Goal: Information Seeking & Learning: Check status

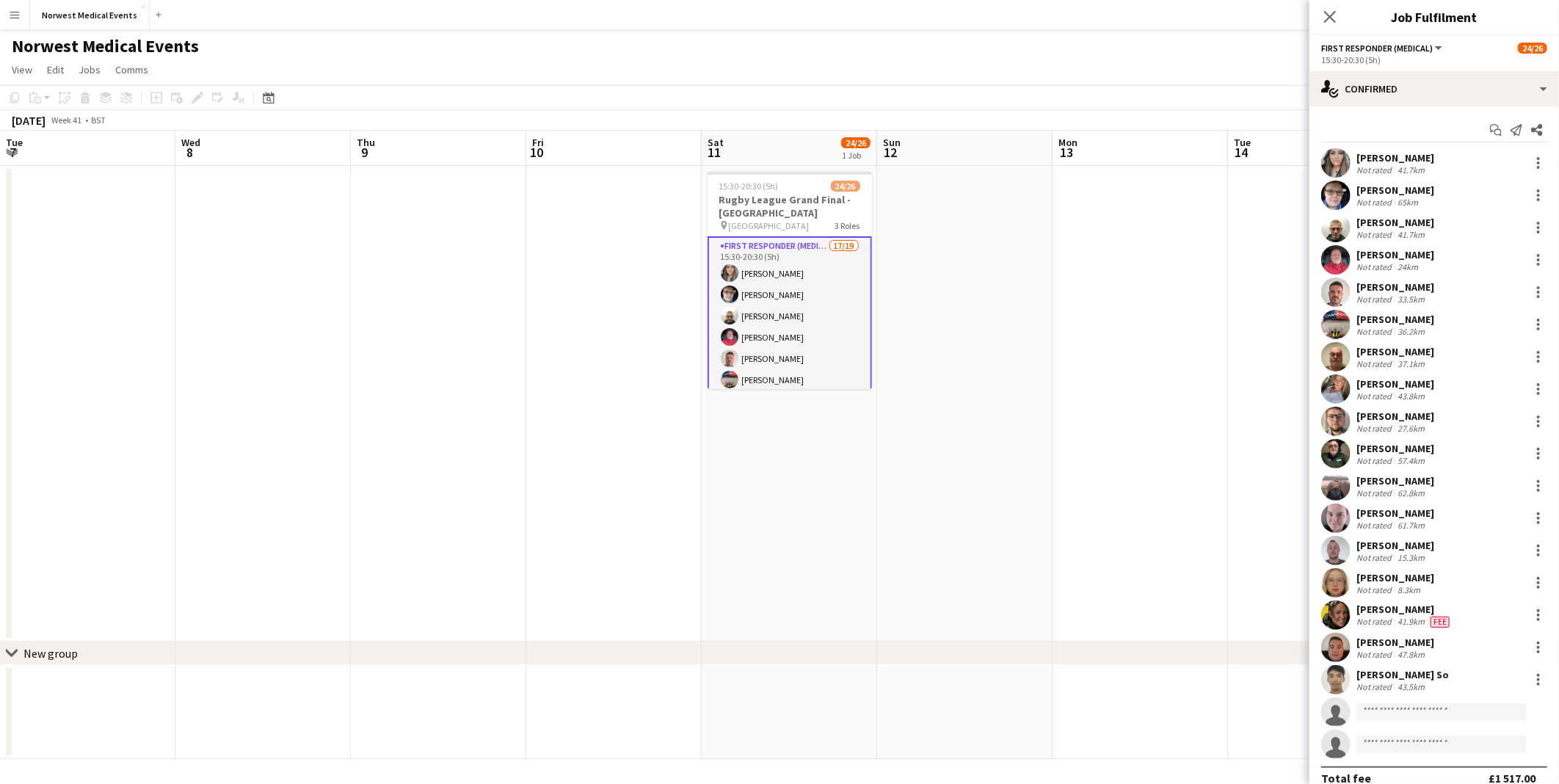
scroll to position [0, 455]
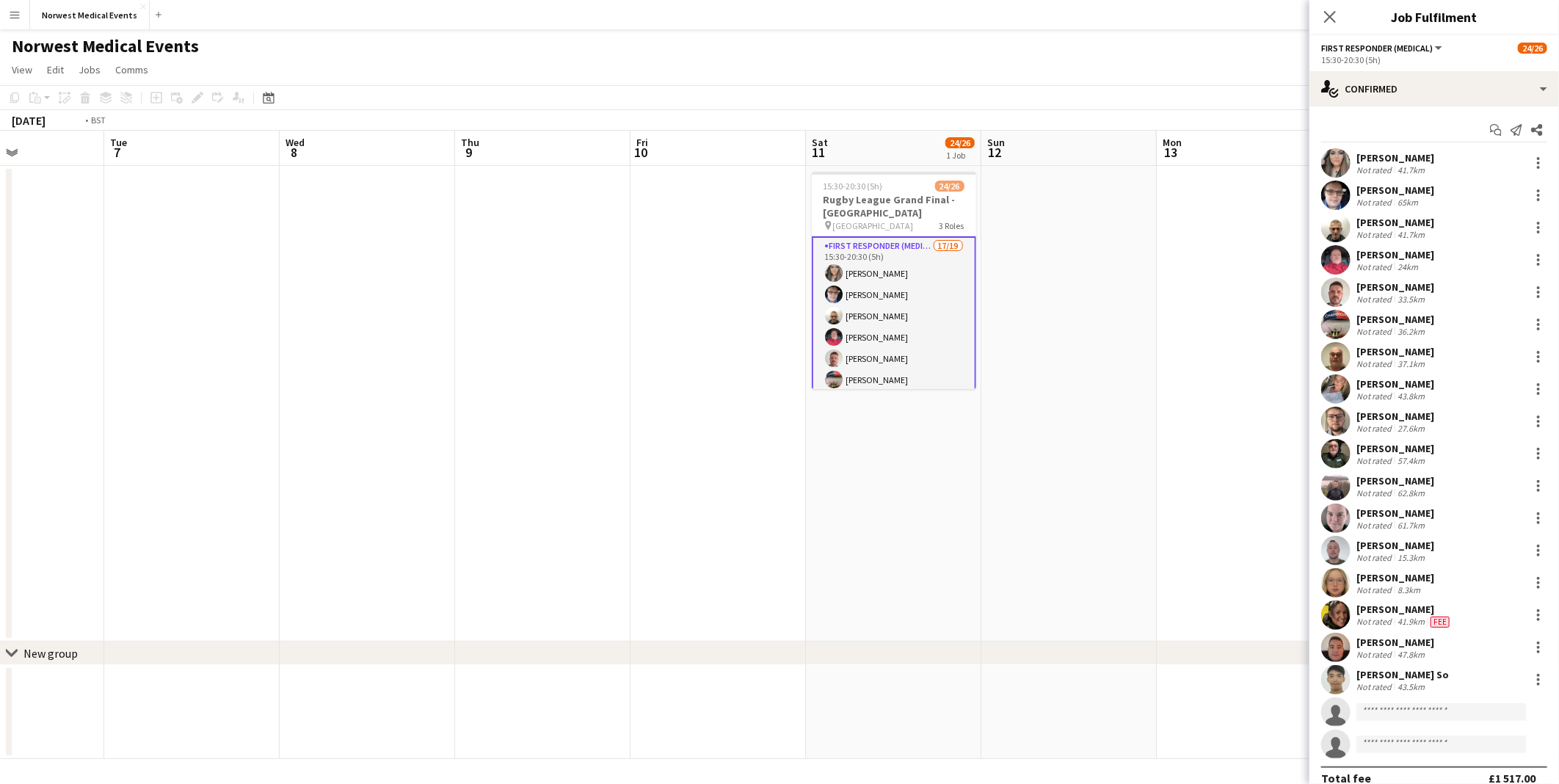
drag, startPoint x: 605, startPoint y: 441, endPoint x: 978, endPoint y: 390, distance: 376.5
click at [1282, 467] on app-calendar-viewport "Mon 6 Tue 7 Wed 8 Thu 9 Fri 10 Sat 11 24/26 1 Job Sun 12 Mon 13 Tue 14 Wed 15 T…" at bounding box center [780, 445] width 1559 height 629
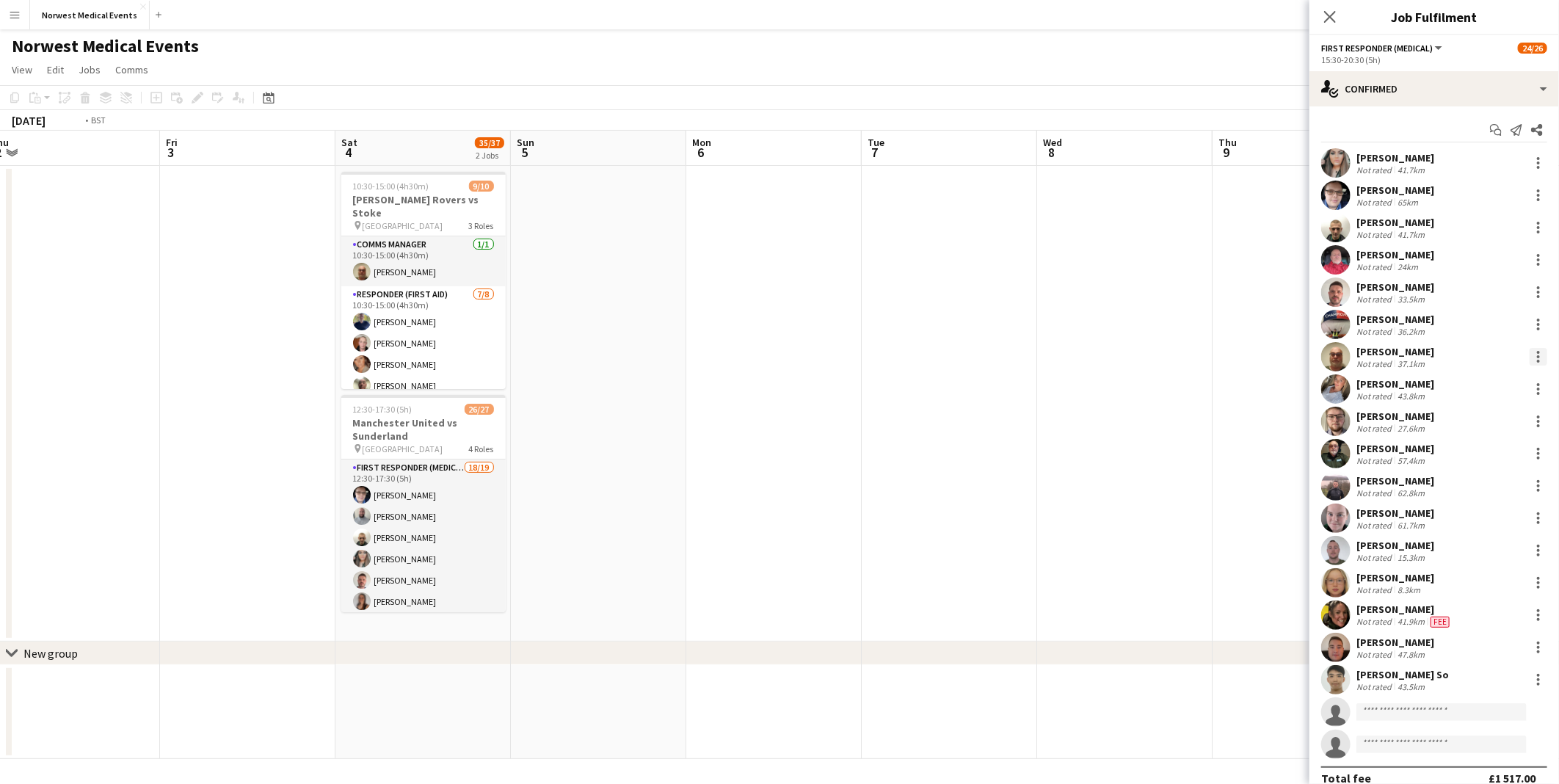
drag, startPoint x: 322, startPoint y: 281, endPoint x: 1521, endPoint y: 357, distance: 1201.4
click at [1521, 357] on body "Menu Boards Boards Boards All jobs Status Workforce Workforce My Workforce Recr…" at bounding box center [780, 392] width 1559 height 784
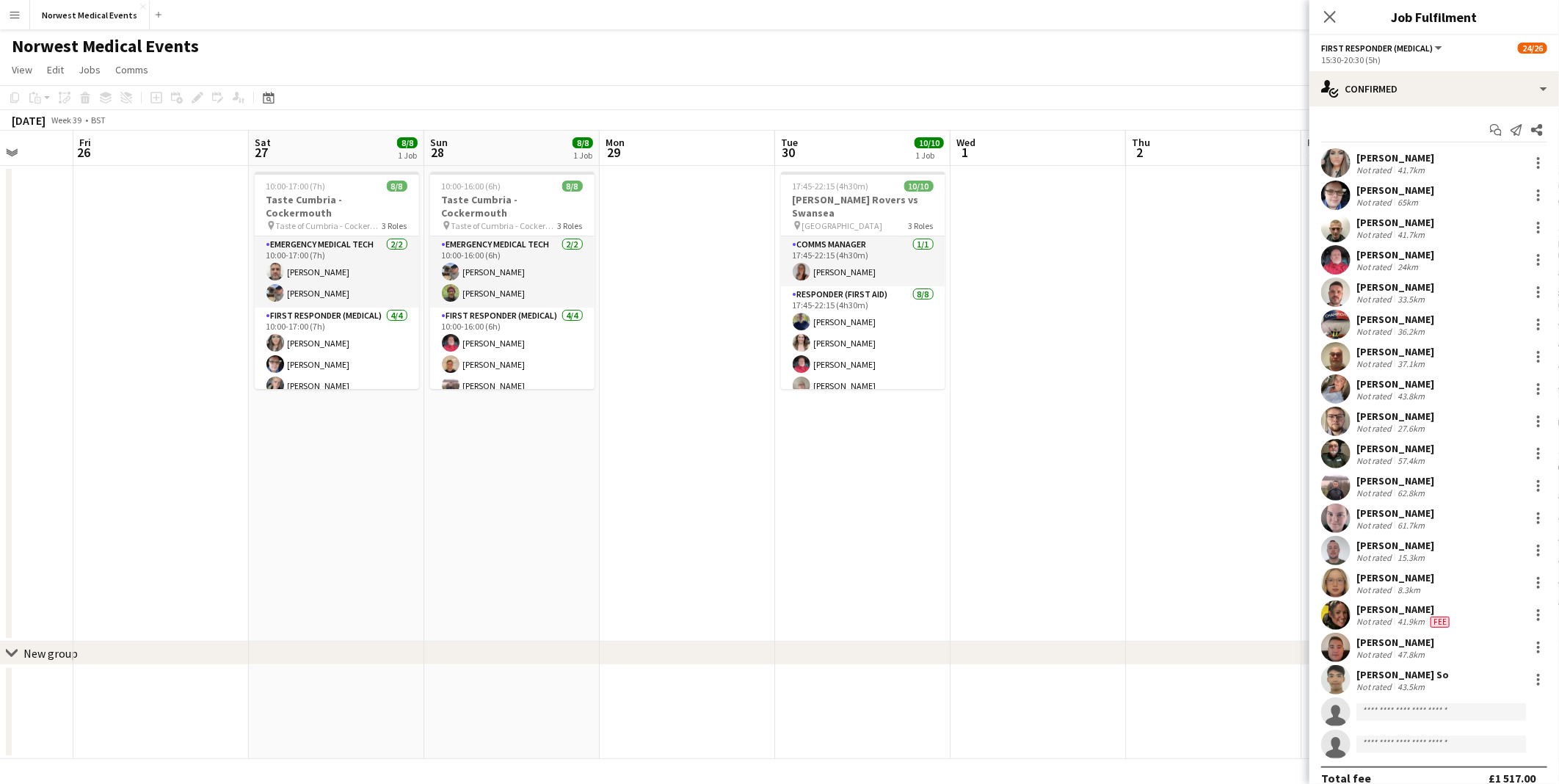
scroll to position [0, 344]
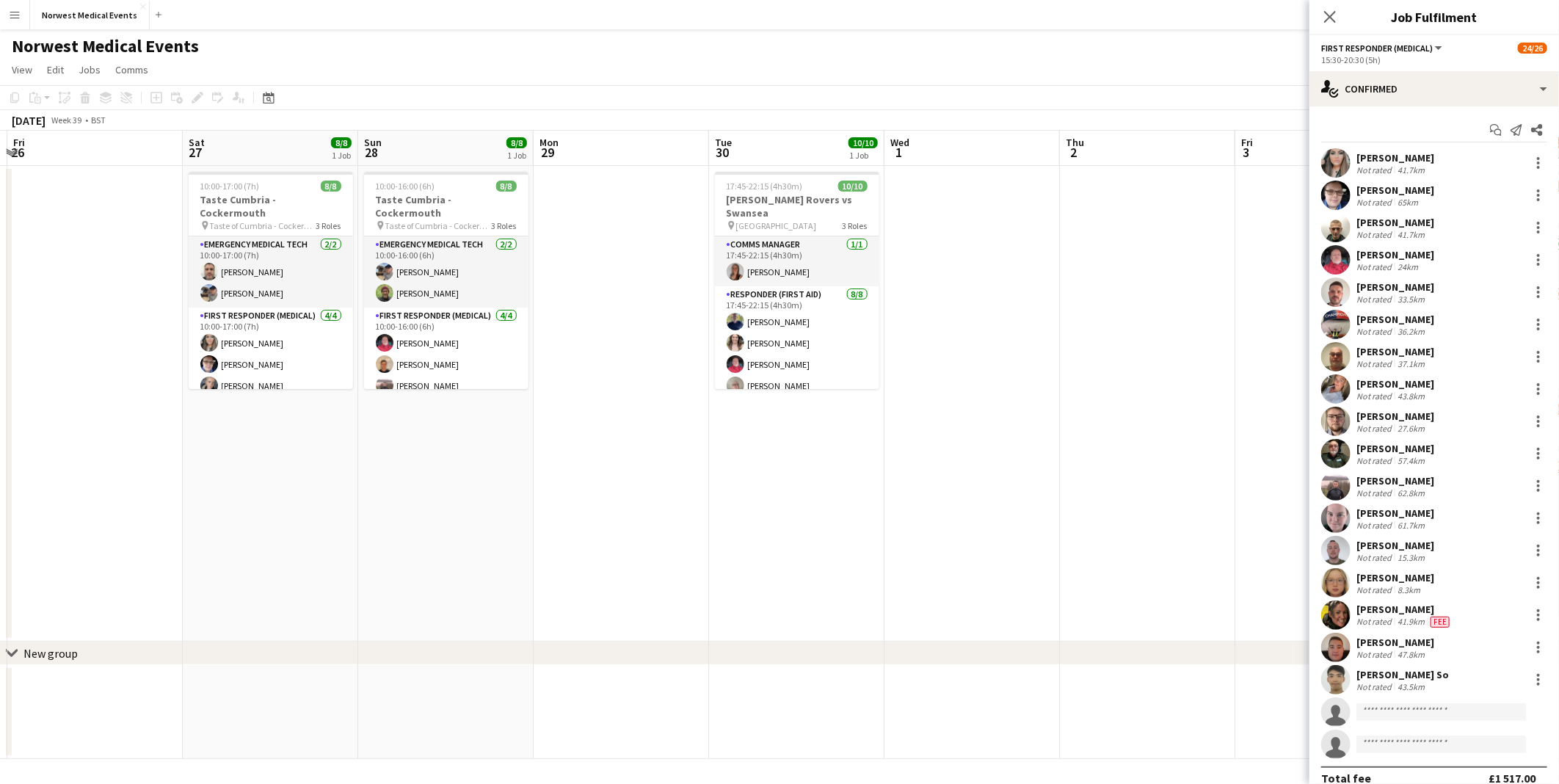
drag, startPoint x: 731, startPoint y: 411, endPoint x: 1204, endPoint y: 411, distance: 473.0
click at [1204, 411] on app-calendar-viewport "Wed 24 5/5 1 Job Thu 25 Fri 26 Sat 27 8/8 1 Job Sun 28 8/8 1 Job Mon 29 Tue 30 …" at bounding box center [780, 445] width 1559 height 629
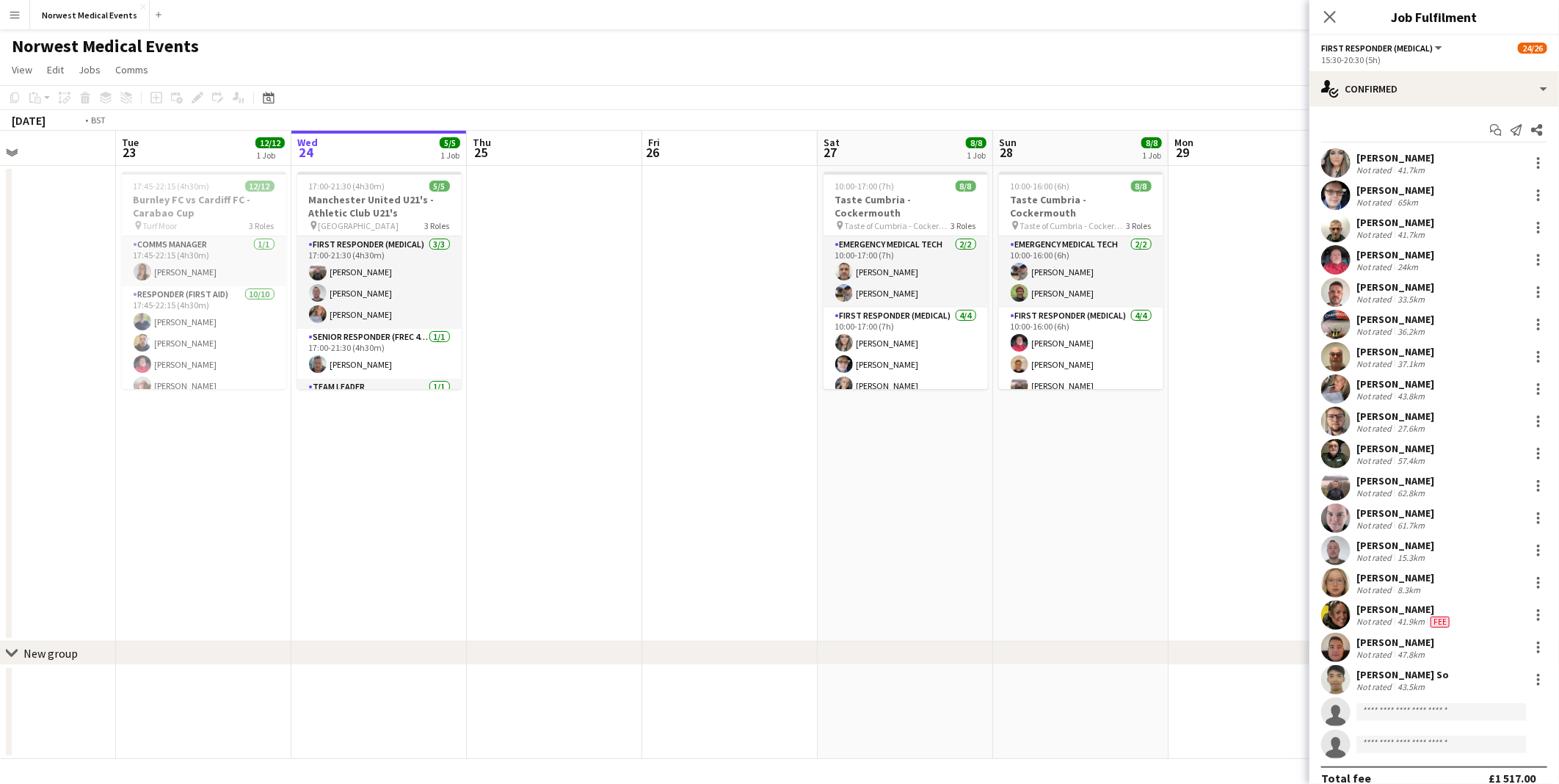
drag, startPoint x: 319, startPoint y: 494, endPoint x: 962, endPoint y: 549, distance: 645.3
click at [962, 549] on app-calendar-viewport "Sun 21 Mon 22 Tue 23 12/12 1 Job Wed 24 5/5 1 Job Thu 25 Fri 26 Sat 27 8/8 1 Jo…" at bounding box center [780, 445] width 1559 height 629
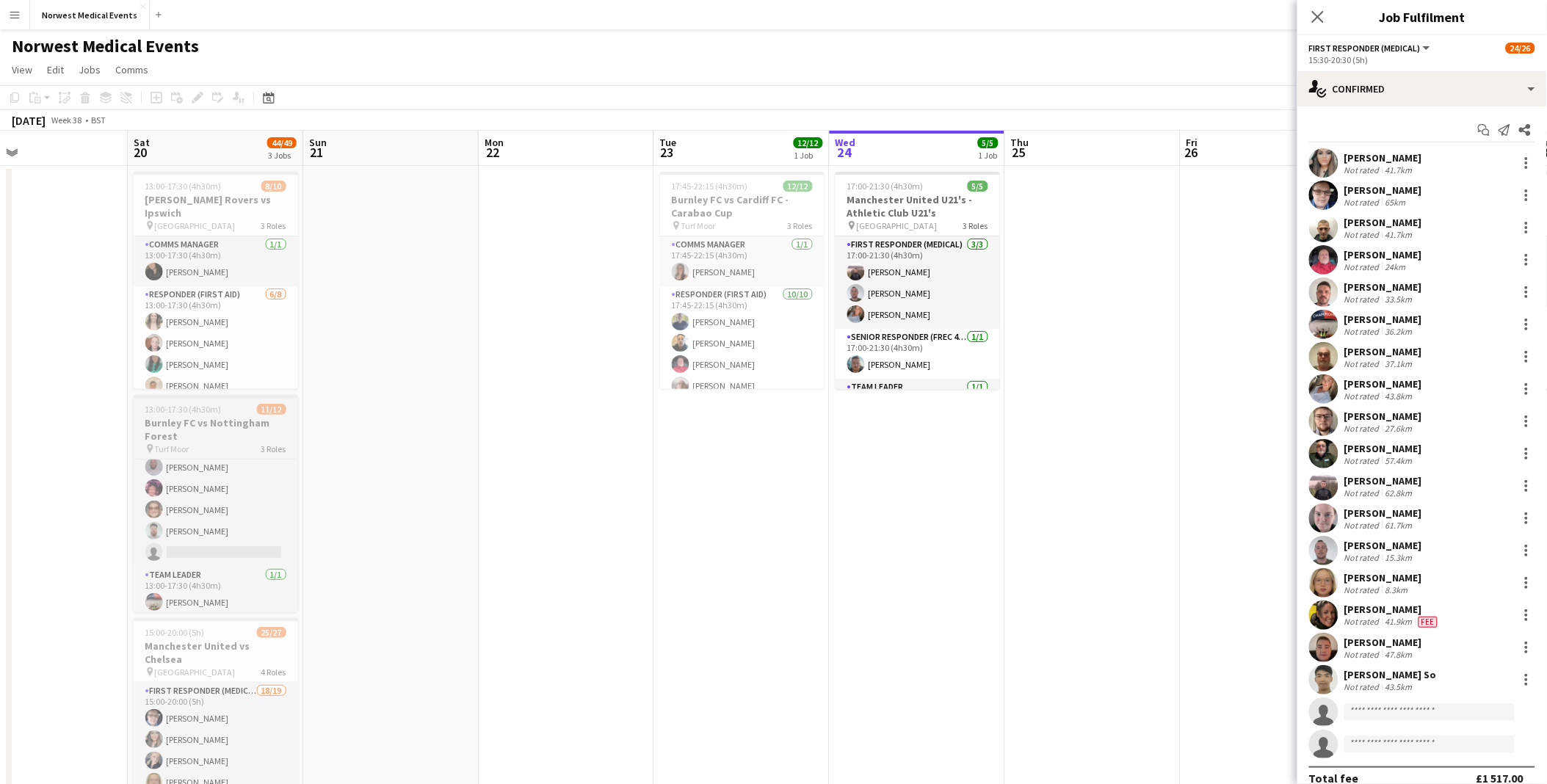
scroll to position [188, 0]
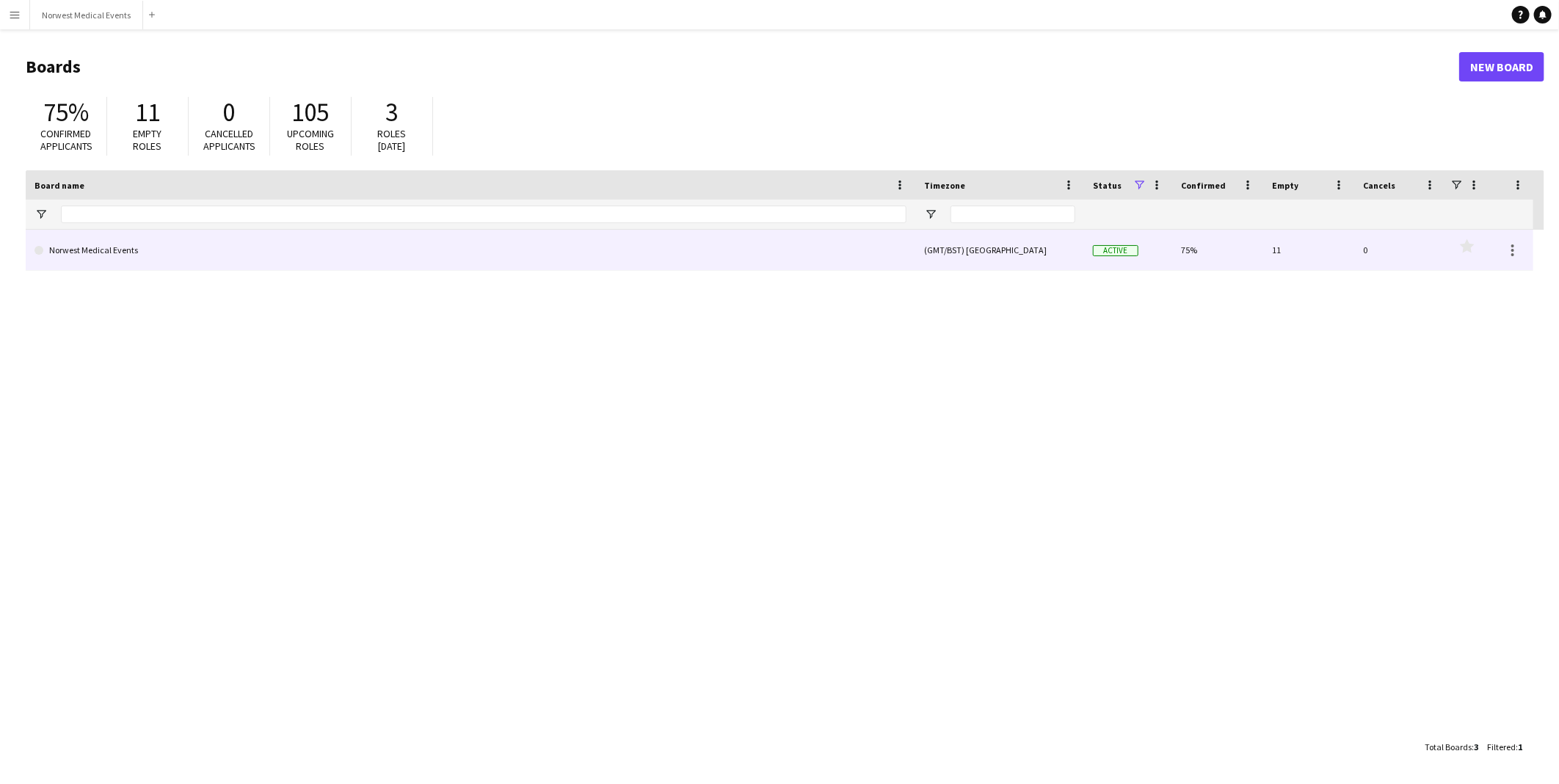
click at [641, 235] on link "Norwest Medical Events" at bounding box center [471, 250] width 872 height 41
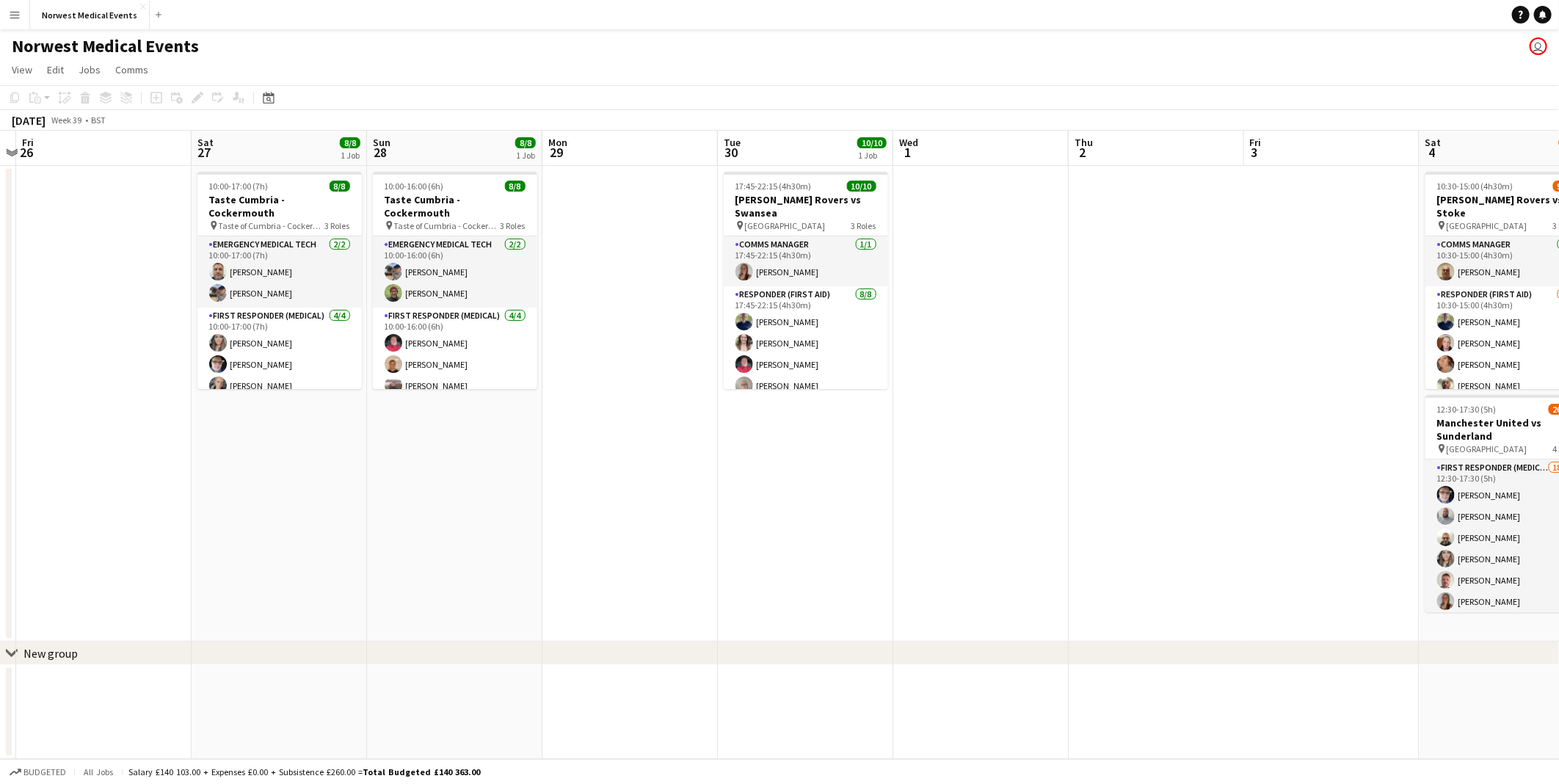
scroll to position [0, 514]
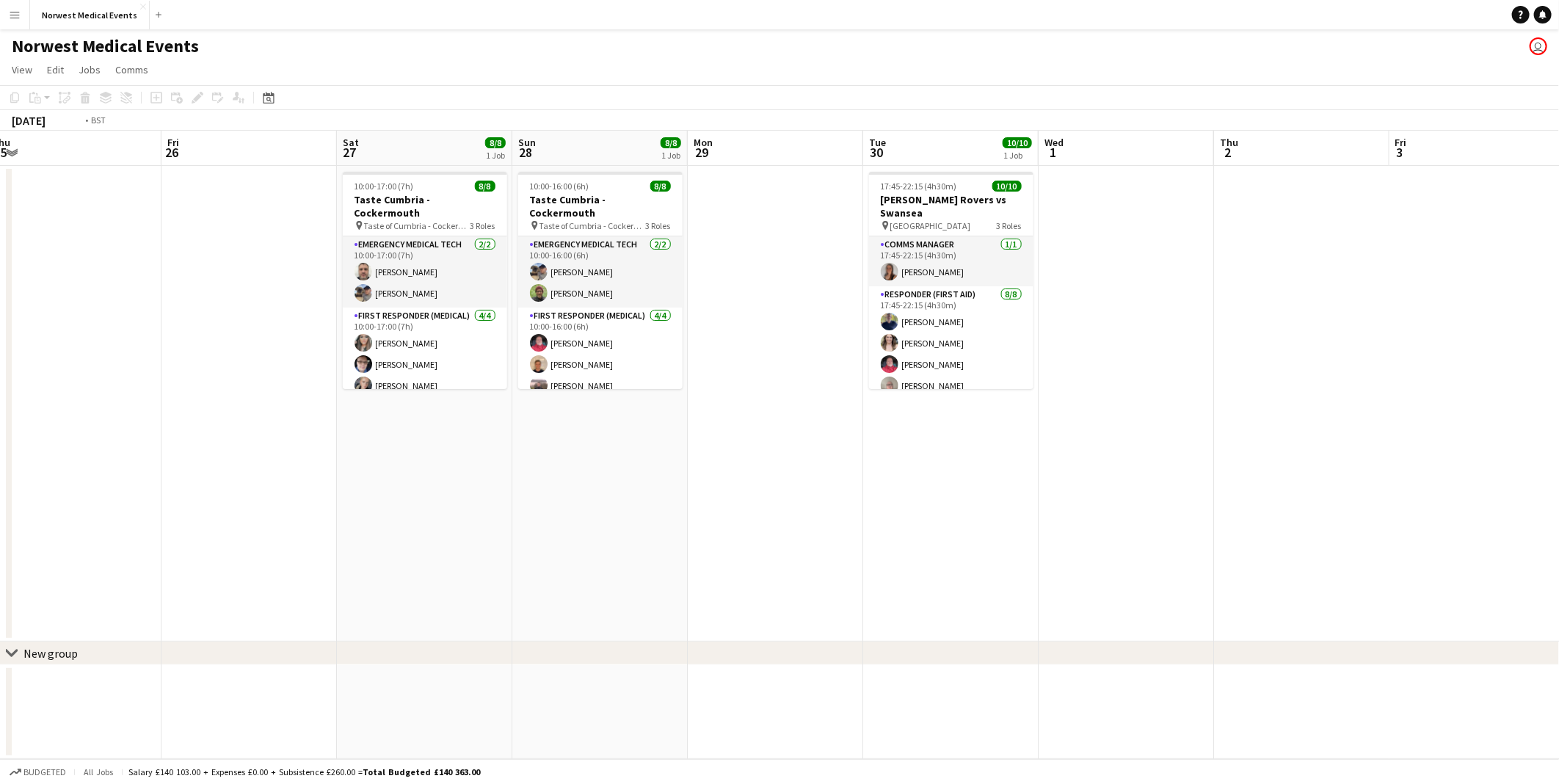
drag, startPoint x: 1078, startPoint y: 485, endPoint x: 1433, endPoint y: 536, distance: 358.6
click at [778, 360] on app-calendar-viewport "Tue 23 12/12 1 Job Wed 24 5/5 1 Job Thu 25 Fri 26 Sat 27 8/8 1 Job Sun 28 8/8 1…" at bounding box center [780, 445] width 1559 height 629
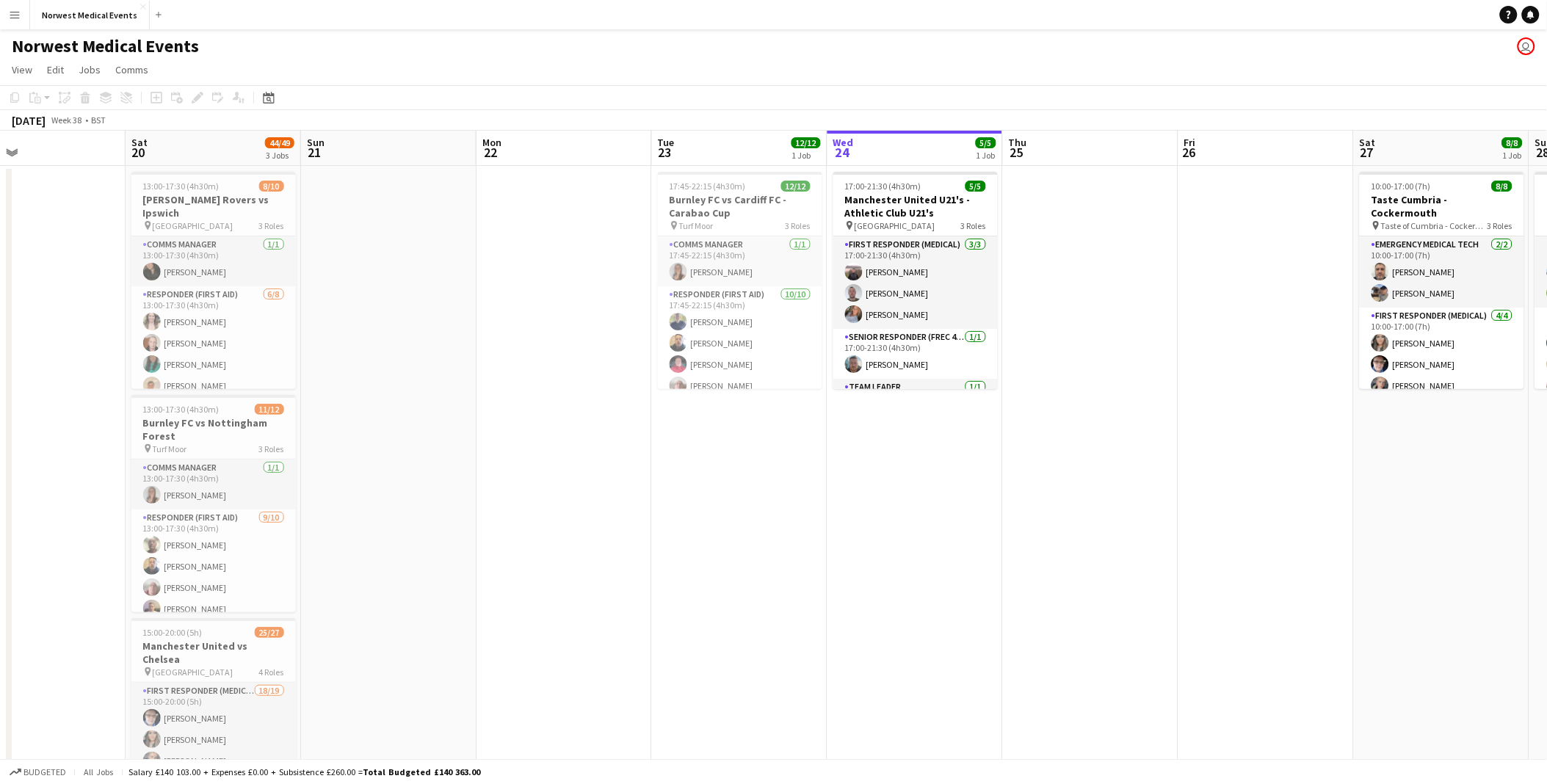
scroll to position [0, 333]
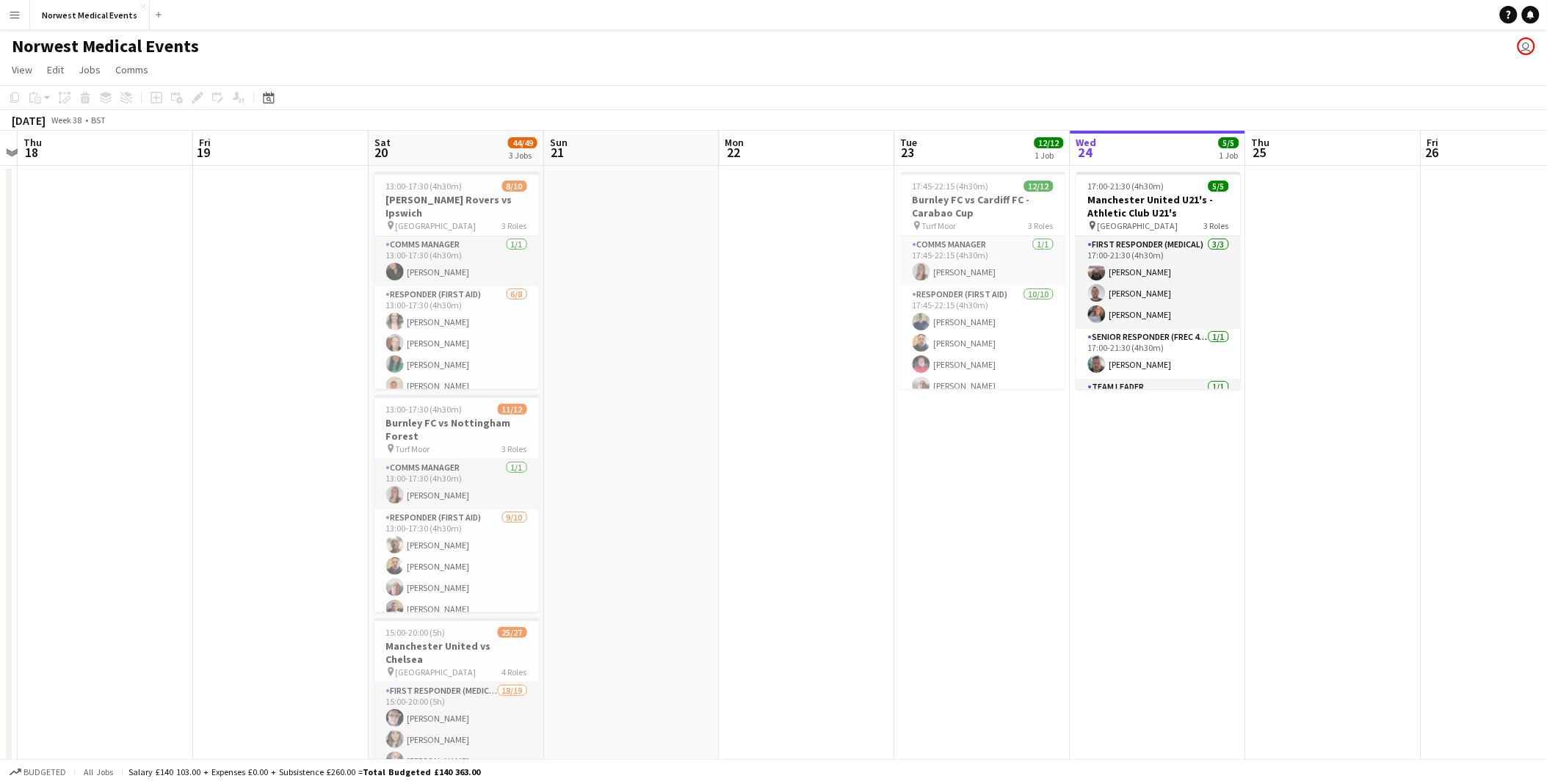
drag, startPoint x: 675, startPoint y: 488, endPoint x: 821, endPoint y: 500, distance: 146.5
click at [778, 360] on app-calendar-viewport "Tue 16 Wed 17 Thu 18 Fri 19 Sat 20 44/49 3 Jobs Sun 21 Mon 22 Tue 23 12/12 1 Jo…" at bounding box center [773, 532] width 1547 height 802
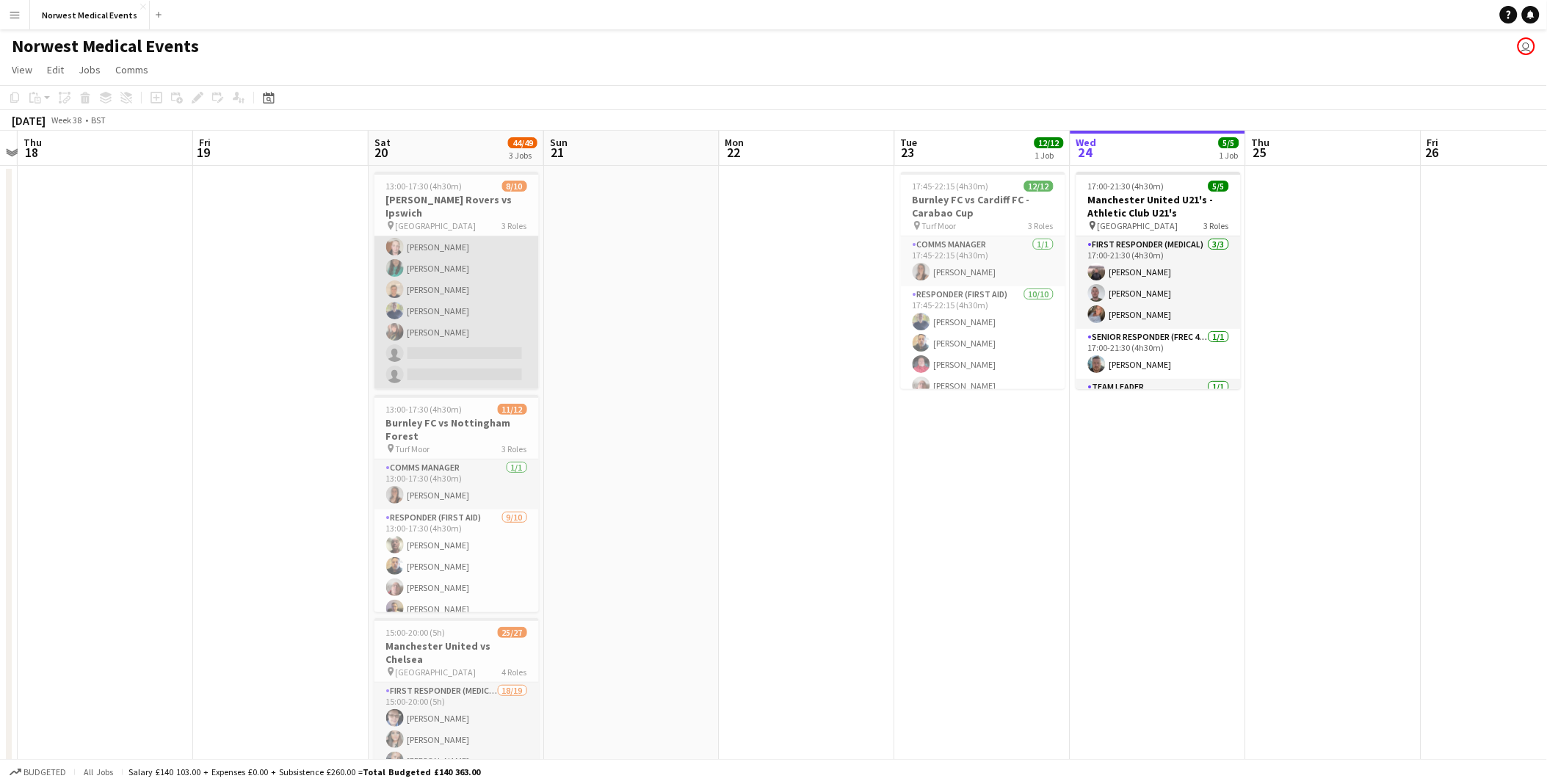
scroll to position [133, 0]
click at [438, 358] on app-card-role "Team Leader [DATE] 13:00-17:30 (4h30m) [PERSON_NAME]" at bounding box center [457, 376] width 165 height 50
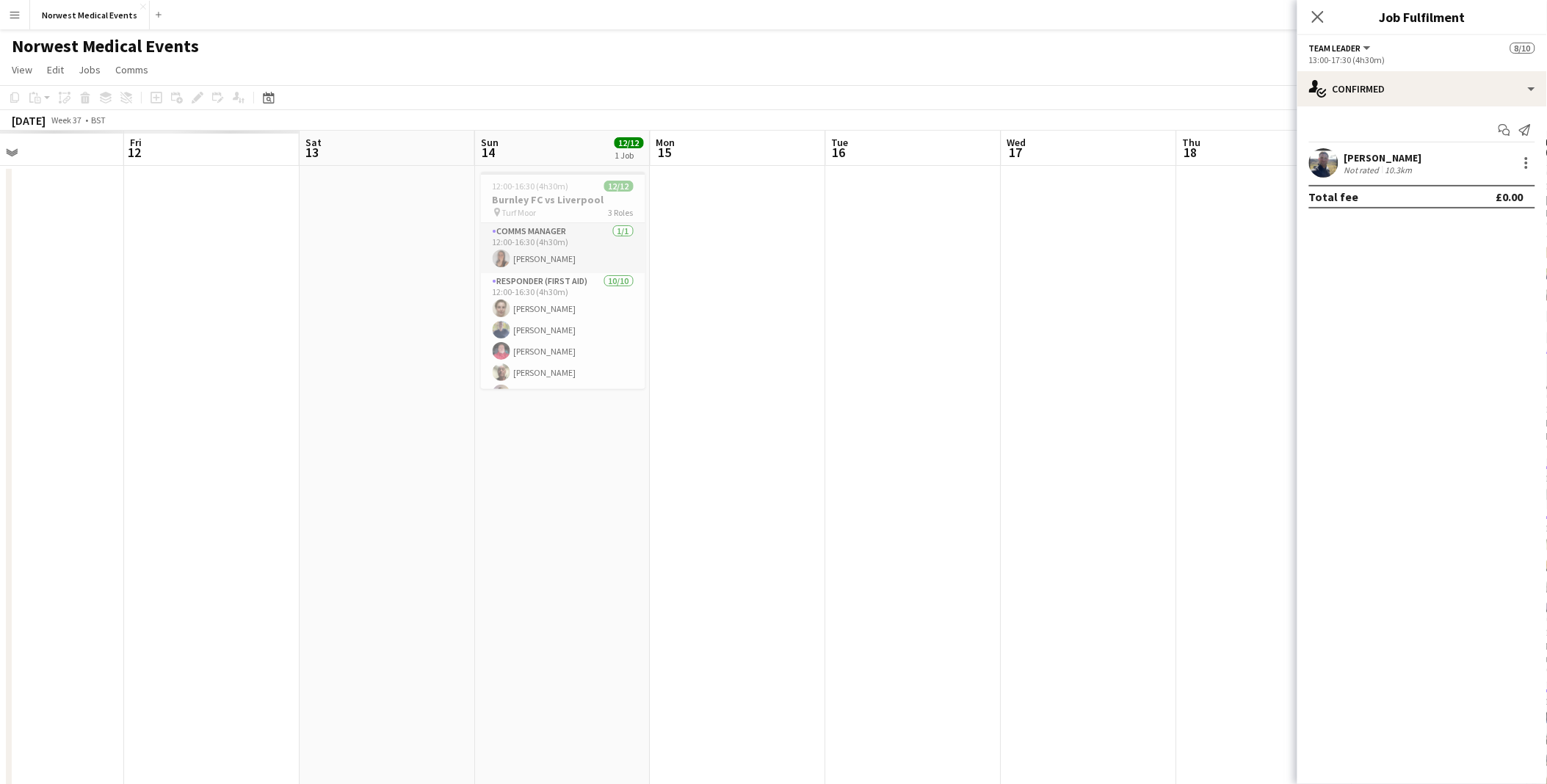
scroll to position [0, 515]
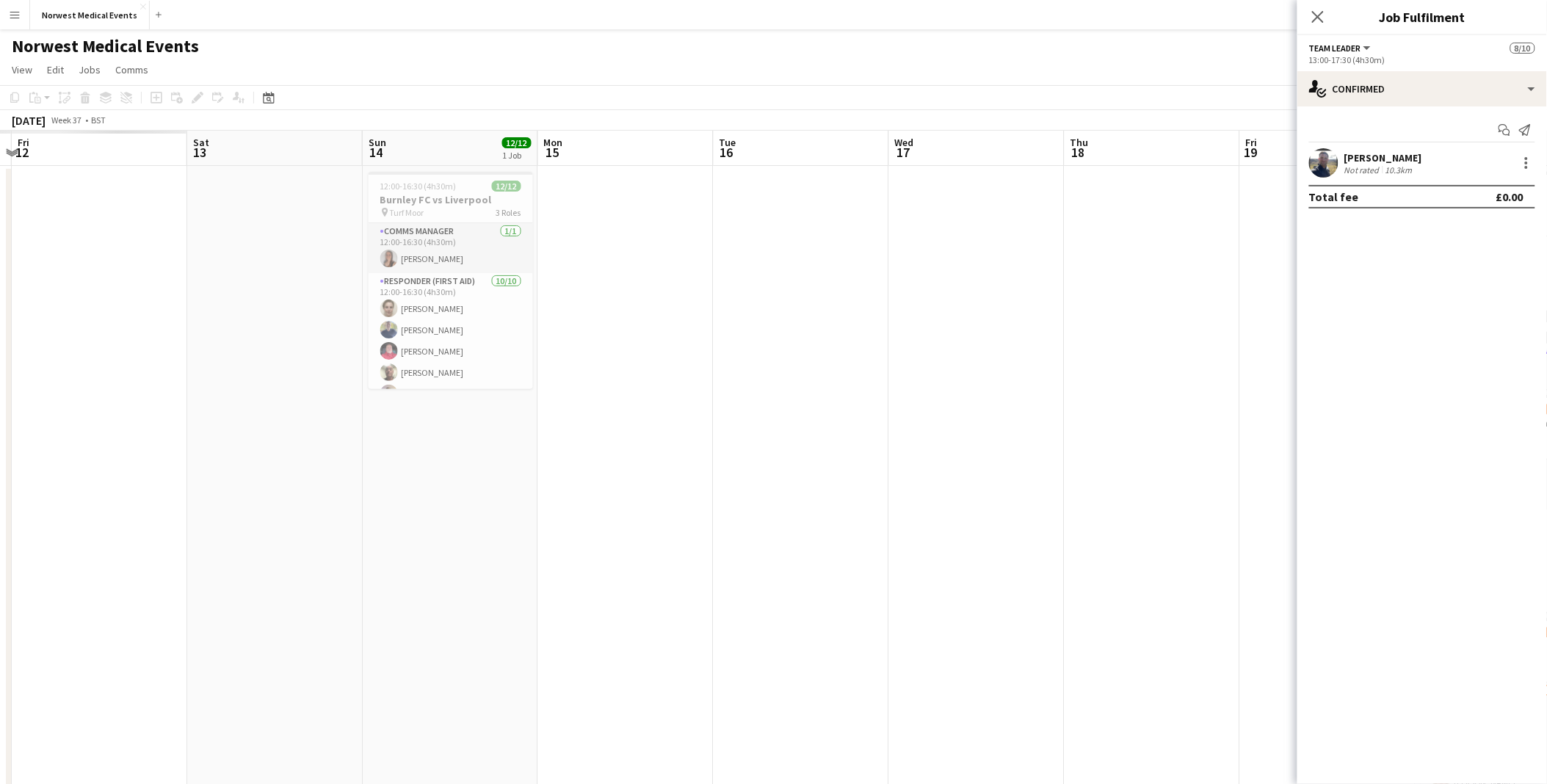
drag, startPoint x: 1178, startPoint y: 488, endPoint x: 1205, endPoint y: 488, distance: 27.0
click at [778, 360] on app-calendar-viewport "Tue 9 Wed 10 Thu 11 Fri 12 Sat 13 Sun 14 12/12 1 Job Mon 15 Tue 16 Wed 17 Thu 1…" at bounding box center [773, 532] width 1547 height 802
click at [411, 360] on app-card-role "Team Leader [DATE] 12:00-16:30 (4h30m) [PERSON_NAME]" at bounding box center [450, 364] width 165 height 50
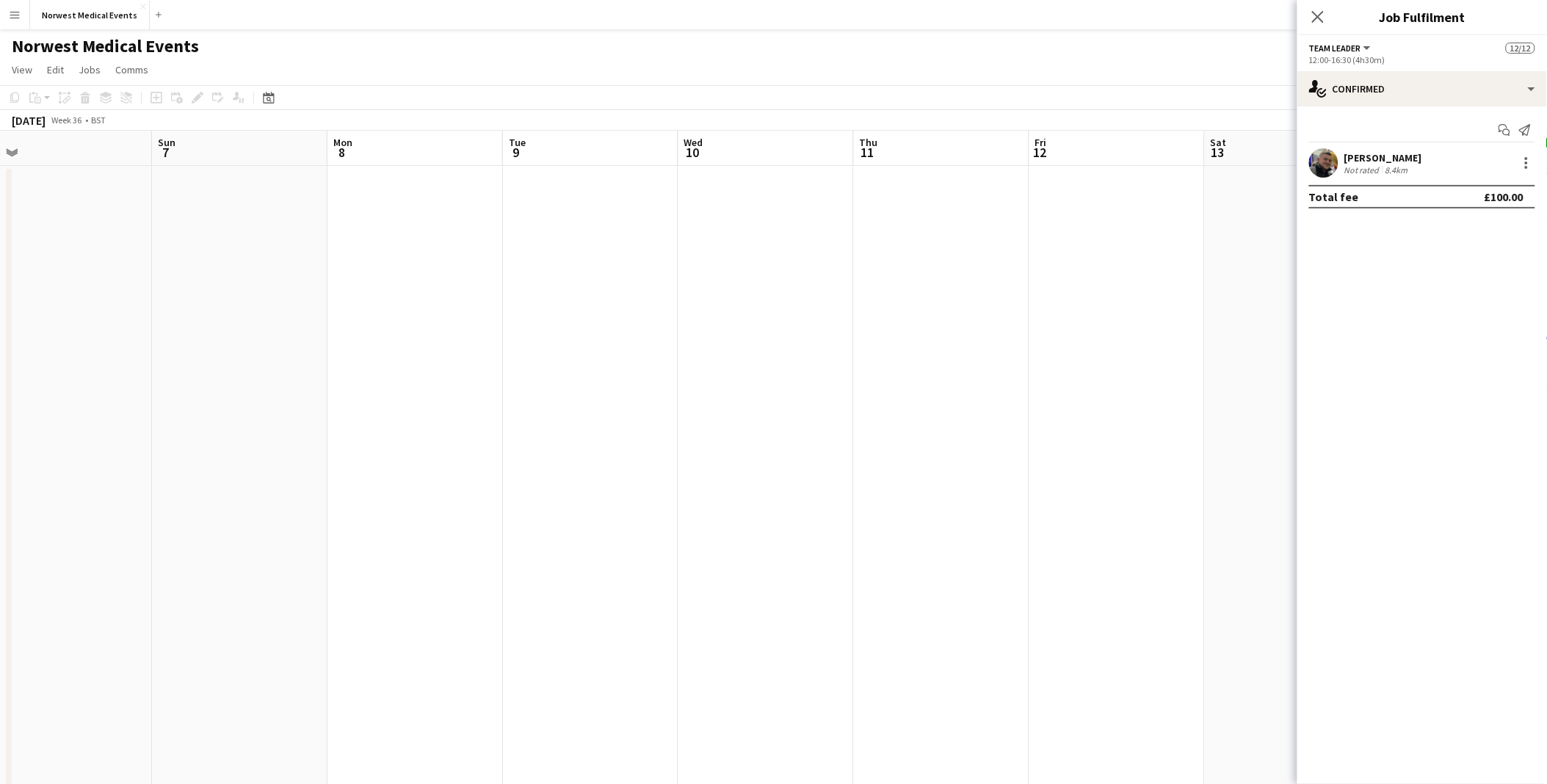
drag, startPoint x: 238, startPoint y: 421, endPoint x: 1255, endPoint y: 485, distance: 1019.0
click at [778, 360] on app-calendar-viewport "Thu 4 Fri 5 Sat 6 Sun 7 Mon 8 Tue 9 Wed 10 Thu 11 Fri 12 Sat 13 Sun 14 12/12 1 …" at bounding box center [773, 532] width 1547 height 802
drag, startPoint x: 471, startPoint y: 401, endPoint x: 1512, endPoint y: 402, distance: 1041.0
click at [778, 360] on body "Menu Boards Boards Boards All jobs Status Workforce Workforce My Workforce Recr…" at bounding box center [773, 478] width 1547 height 957
drag, startPoint x: 481, startPoint y: 411, endPoint x: 1399, endPoint y: 413, distance: 918.0
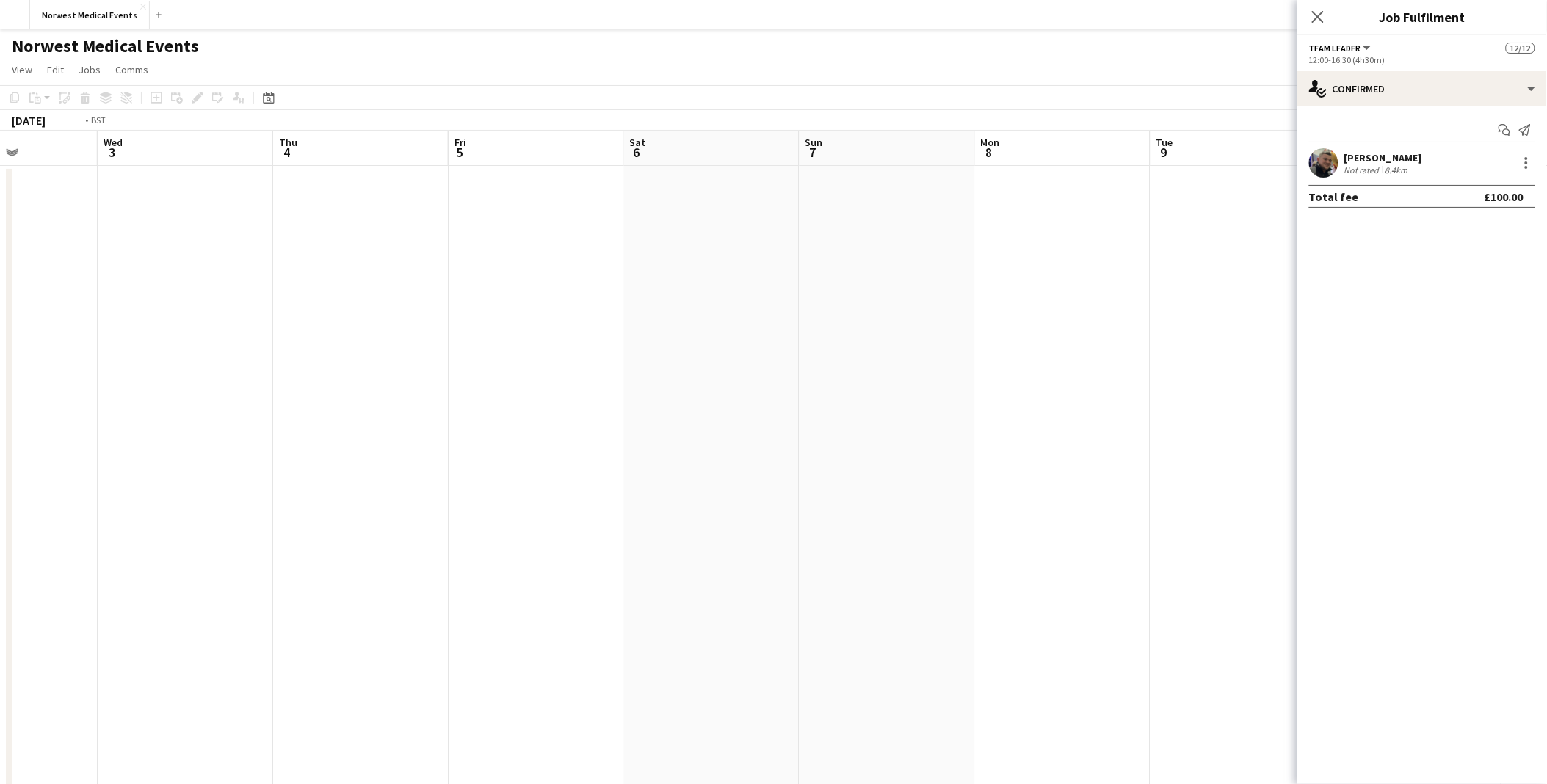
click at [778, 360] on body "Menu Boards Boards Boards All jobs Status Workforce Workforce My Workforce Recr…" at bounding box center [773, 478] width 1547 height 957
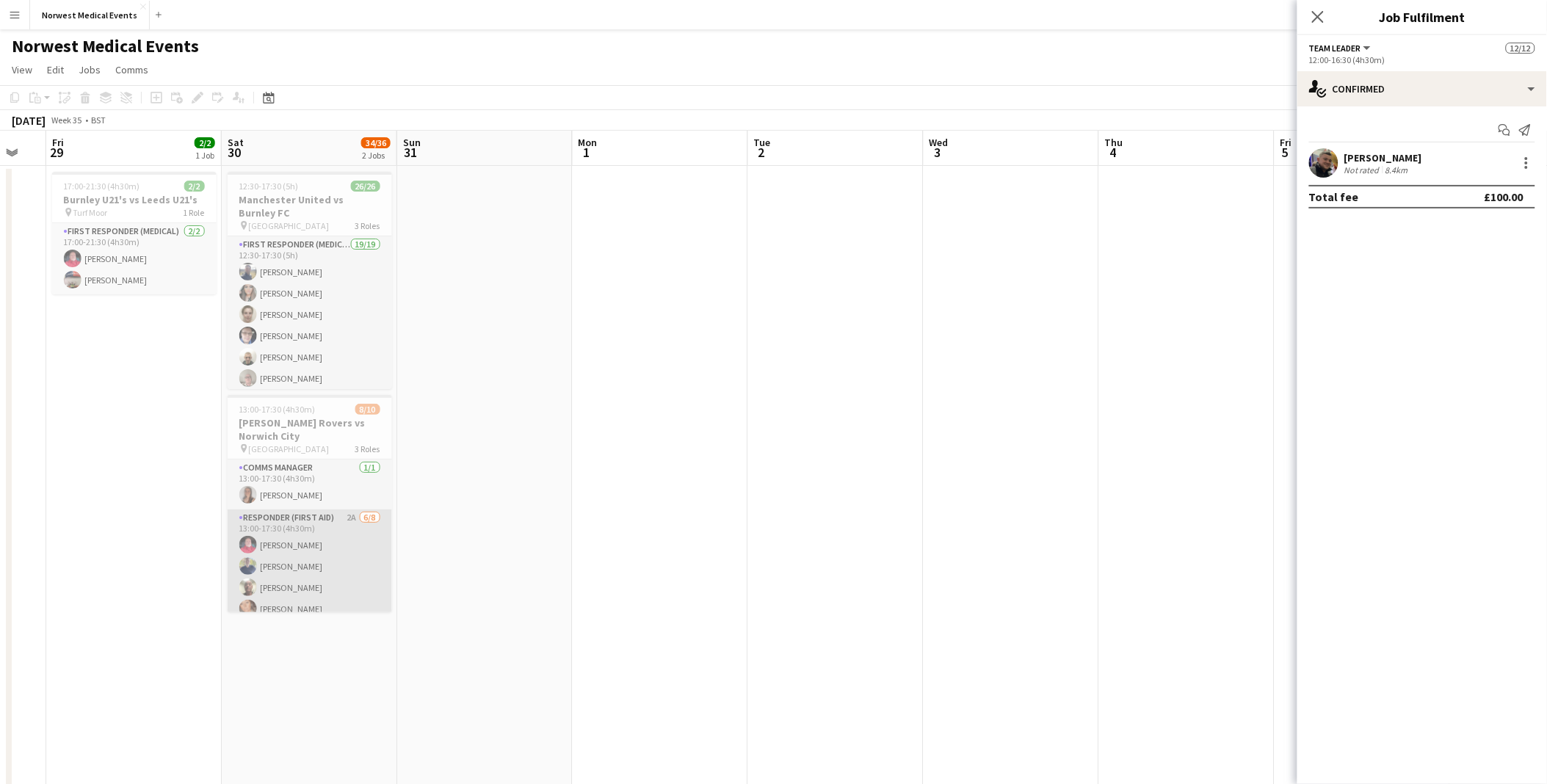
scroll to position [147, 0]
click at [307, 360] on app-card-role "Team Leader [DATE] 13:00-17:30 (4h30m) [PERSON_NAME]" at bounding box center [310, 586] width 165 height 50
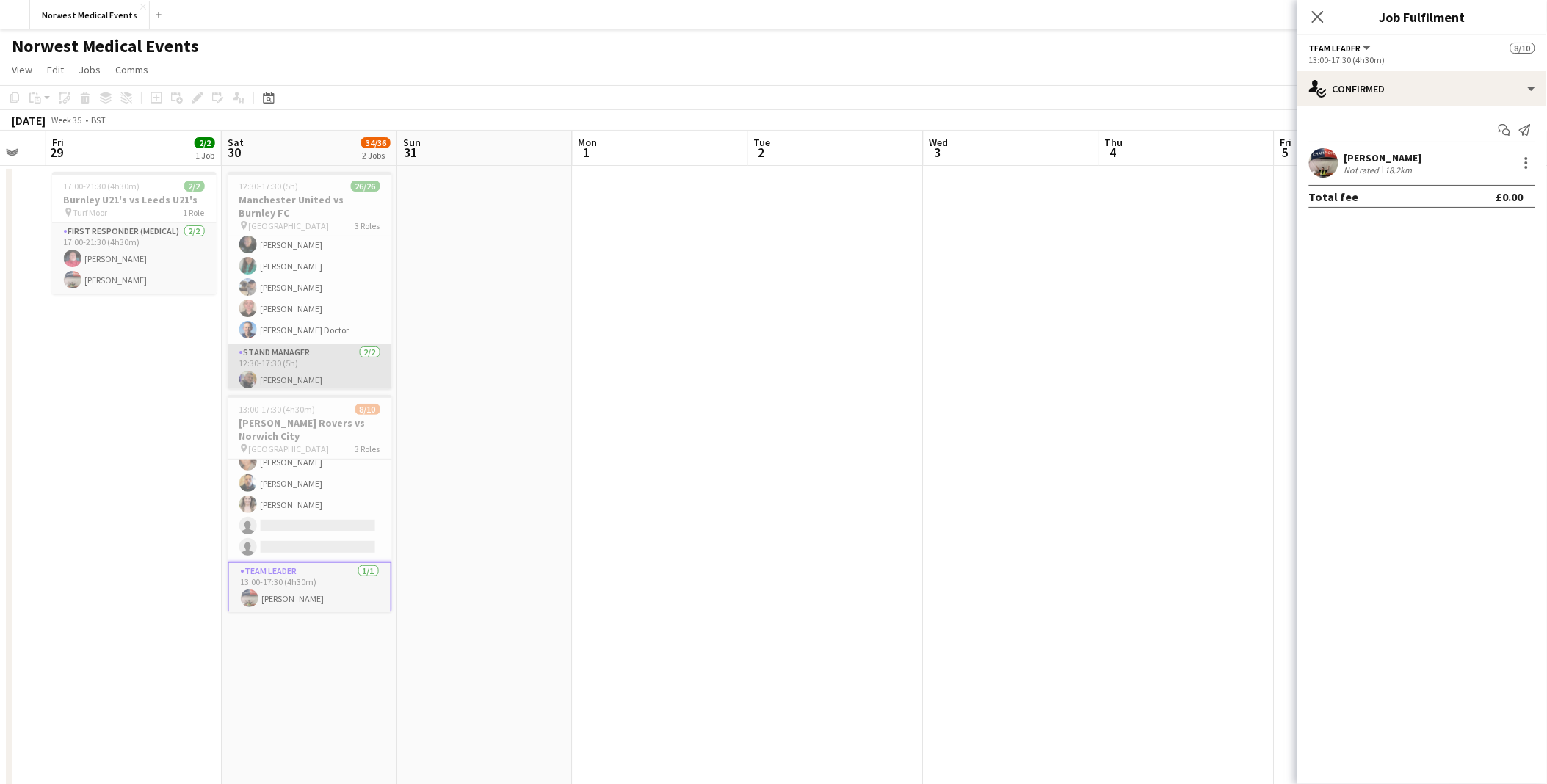
scroll to position [487, 0]
click at [282, 360] on app-card-role "Stand Manager [DATE] 12:30-17:30 (5h) [PERSON_NAME] [PERSON_NAME]" at bounding box center [310, 354] width 165 height 72
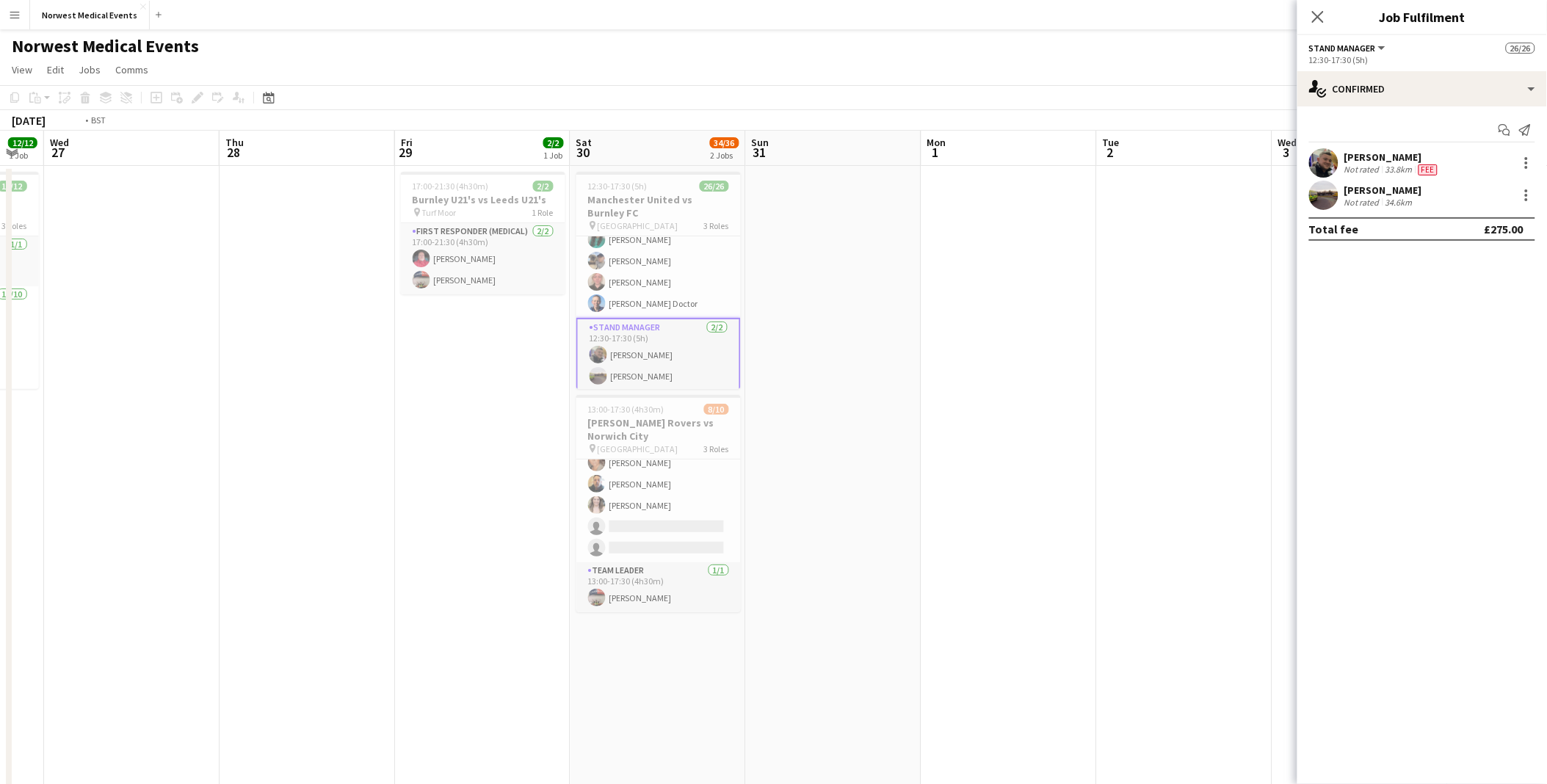
scroll to position [0, 432]
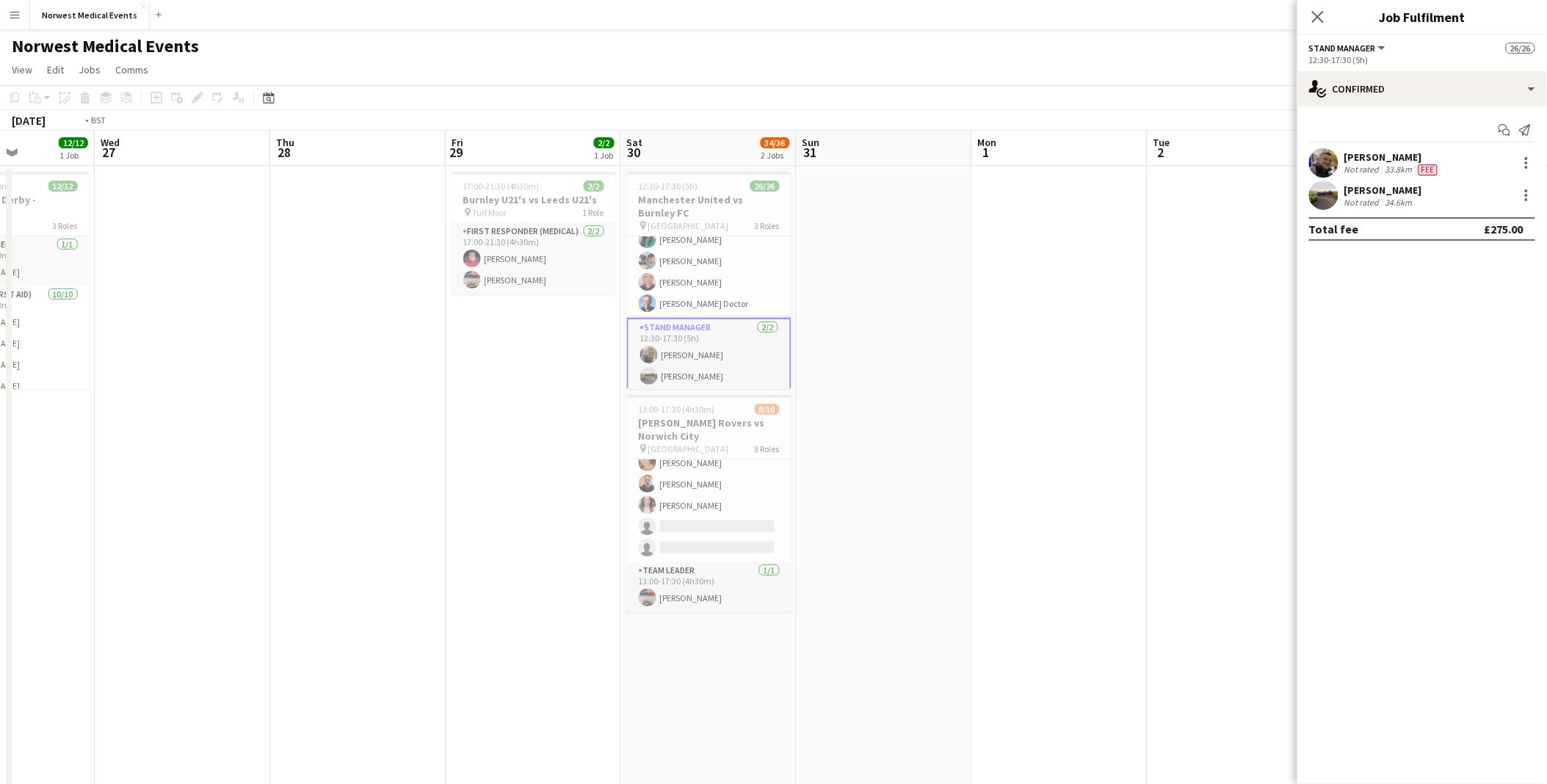
drag, startPoint x: 133, startPoint y: 372, endPoint x: 1058, endPoint y: 404, distance: 925.6
click at [778, 360] on app-calendar-viewport "Sun 24 2/2 1 Job Mon 25 Tue 26 12/12 1 Job Wed 27 Thu 28 Fri 29 2/2 1 Job Sat 3…" at bounding box center [773, 532] width 1547 height 802
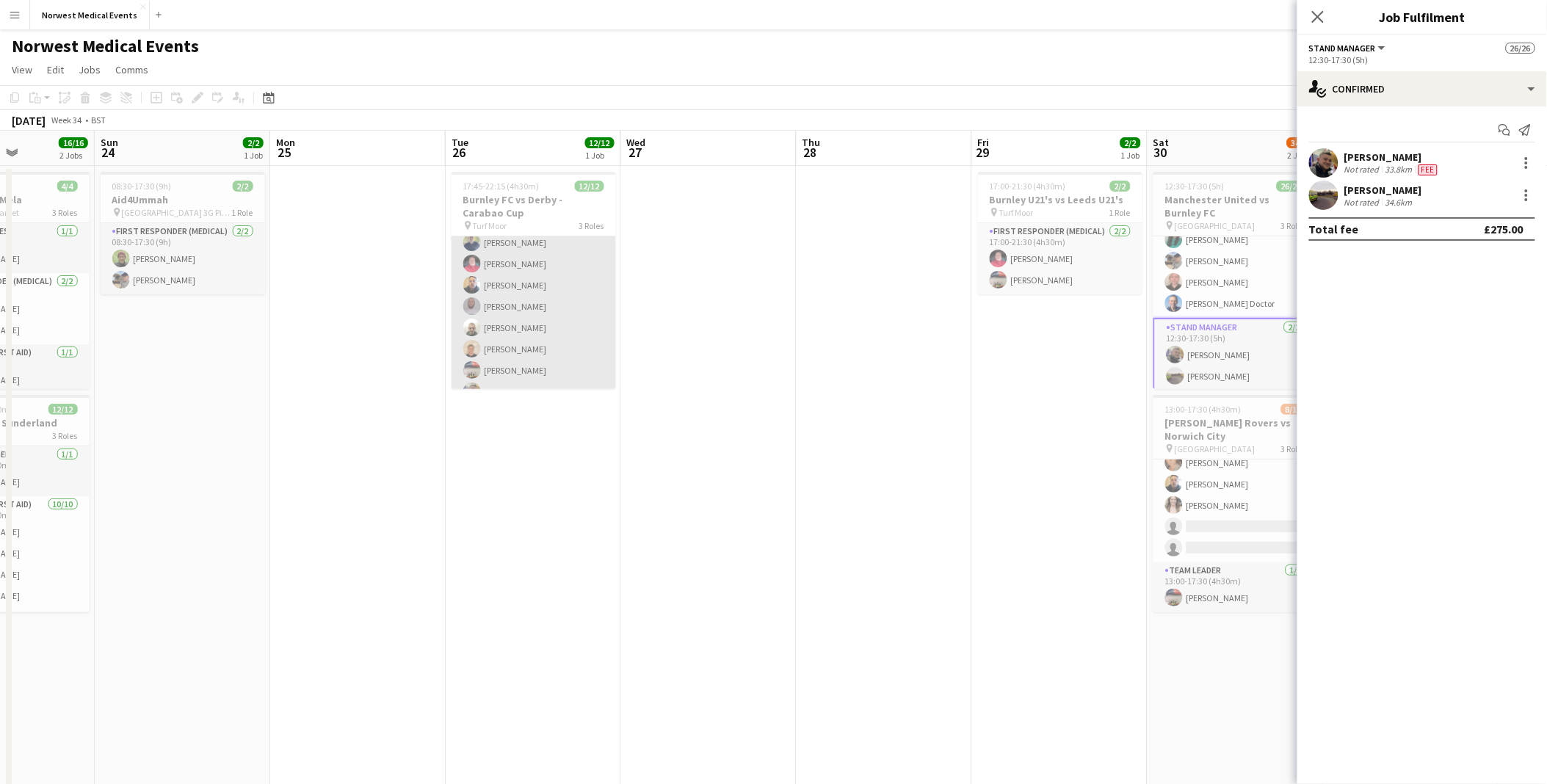
scroll to position [188, 0]
click at [499, 360] on app-card-role "Team Leader [DATE] 17:45-22:15 (4h30m) [PERSON_NAME]" at bounding box center [534, 363] width 165 height 50
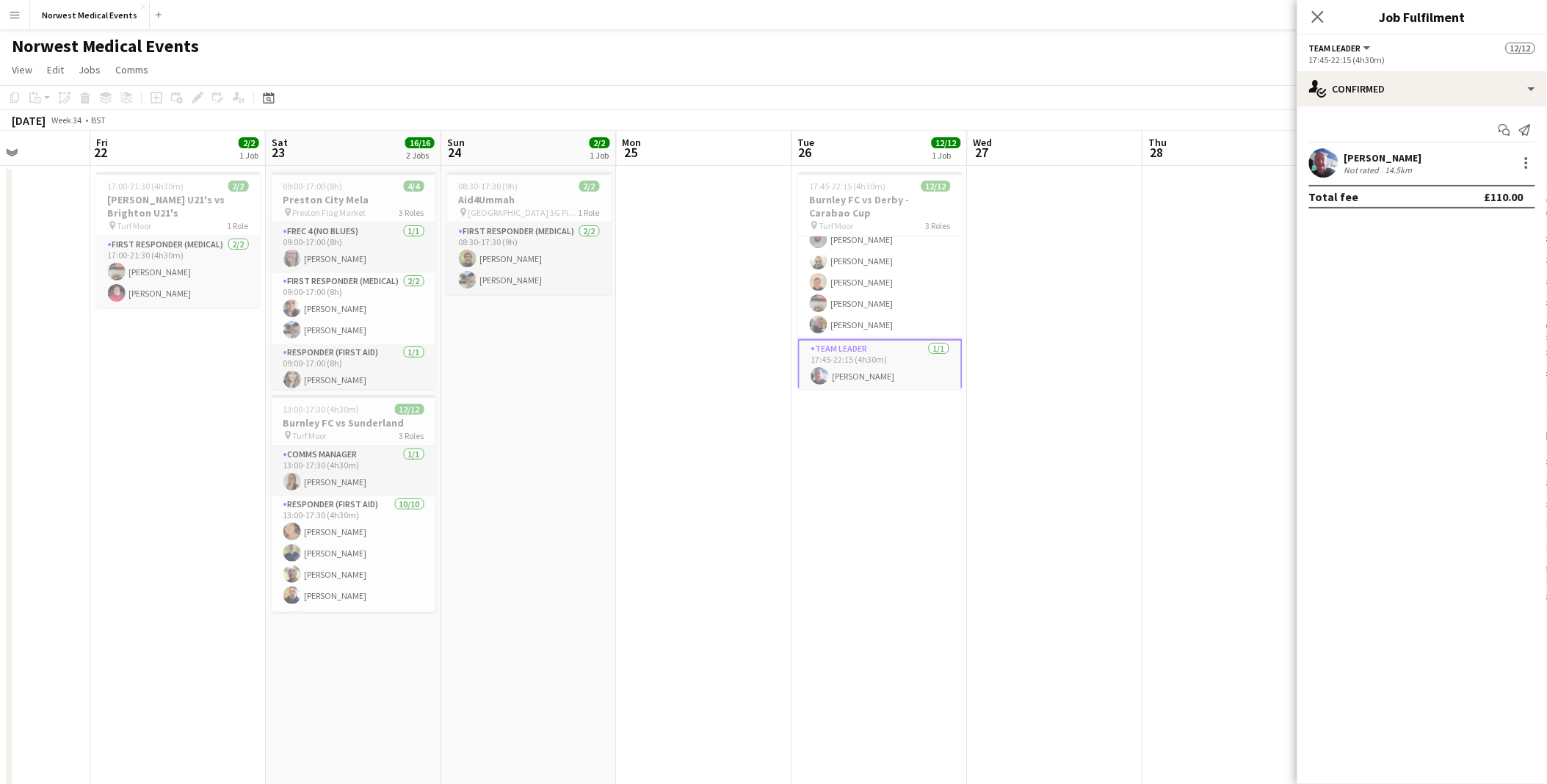
drag, startPoint x: 272, startPoint y: 365, endPoint x: 461, endPoint y: 372, distance: 189.1
click at [528, 360] on app-calendar-viewport "Tue 19 Wed 20 Thu 21 Fri 22 2/2 1 Job Sat 23 16/16 2 Jobs Sun 24 2/2 1 Job Mon …" at bounding box center [773, 532] width 1547 height 802
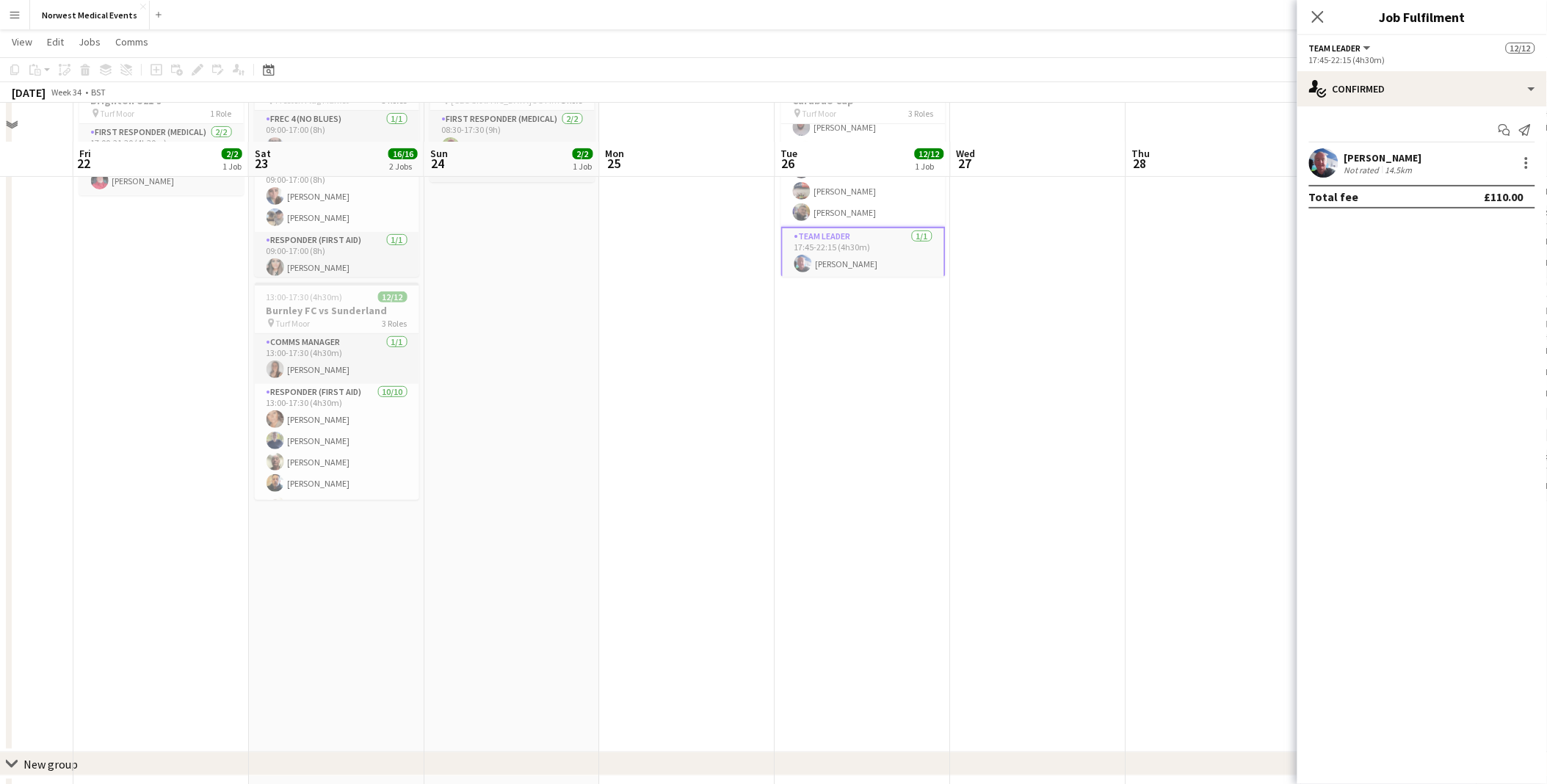
scroll to position [171, 0]
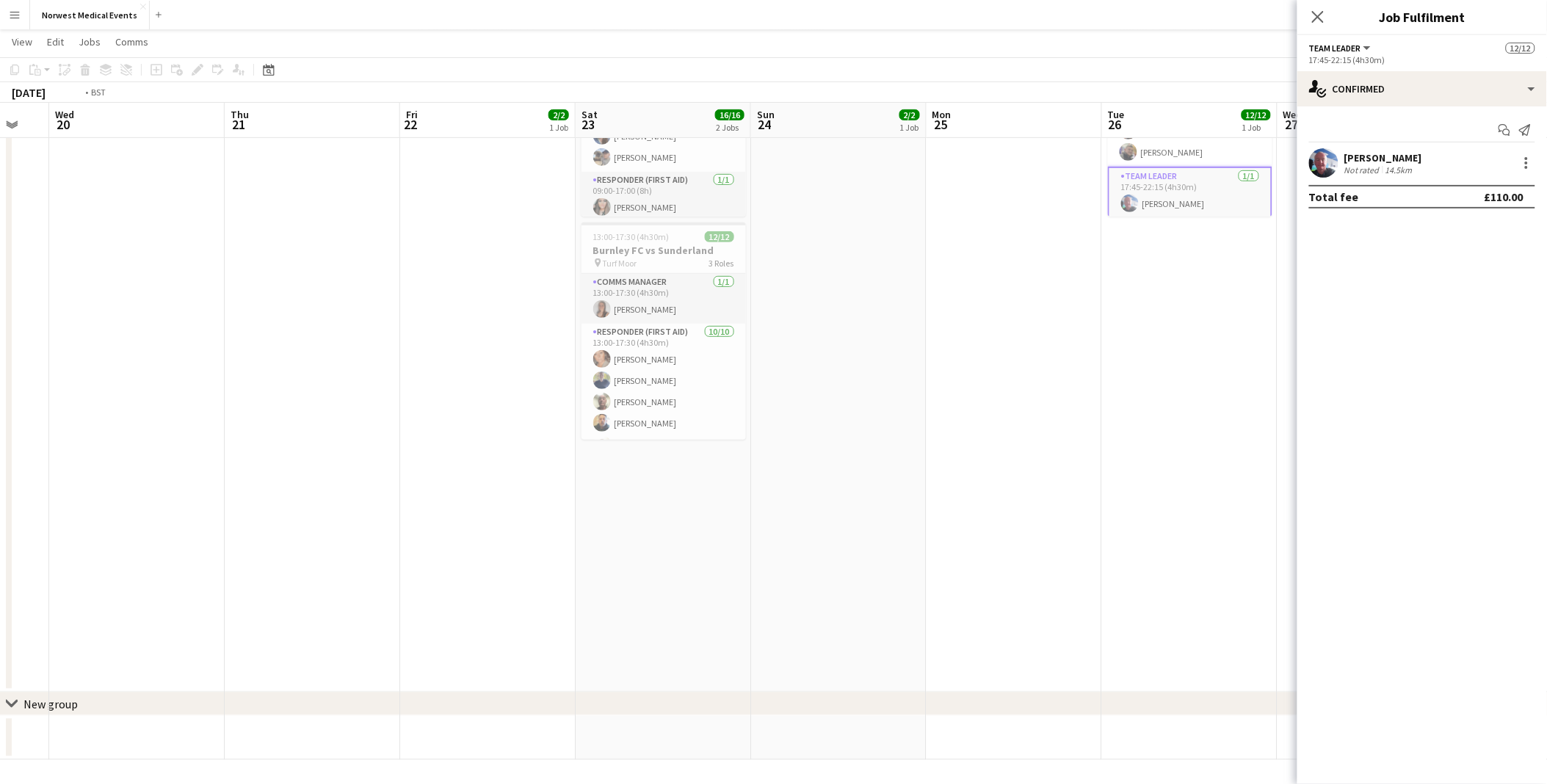
drag, startPoint x: 126, startPoint y: 312, endPoint x: 1206, endPoint y: 459, distance: 1090.0
click at [778, 360] on app-calendar-viewport "Tue 19 Wed 20 Thu 21 Fri 22 2/2 1 Job Sat 23 16/16 2 Jobs Sun 24 2/2 1 Job Mon …" at bounding box center [773, 323] width 1547 height 873
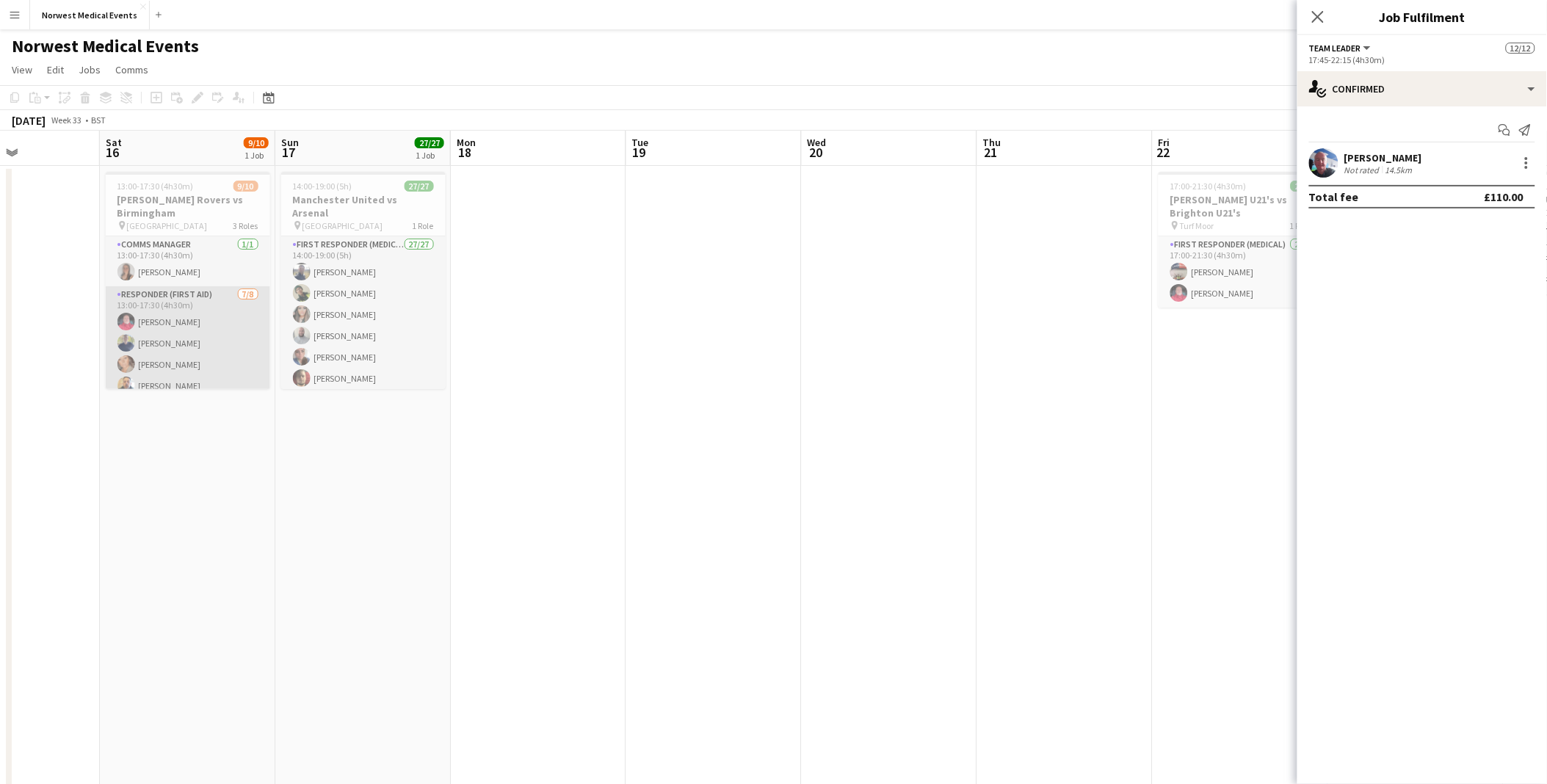
scroll to position [145, 0]
click at [188, 358] on app-card-role "Team Leader [DATE] 13:00-17:30 (4h30m) [PERSON_NAME]" at bounding box center [187, 364] width 165 height 50
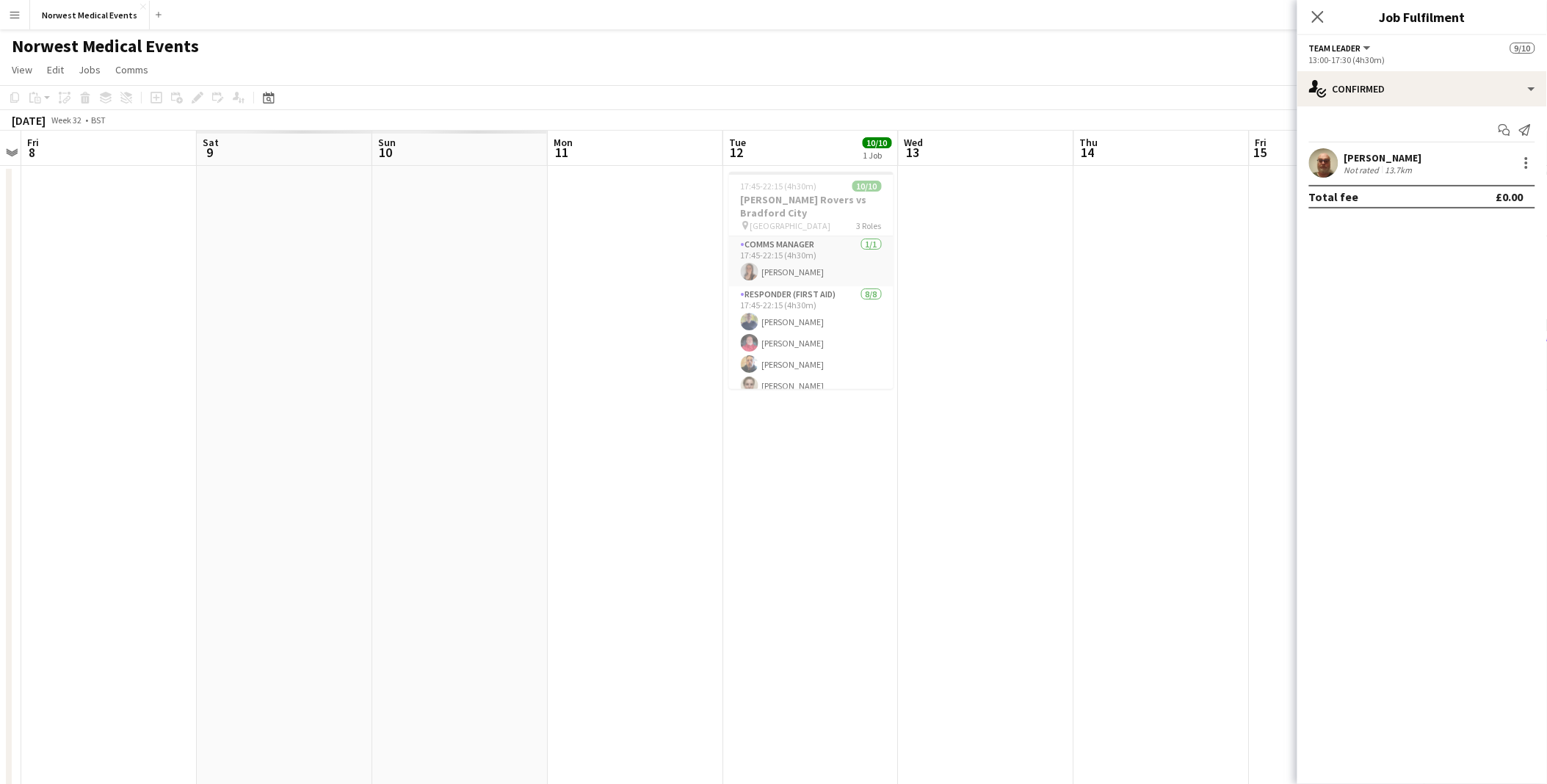
scroll to position [0, 323]
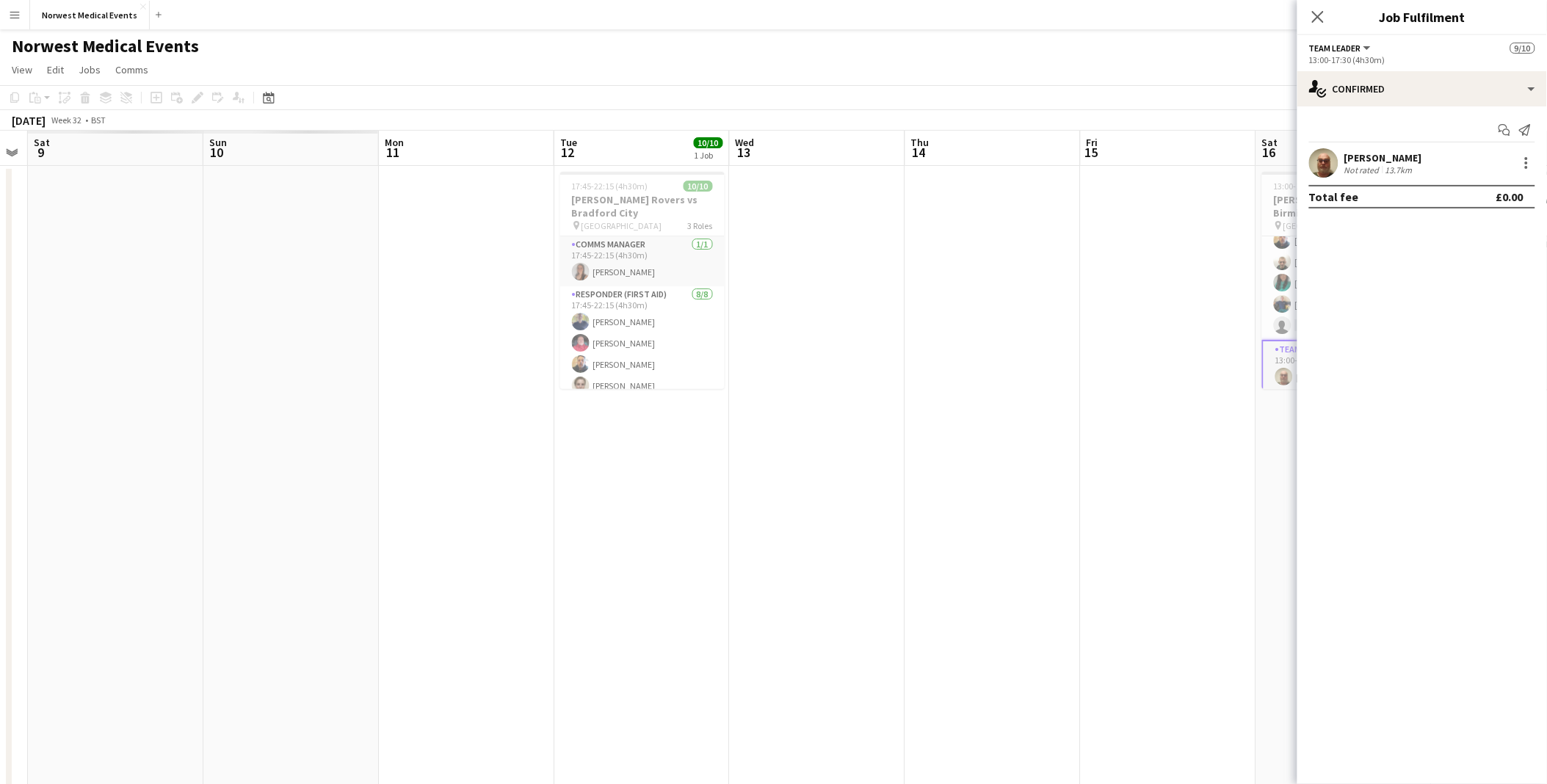
drag, startPoint x: 336, startPoint y: 508, endPoint x: 1327, endPoint y: 578, distance: 993.5
click at [778, 360] on body "Menu Boards Boards Boards All jobs Status Workforce Workforce My Workforce Recr…" at bounding box center [773, 478] width 1547 height 957
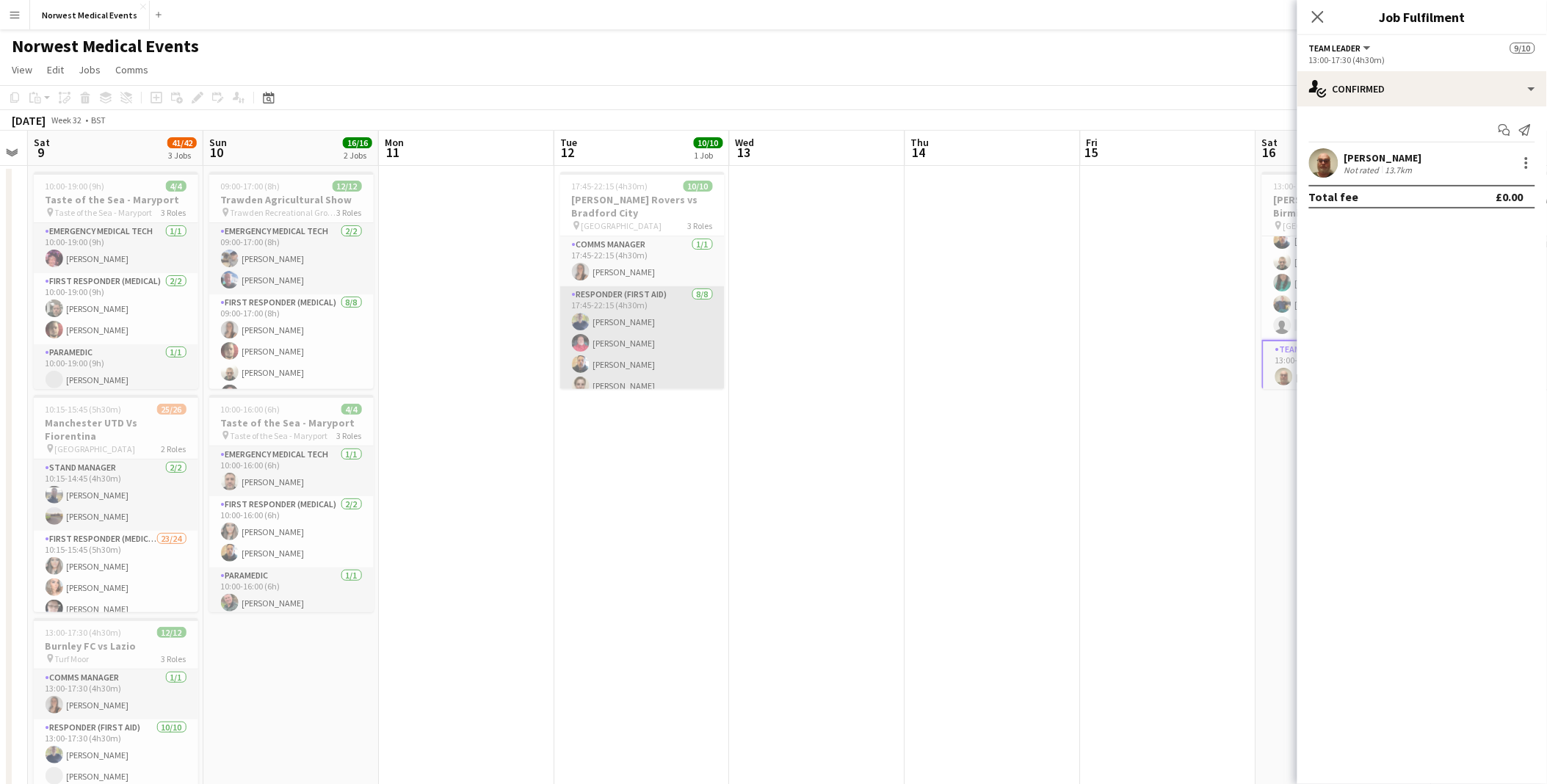
scroll to position [145, 0]
click at [605, 360] on app-card-role "Team Leader [DATE] 17:45-22:15 (4h30m) [PERSON_NAME]" at bounding box center [642, 364] width 165 height 50
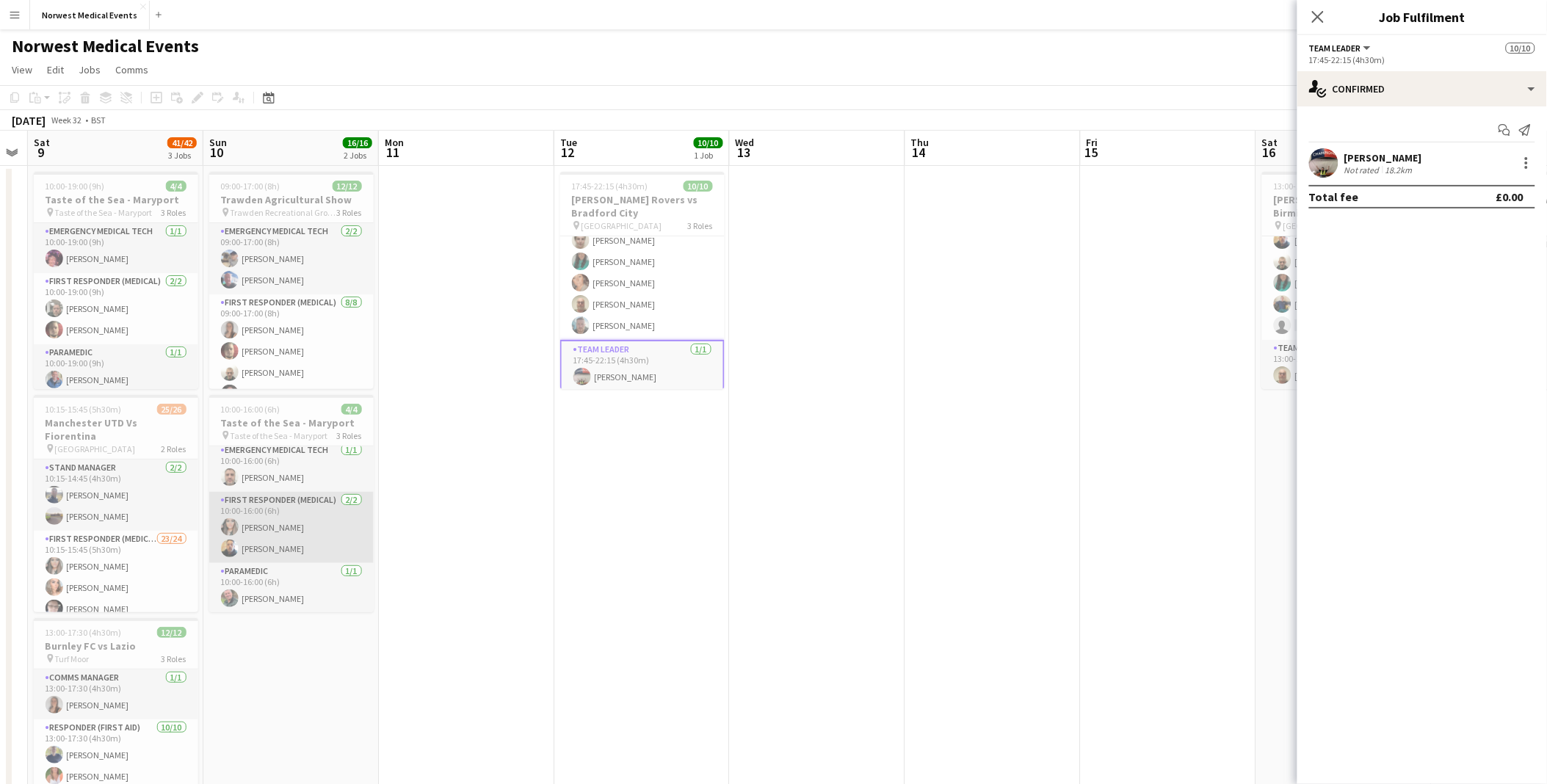
scroll to position [5, 0]
click at [279, 360] on app-card-role "Paramedic [DATE] 10:00-16:00 (6h) [PERSON_NAME]" at bounding box center [291, 586] width 165 height 50
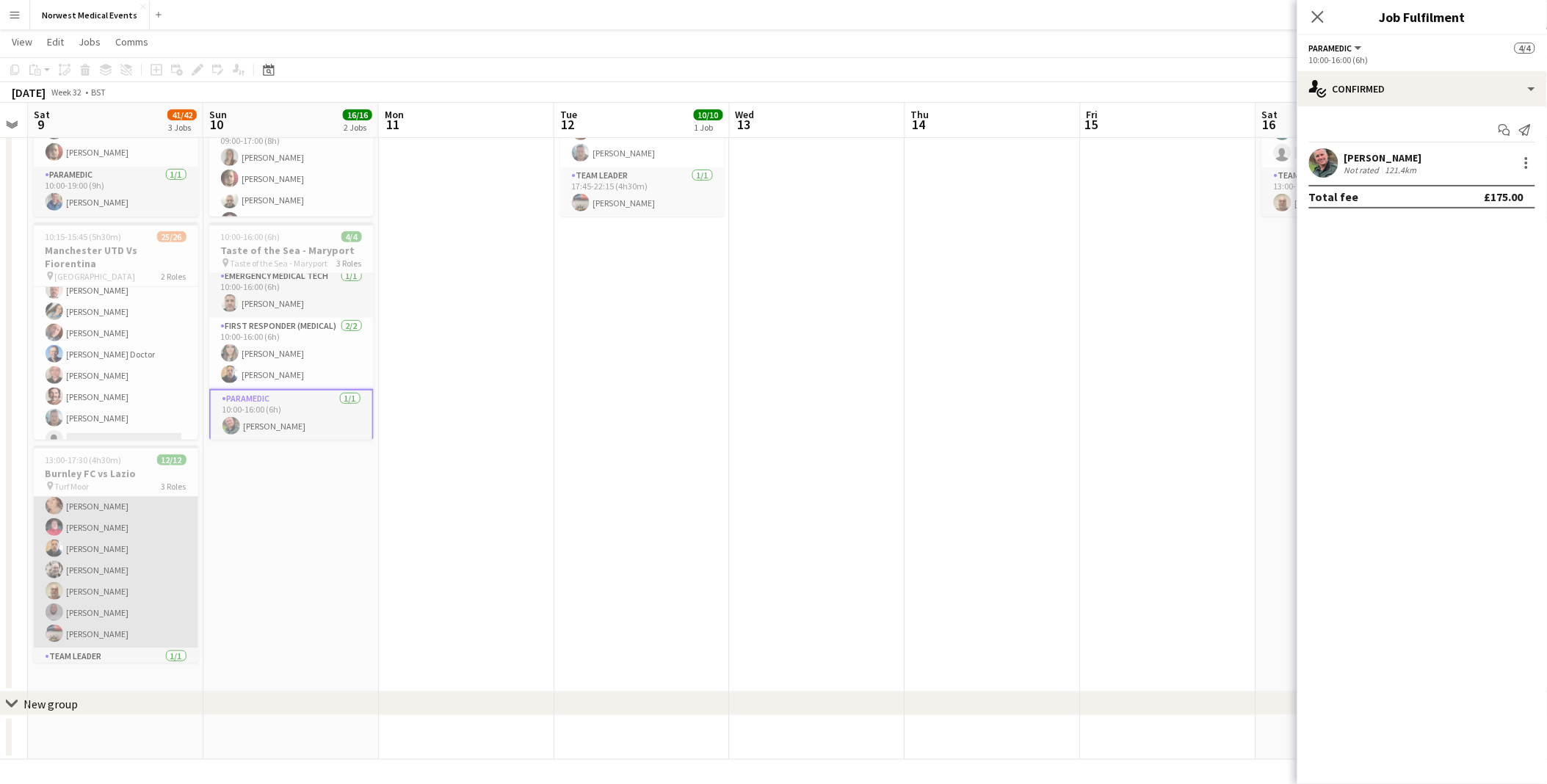
scroll to position [176, 0]
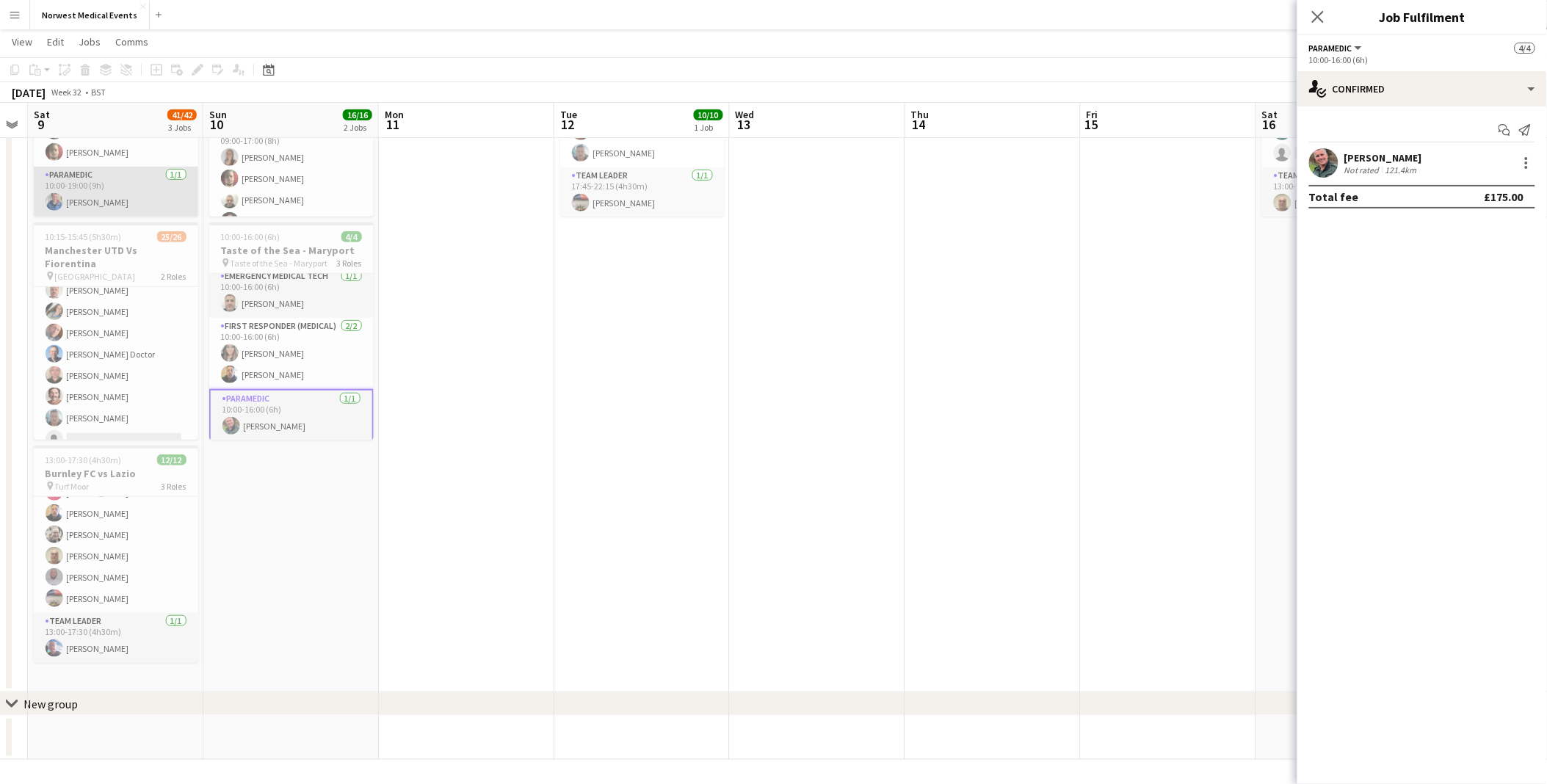
click at [116, 184] on app-card-role "Paramedic [DATE] 10:00-19:00 (9h) [PERSON_NAME]" at bounding box center [116, 191] width 165 height 50
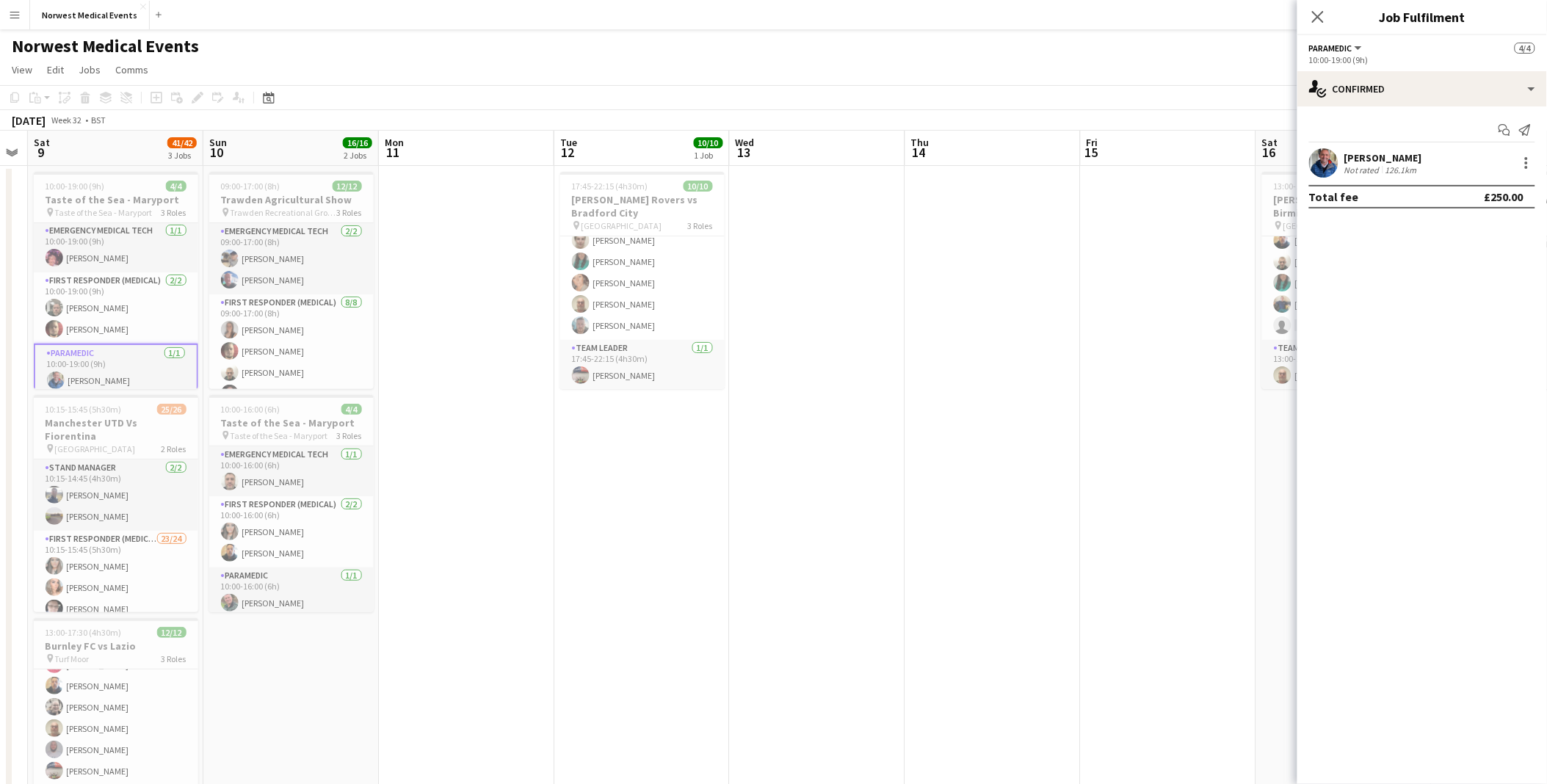
scroll to position [0, 0]
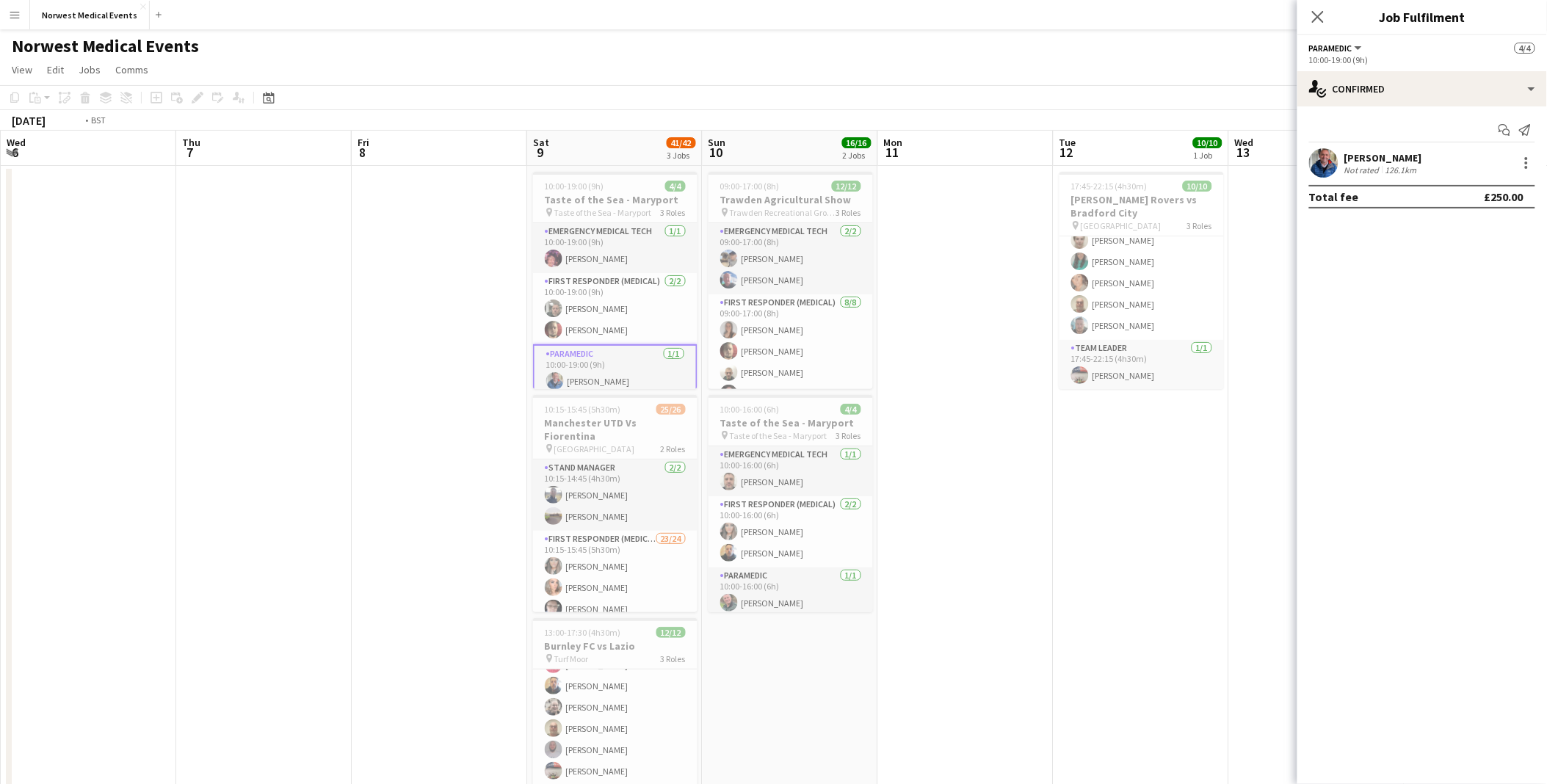
drag, startPoint x: 81, startPoint y: 355, endPoint x: 1399, endPoint y: 514, distance: 1327.6
click at [778, 360] on body "Menu Boards Boards Boards All jobs Status Workforce Workforce My Workforce Recr…" at bounding box center [773, 478] width 1547 height 957
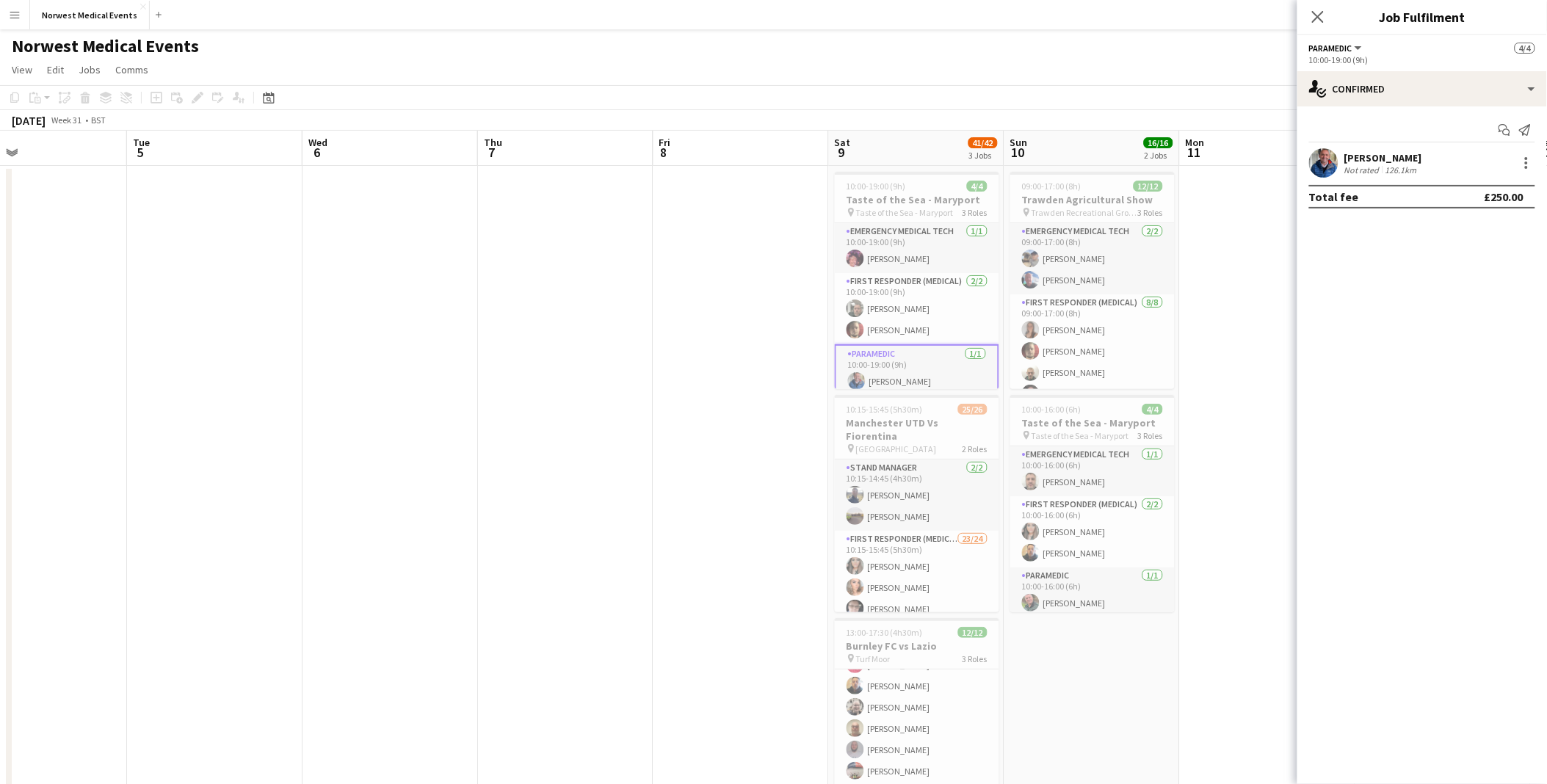
drag, startPoint x: 408, startPoint y: 468, endPoint x: 1133, endPoint y: 482, distance: 725.1
click at [778, 360] on app-calendar-viewport "Sat 2 Sun 3 Mon 4 Tue 5 Wed 6 Thu 7 Fri 8 Sat 9 41/42 3 Jobs Sun 10 16/16 2 Job…" at bounding box center [773, 532] width 1547 height 802
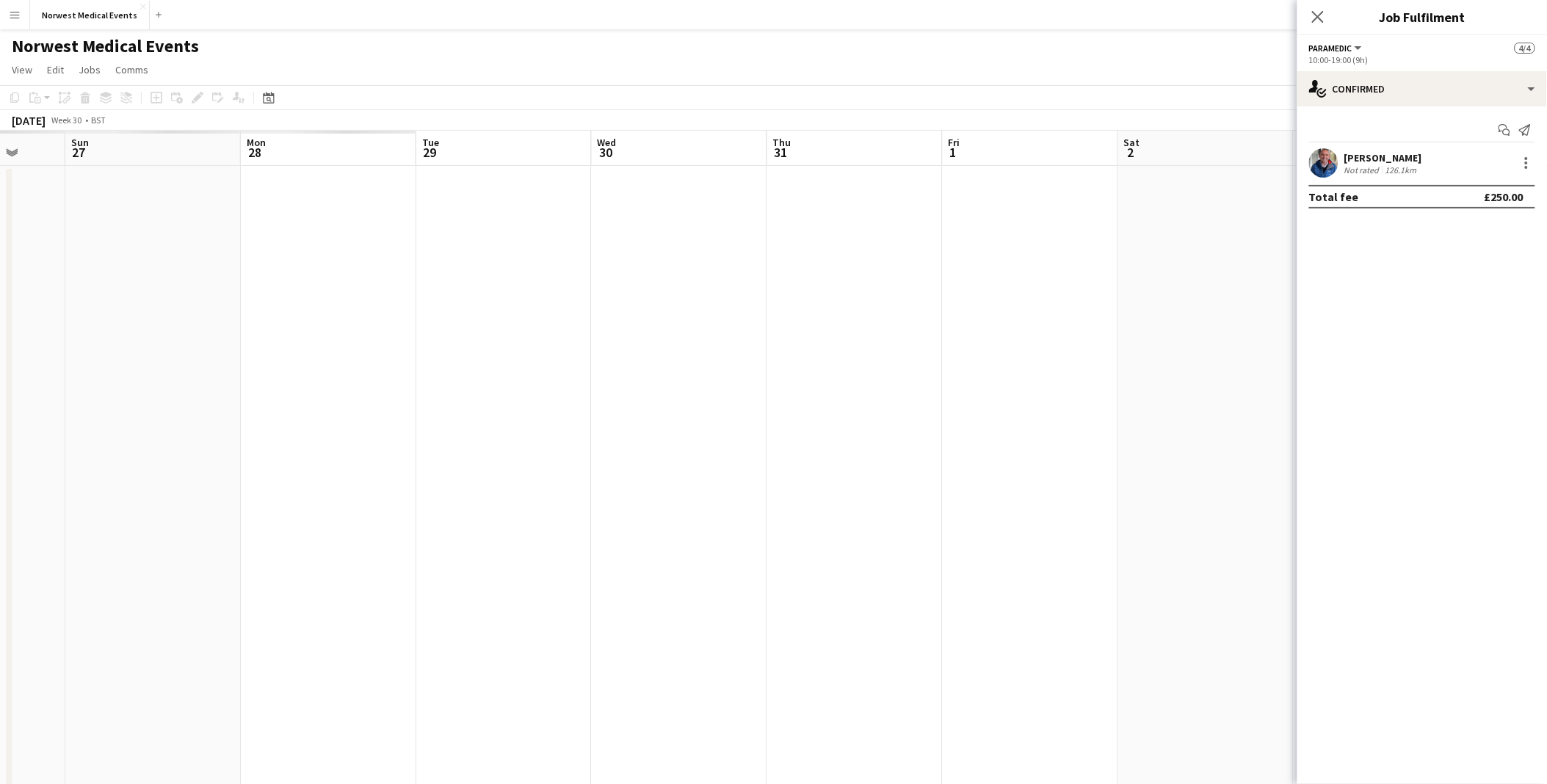
drag, startPoint x: 449, startPoint y: 458, endPoint x: 645, endPoint y: 461, distance: 196.0
click at [778, 360] on app-calendar-viewport "Thu 24 Fri 25 Sat 26 Sun 27 Mon 28 Tue 29 Wed 30 Thu 31 Fri 1 Sat 2 Sun 3 Mon 4…" at bounding box center [773, 532] width 1547 height 802
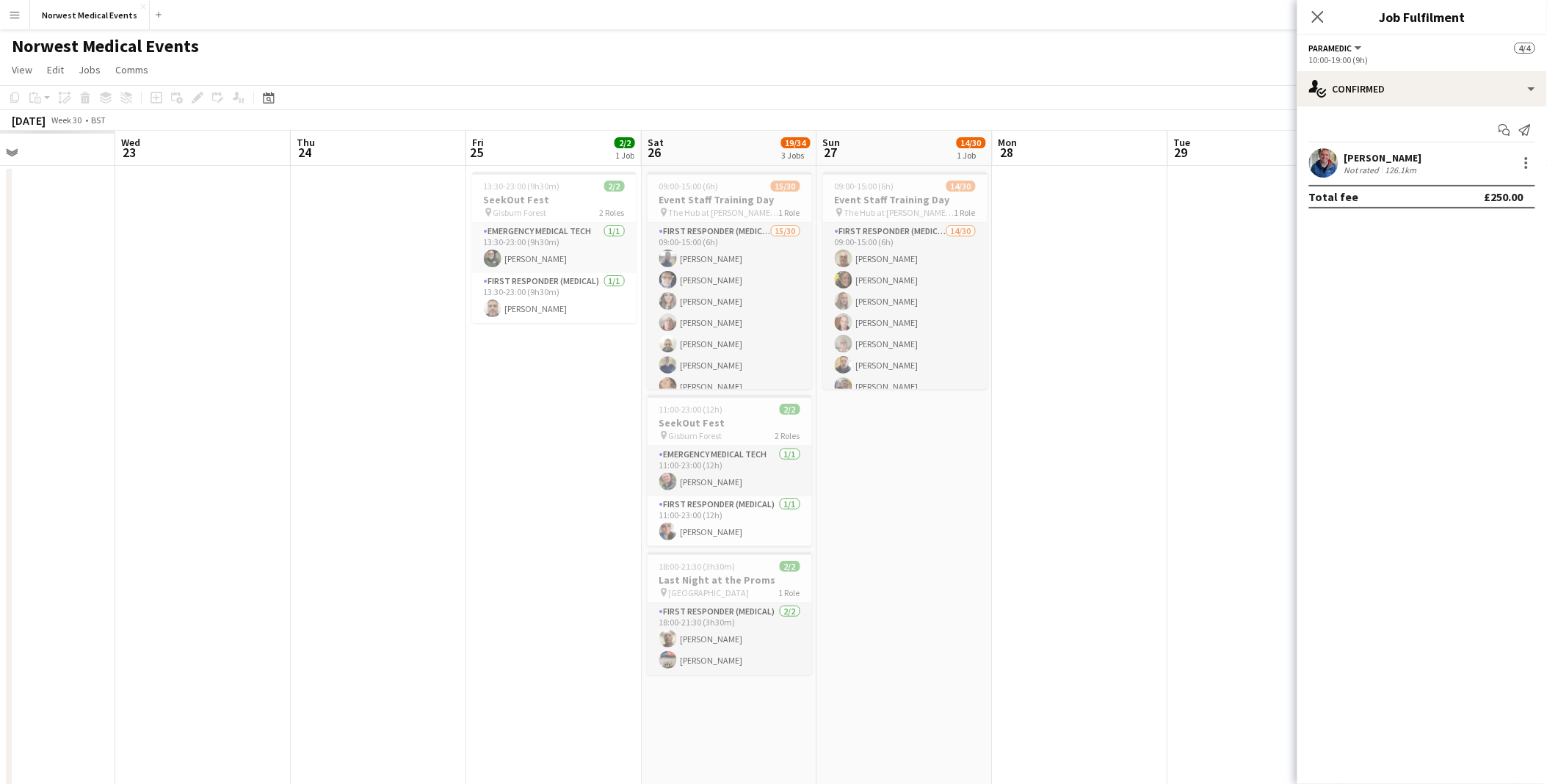
scroll to position [0, 339]
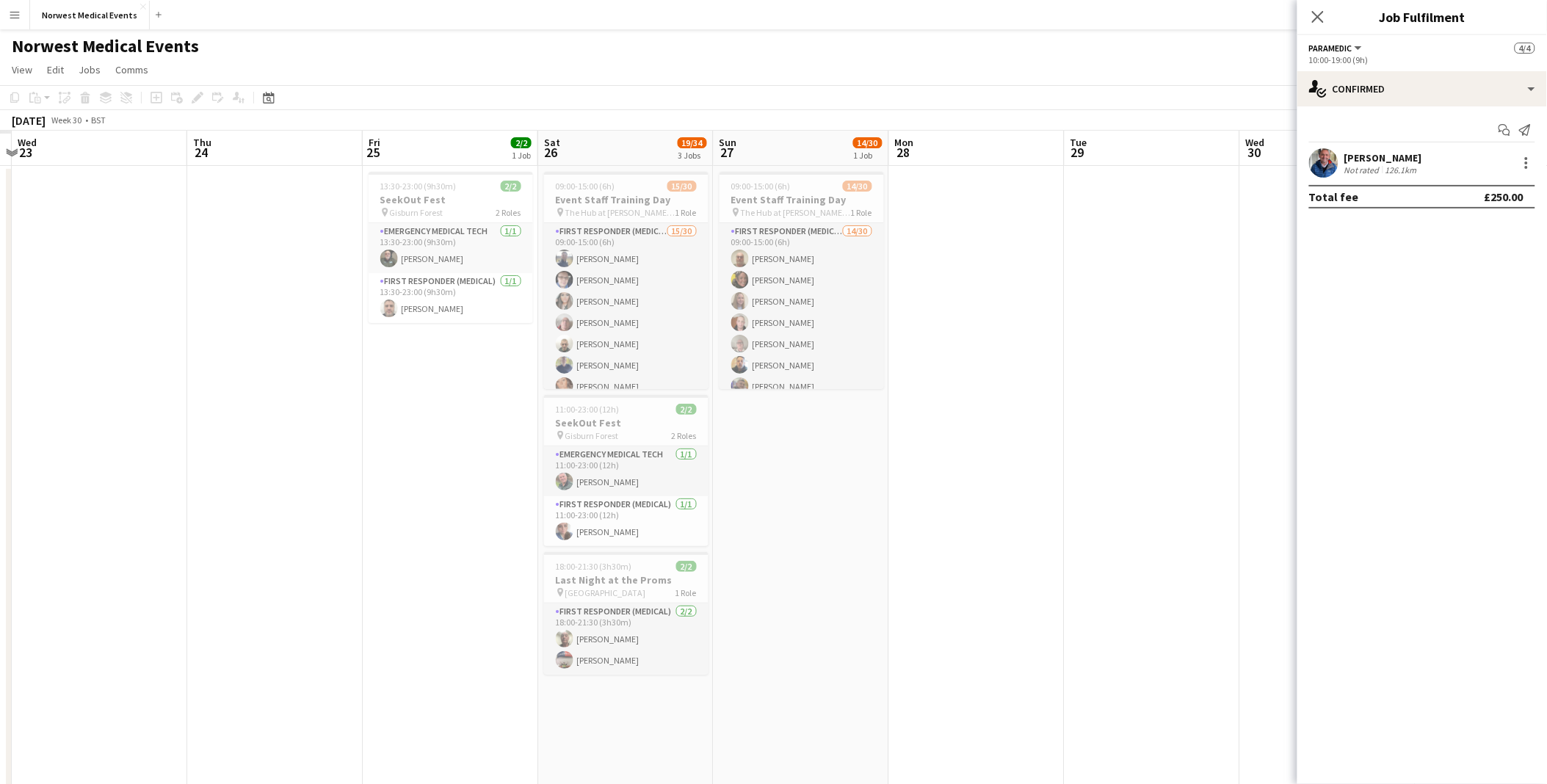
drag, startPoint x: 471, startPoint y: 461, endPoint x: 1032, endPoint y: 461, distance: 561.0
click at [778, 360] on app-calendar-viewport "Mon 21 Tue 22 Wed 23 Thu 24 Fri 25 2/2 1 Job Sat 26 19/34 3 Jobs Sun 27 14/30 1…" at bounding box center [773, 532] width 1547 height 802
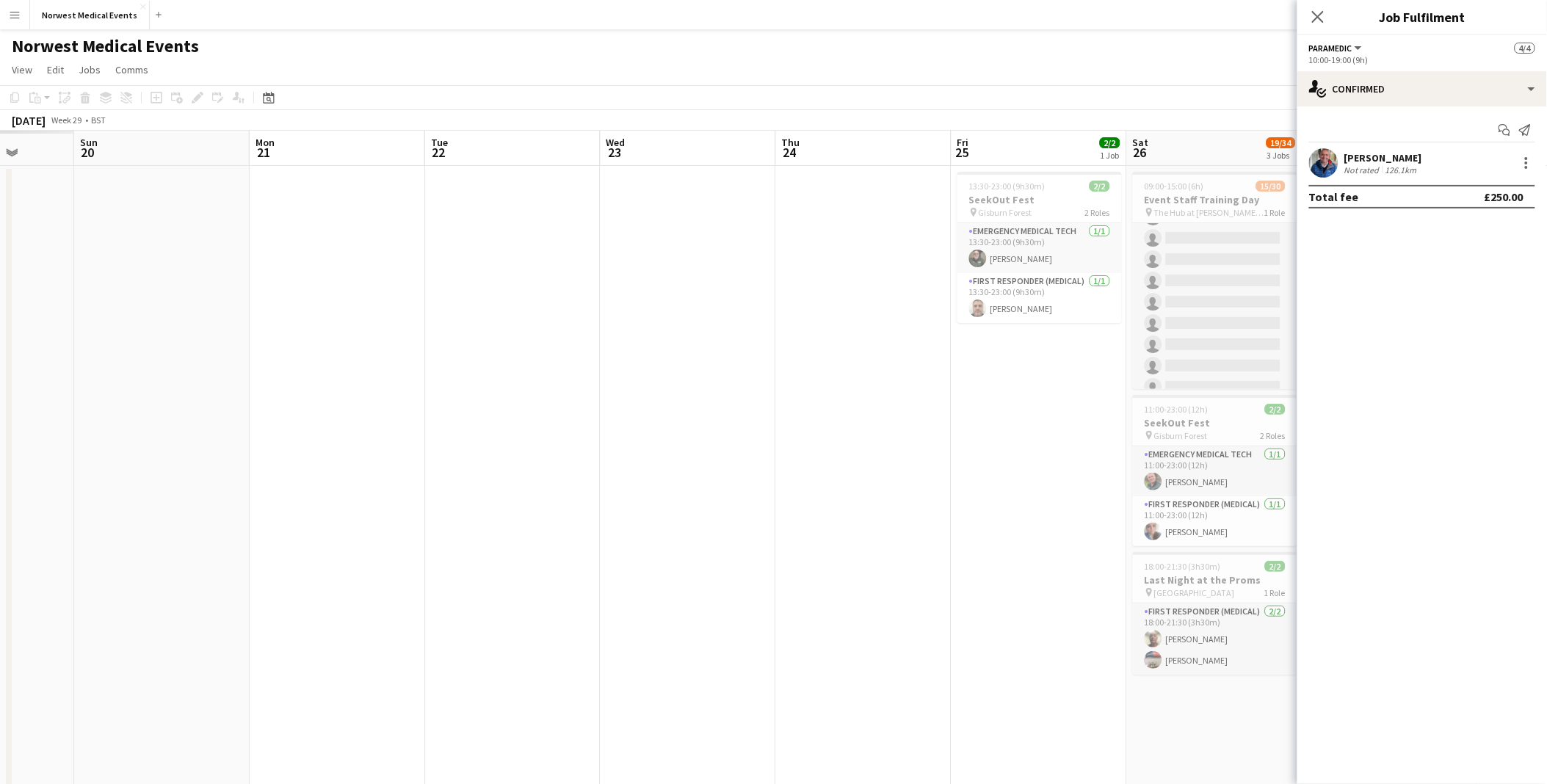
drag, startPoint x: 1058, startPoint y: 545, endPoint x: 1239, endPoint y: 528, distance: 181.8
click at [778, 360] on body "Menu Boards Boards Boards All jobs Status Workforce Workforce My Workforce Recr…" at bounding box center [773, 478] width 1547 height 957
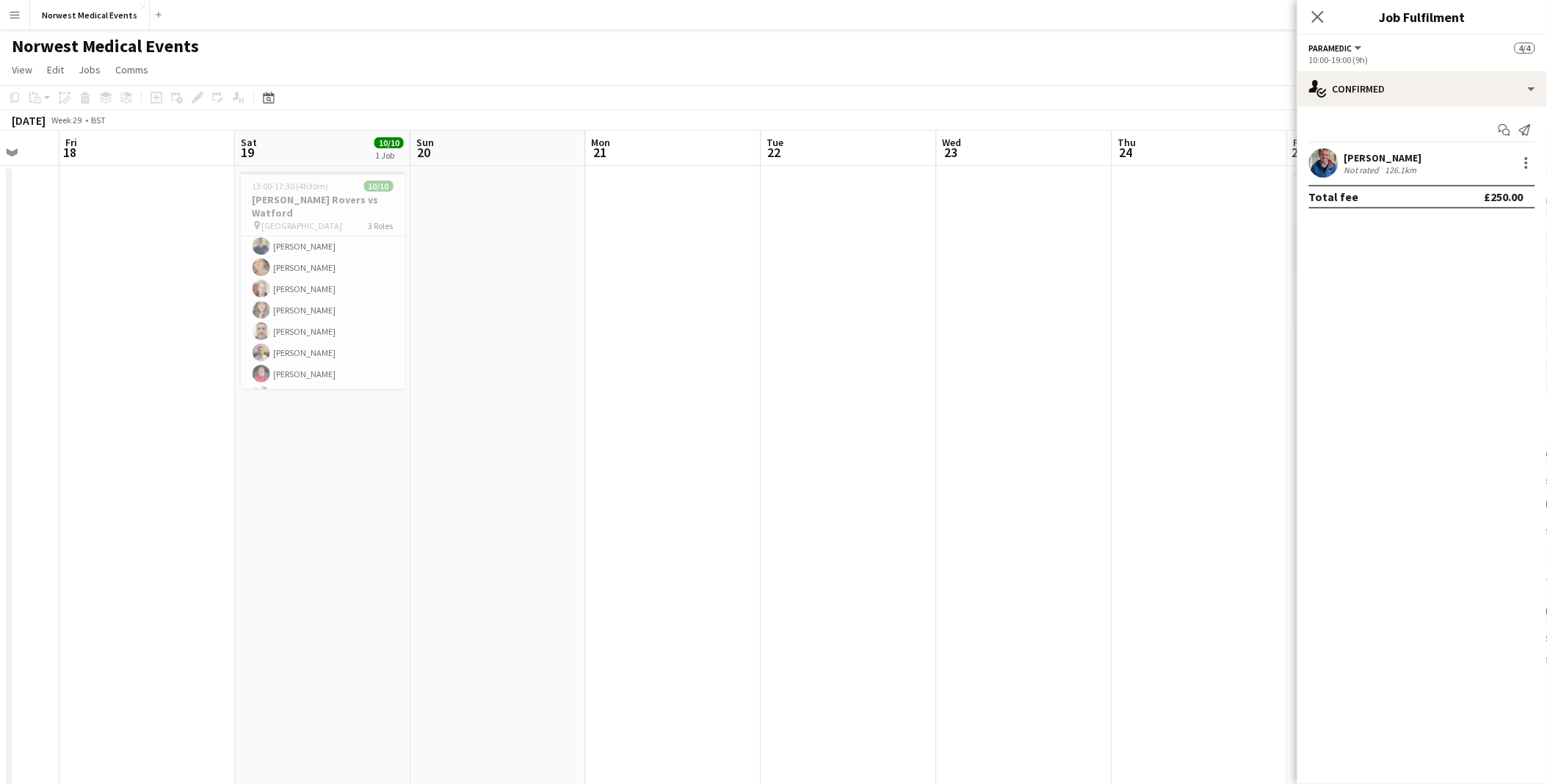
scroll to position [133, 0]
click at [311, 360] on app-card-role "Team Leader [DATE] 13:00-17:30 (4h30m) [PERSON_NAME]" at bounding box center [323, 376] width 165 height 50
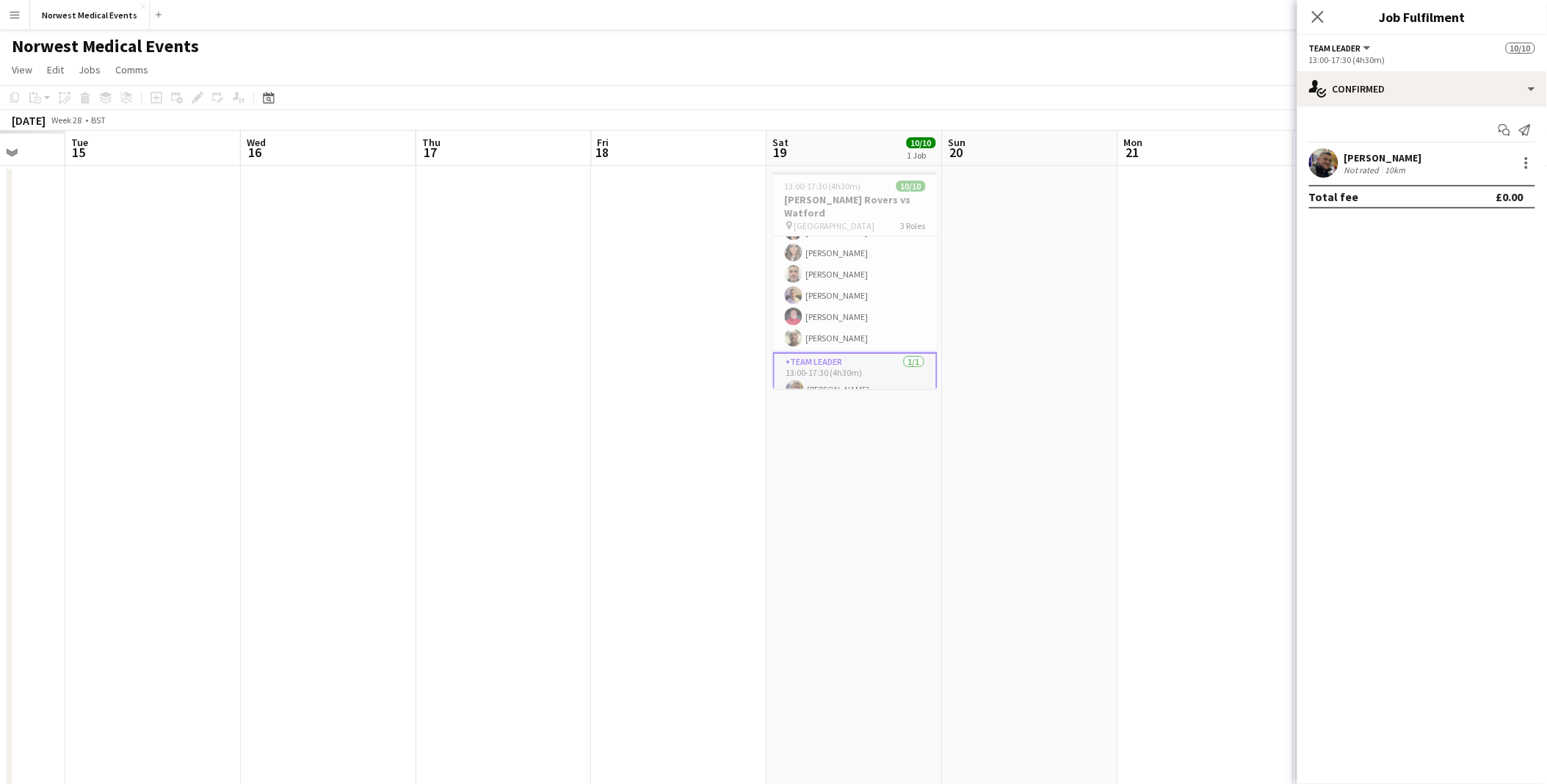
drag, startPoint x: 549, startPoint y: 399, endPoint x: 1348, endPoint y: 399, distance: 799.0
click at [778, 360] on body "Menu Boards Boards Boards All jobs Status Workforce Workforce My Workforce Recr…" at bounding box center [773, 478] width 1547 height 957
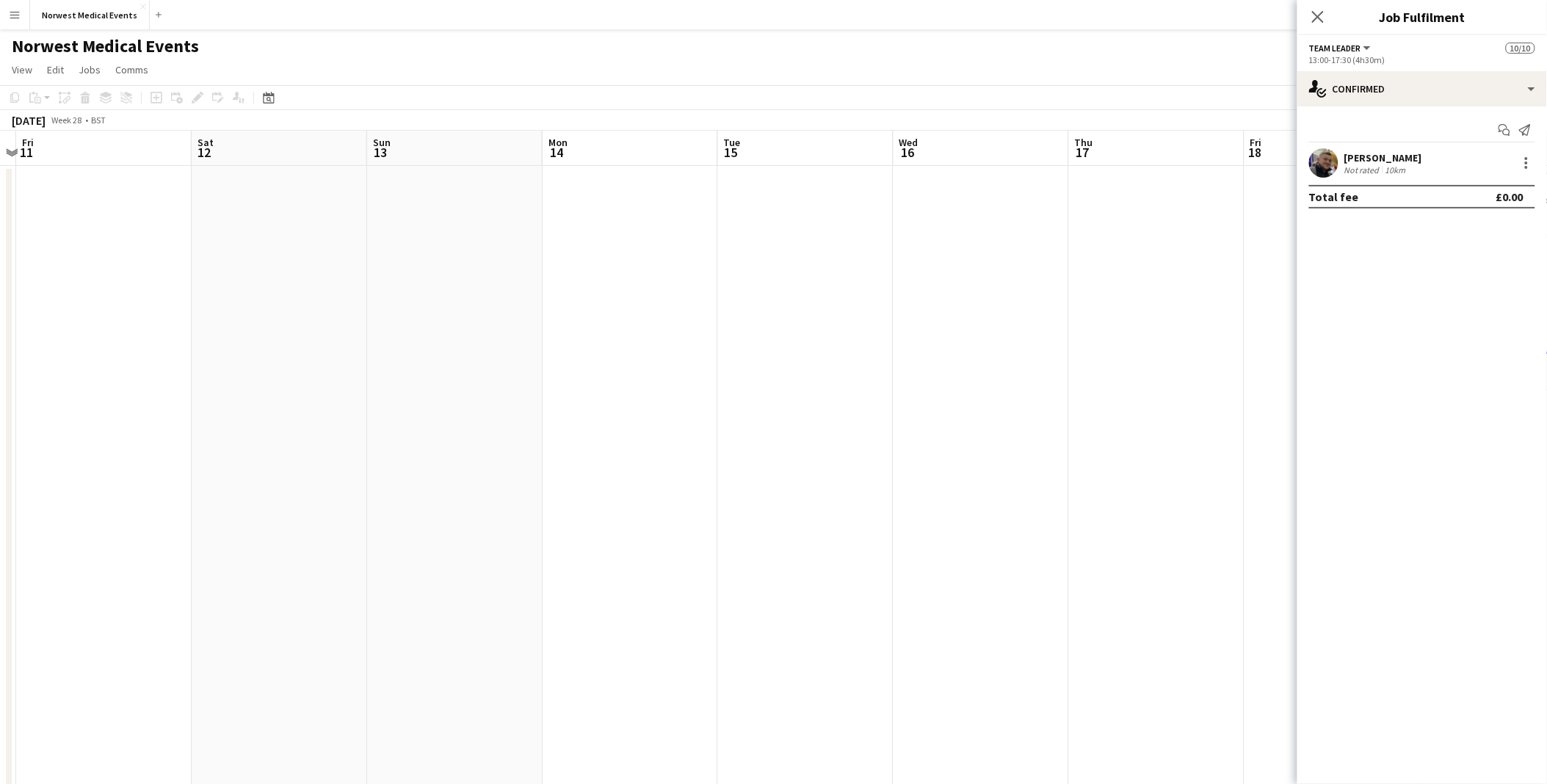
drag, startPoint x: 410, startPoint y: 404, endPoint x: 1172, endPoint y: 404, distance: 762.0
click at [778, 360] on app-calendar-viewport "Wed 9 Thu 10 Fri 11 Sat 12 Sun 13 Mon 14 Tue 15 Wed 16 Thu 17 Fri 18 Sat 19 10/…" at bounding box center [773, 532] width 1547 height 802
drag, startPoint x: 312, startPoint y: 371, endPoint x: 1139, endPoint y: 367, distance: 827.0
click at [778, 360] on app-calendar-viewport "Sat 5 Sun 6 Mon 7 Tue 8 Wed 9 Thu 10 Fri 11 Sat 12 Sun 13 Mon 14 Tue 15 Wed 16 …" at bounding box center [773, 532] width 1547 height 802
drag, startPoint x: 464, startPoint y: 360, endPoint x: -435, endPoint y: 398, distance: 899.8
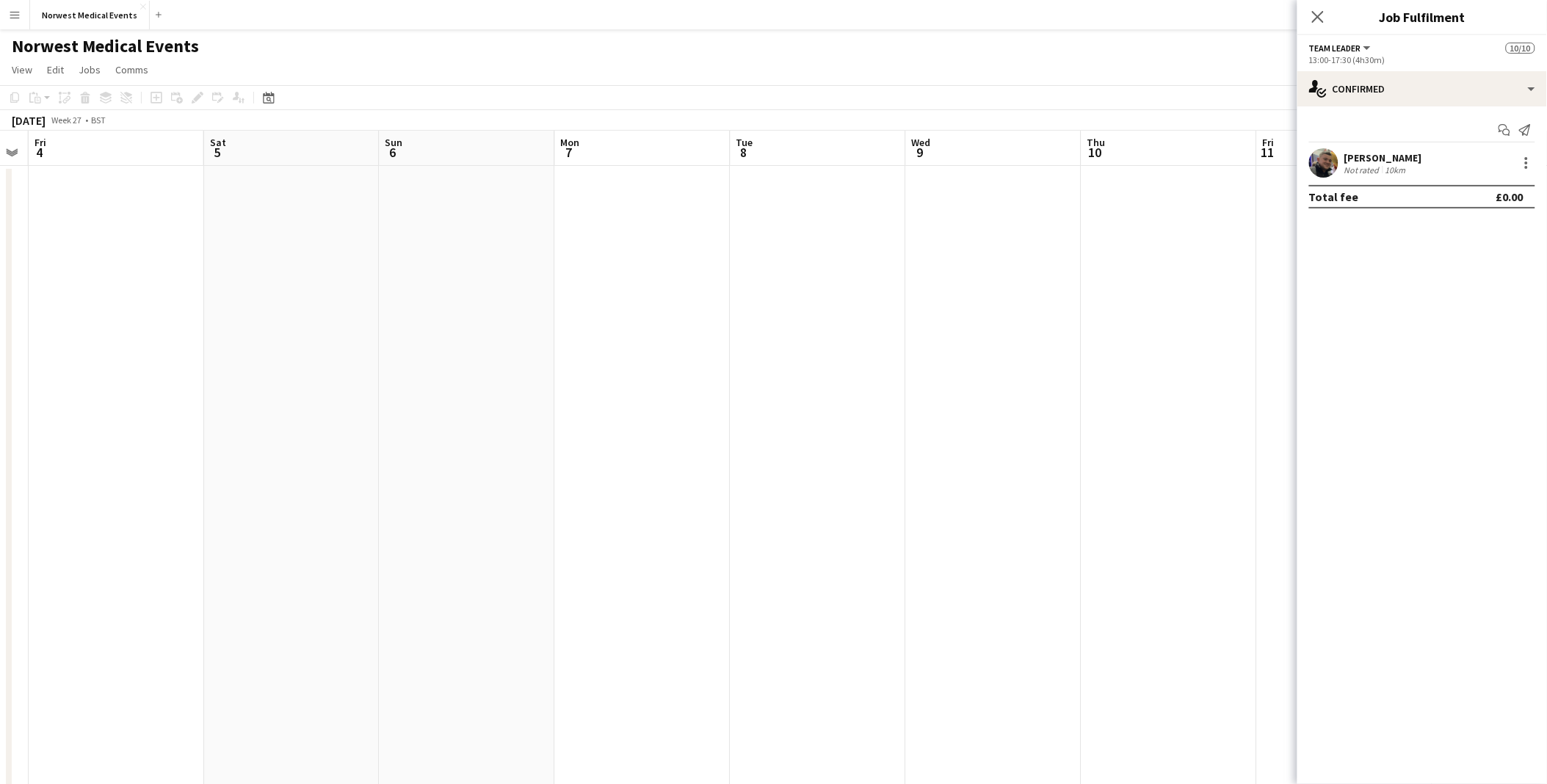
click at [0, 360] on html "Menu Boards Boards Boards All jobs Status Workforce Workforce My Workforce Recr…" at bounding box center [773, 478] width 1547 height 957
drag, startPoint x: -346, startPoint y: 508, endPoint x: 87, endPoint y: 537, distance: 434.0
click at [0, 360] on html "Menu Boards Boards Boards All jobs Status Workforce Workforce My Workforce Recr…" at bounding box center [773, 478] width 1547 height 957
drag, startPoint x: 519, startPoint y: 588, endPoint x: -574, endPoint y: 592, distance: 1093.0
click at [0, 360] on html "Menu Boards Boards Boards All jobs Status Workforce Workforce My Workforce Recr…" at bounding box center [773, 478] width 1547 height 957
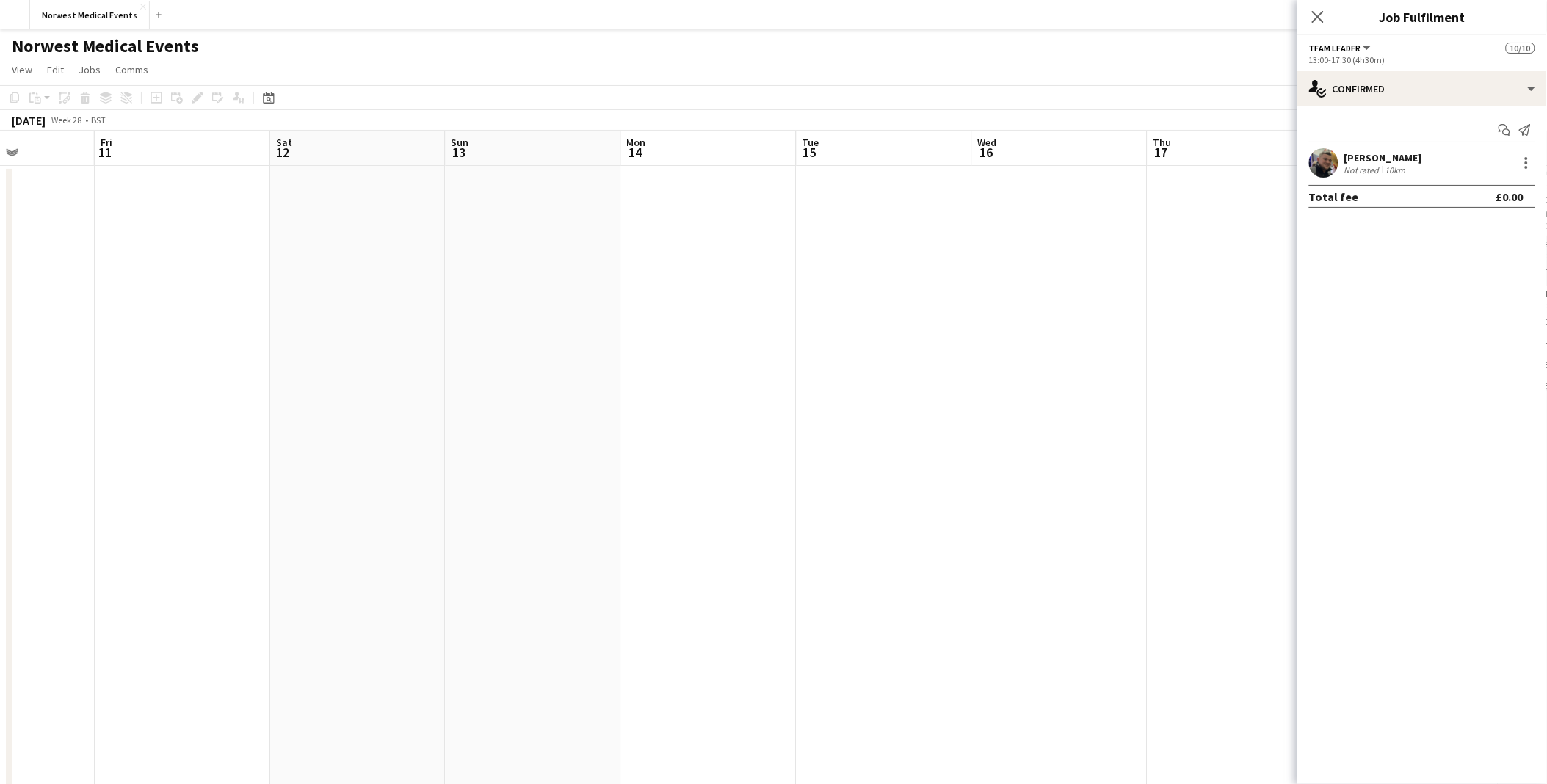
drag, startPoint x: 519, startPoint y: 592, endPoint x: -629, endPoint y: 450, distance: 1156.7
click at [0, 360] on html "Menu Boards Boards Boards All jobs Status Workforce Workforce My Workforce Recr…" at bounding box center [773, 478] width 1547 height 957
drag, startPoint x: 716, startPoint y: 465, endPoint x: -78, endPoint y: 471, distance: 794.0
click at [0, 360] on html "Menu Boards Boards Boards All jobs Status Workforce Workforce My Workforce Recr…" at bounding box center [773, 478] width 1547 height 957
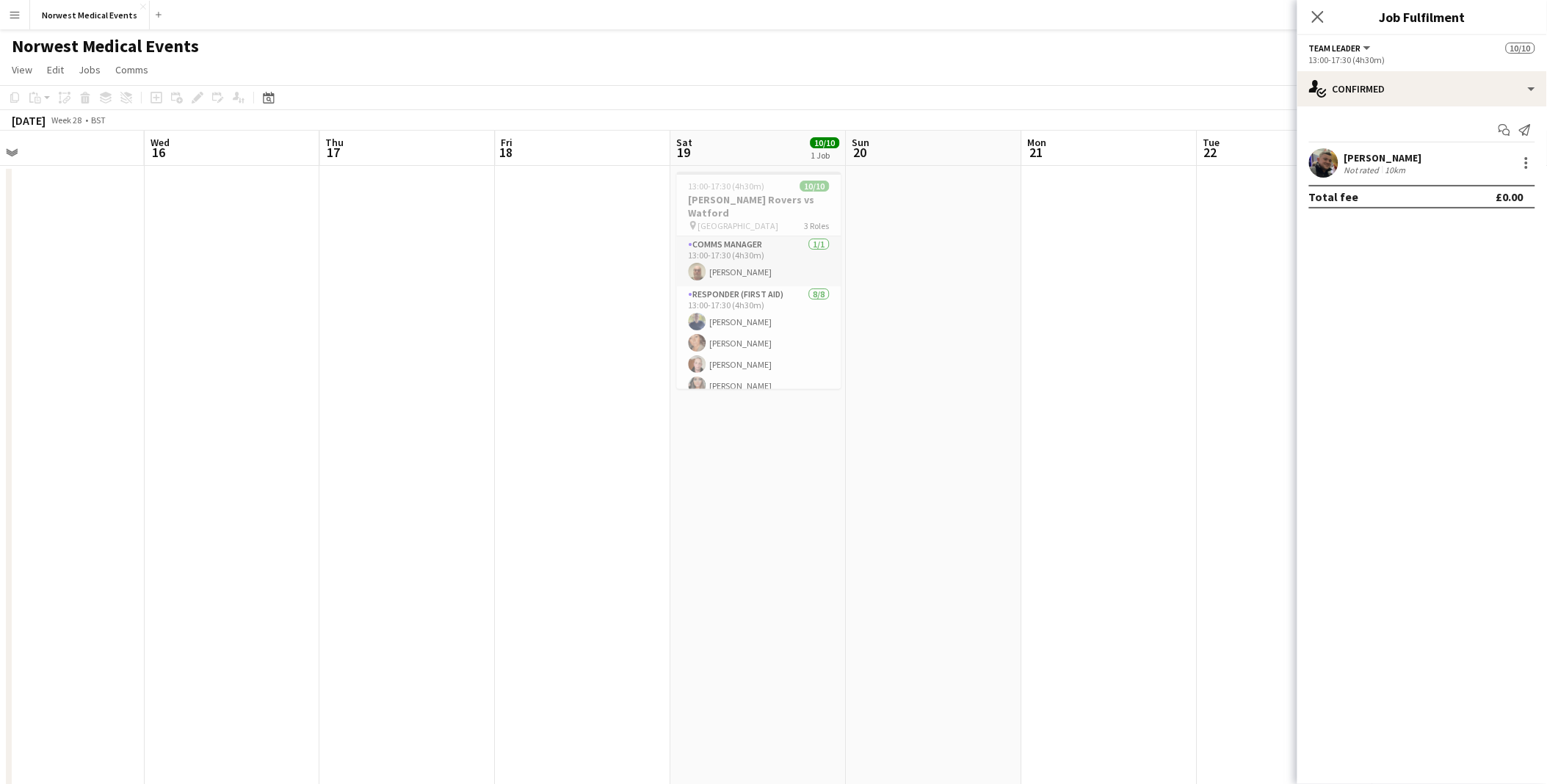
drag, startPoint x: 699, startPoint y: 474, endPoint x: -63, endPoint y: 474, distance: 762.0
click at [0, 360] on html "Menu Boards Boards Boards All jobs Status Workforce Workforce My Workforce Recr…" at bounding box center [773, 478] width 1547 height 957
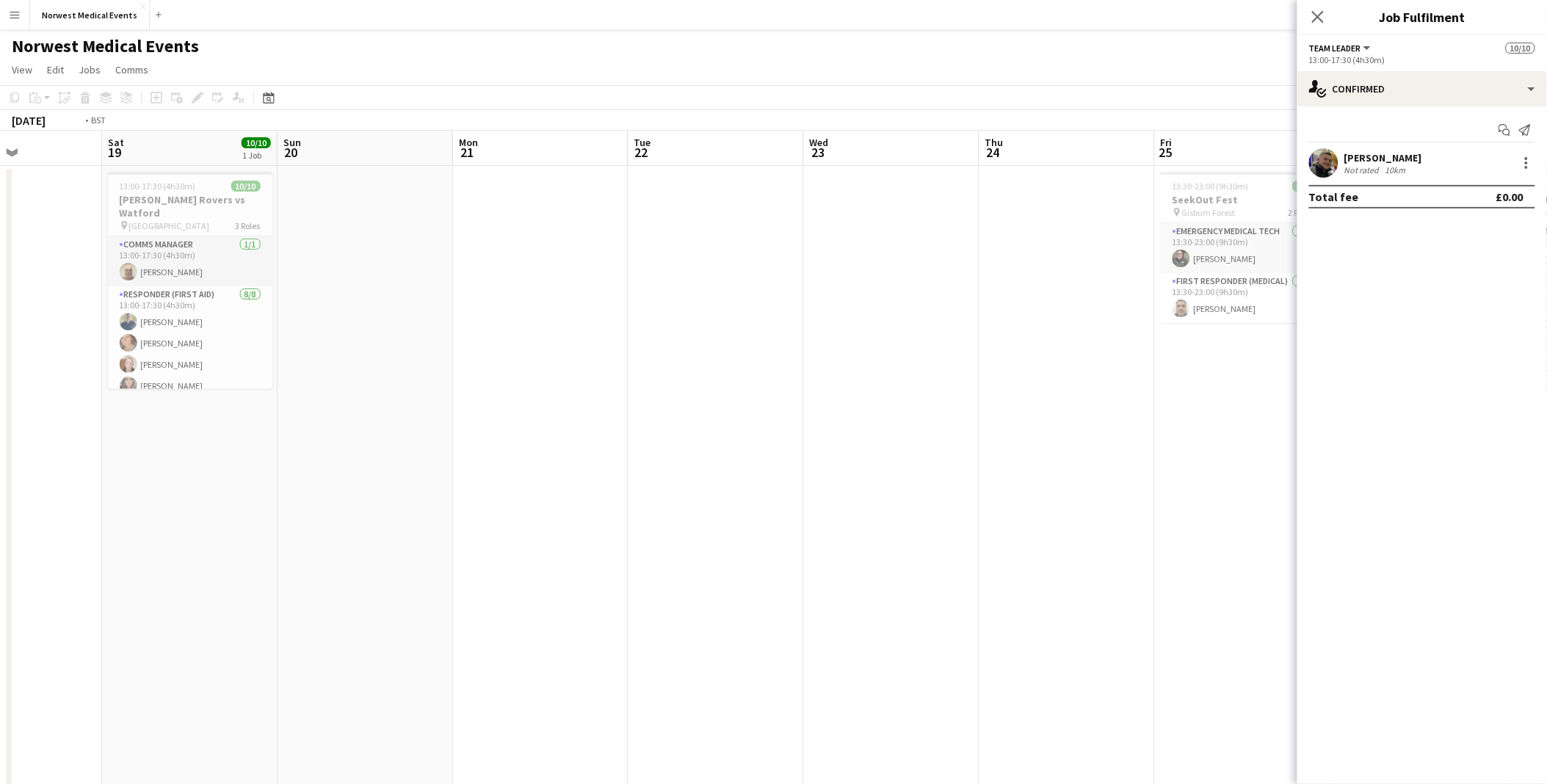
click at [57, 360] on app-calendar-viewport "Wed 16 Thu 17 Fri 18 Sat 19 10/10 1 Job Sun 20 Mon 21 Tue 22 Wed 23 Thu 24 Fri …" at bounding box center [773, 532] width 1547 height 802
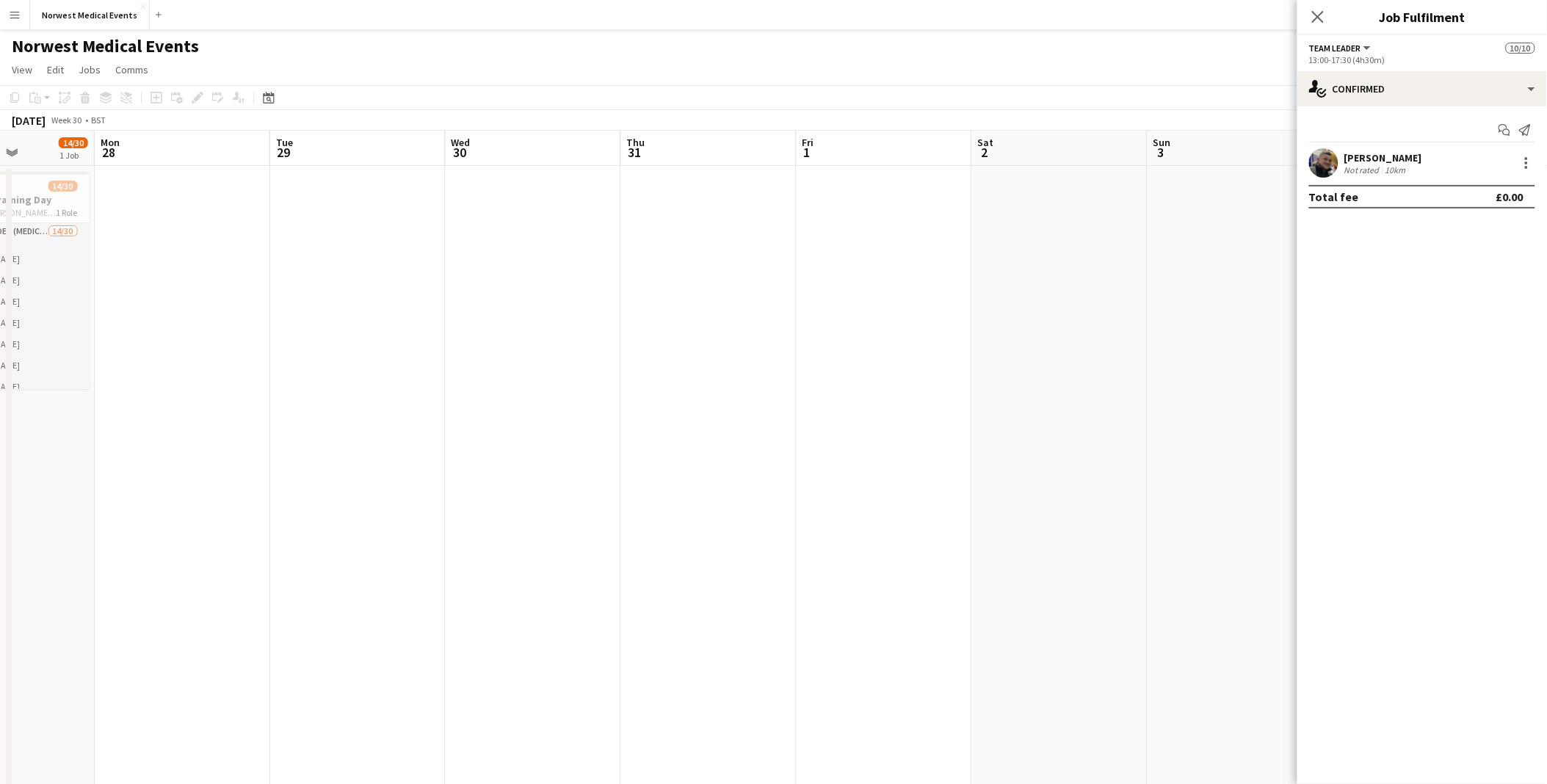
drag, startPoint x: 771, startPoint y: 488, endPoint x: -65, endPoint y: 485, distance: 836.0
click at [0, 360] on html "Menu Boards Boards Boards All jobs Status Workforce Workforce My Workforce Recr…" at bounding box center [773, 478] width 1547 height 957
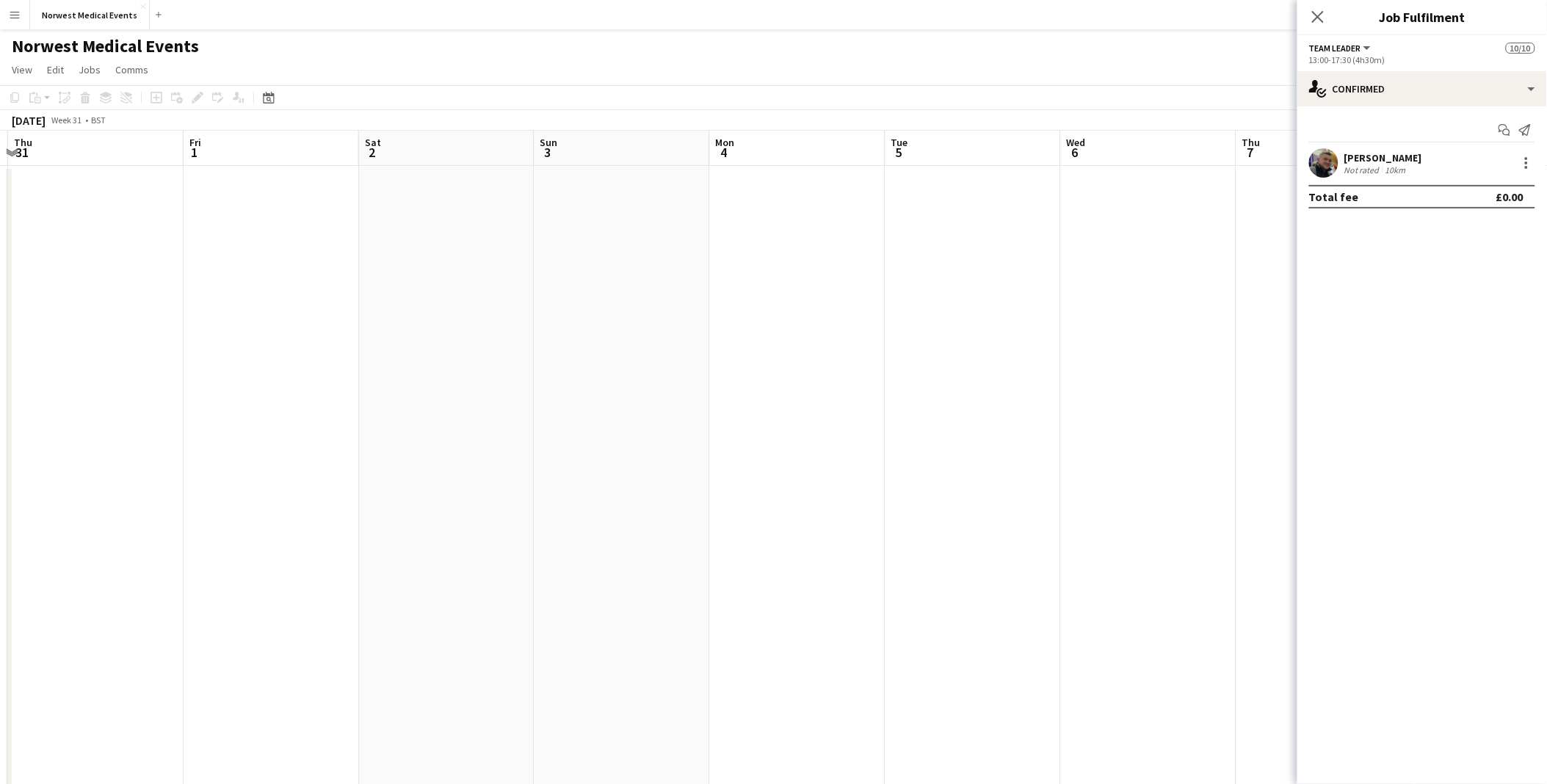
drag, startPoint x: 91, startPoint y: 480, endPoint x: 415, endPoint y: 463, distance: 324.4
click at [0, 360] on html "Menu Boards Boards Boards All jobs Status Workforce Workforce My Workforce Recr…" at bounding box center [773, 478] width 1547 height 957
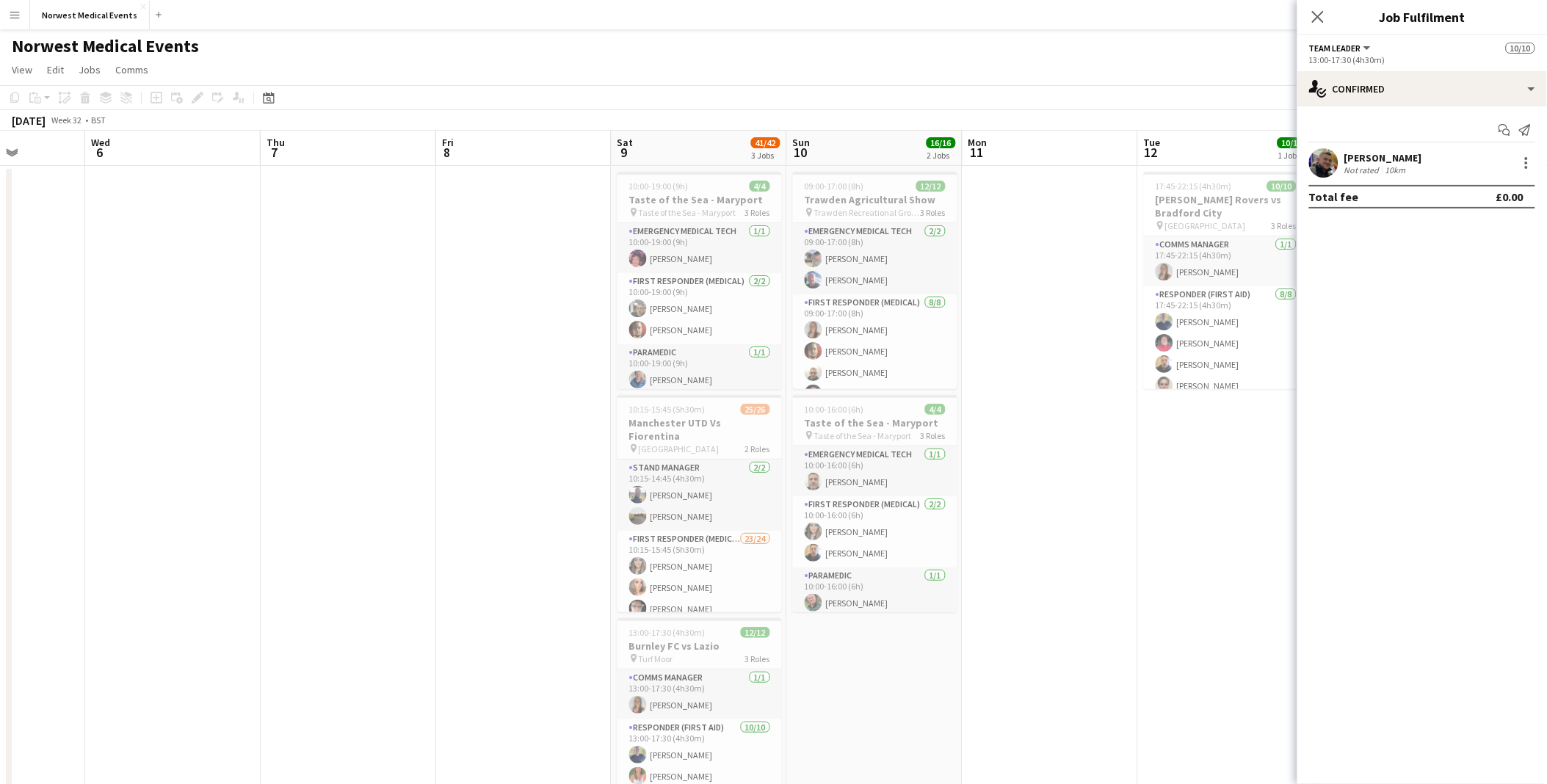
drag, startPoint x: 827, startPoint y: 477, endPoint x: -79, endPoint y: 478, distance: 906.0
click at [0, 360] on html "Menu Boards Boards Boards All jobs Status Workforce Workforce My Workforce Recr…" at bounding box center [773, 478] width 1547 height 957
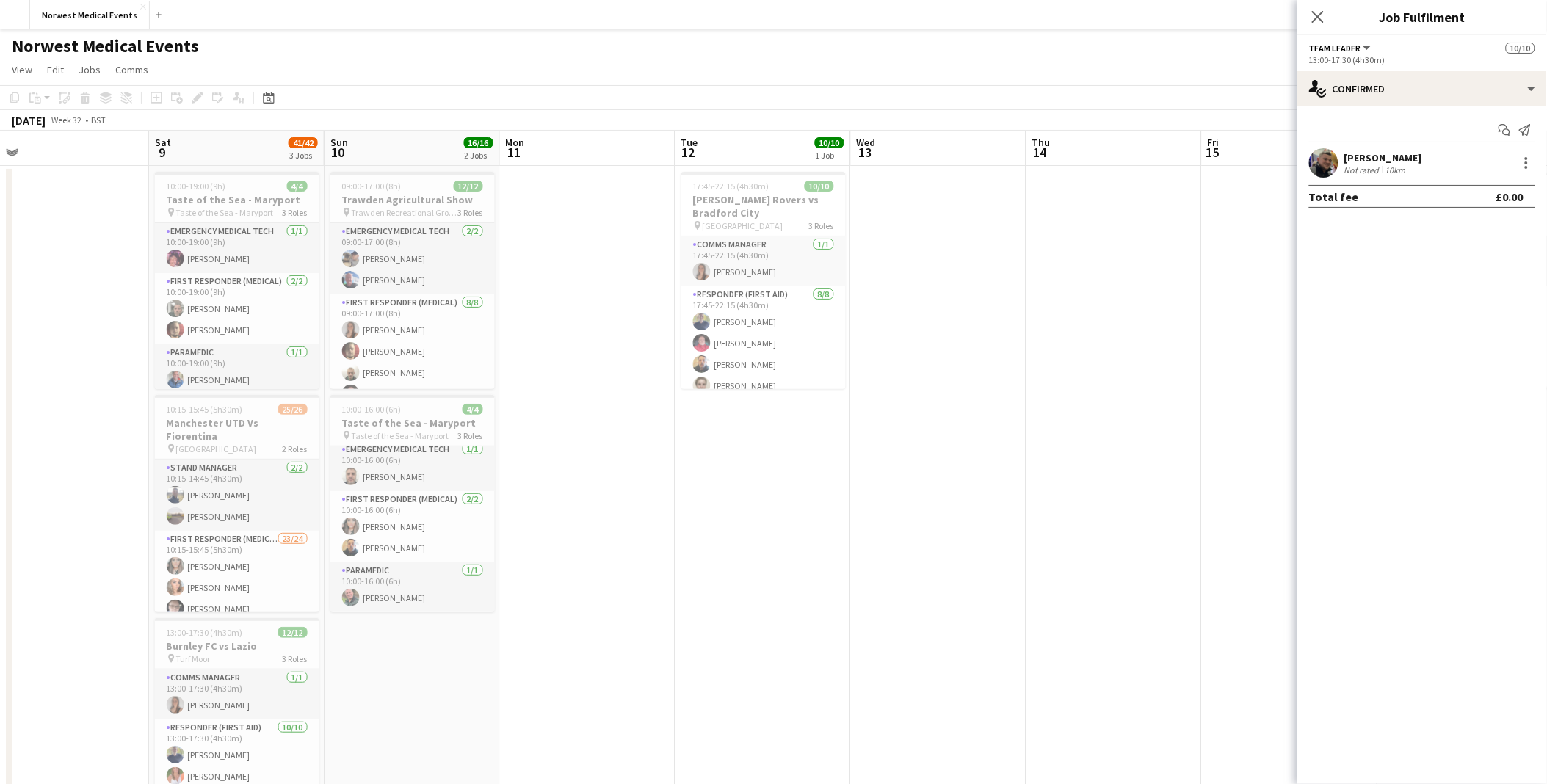
drag, startPoint x: 1157, startPoint y: 614, endPoint x: 636, endPoint y: 614, distance: 521.0
click at [527, 360] on app-calendar-viewport "Tue 5 Wed 6 Thu 7 Fri 8 Sat 9 41/42 3 Jobs Sun 10 16/16 2 Jobs Mon 11 Tue 12 10…" at bounding box center [773, 532] width 1547 height 802
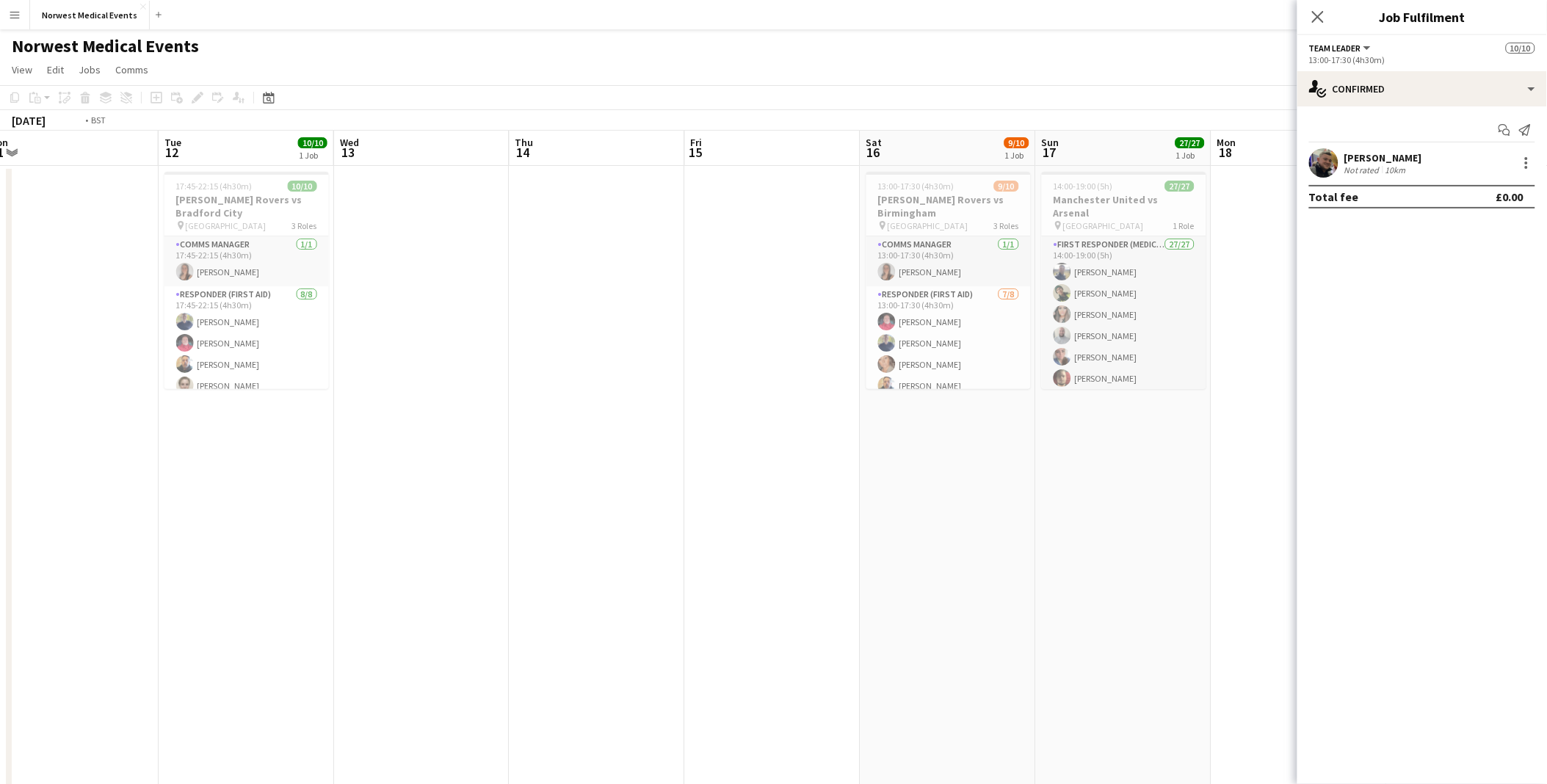
drag, startPoint x: 1036, startPoint y: 568, endPoint x: 363, endPoint y: 517, distance: 674.9
click at [363, 360] on app-calendar-viewport "Fri 8 Sat 9 41/42 3 Jobs Sun 10 16/16 2 Jobs Mon 11 Tue 12 10/10 1 Job Wed 13 T…" at bounding box center [773, 532] width 1547 height 802
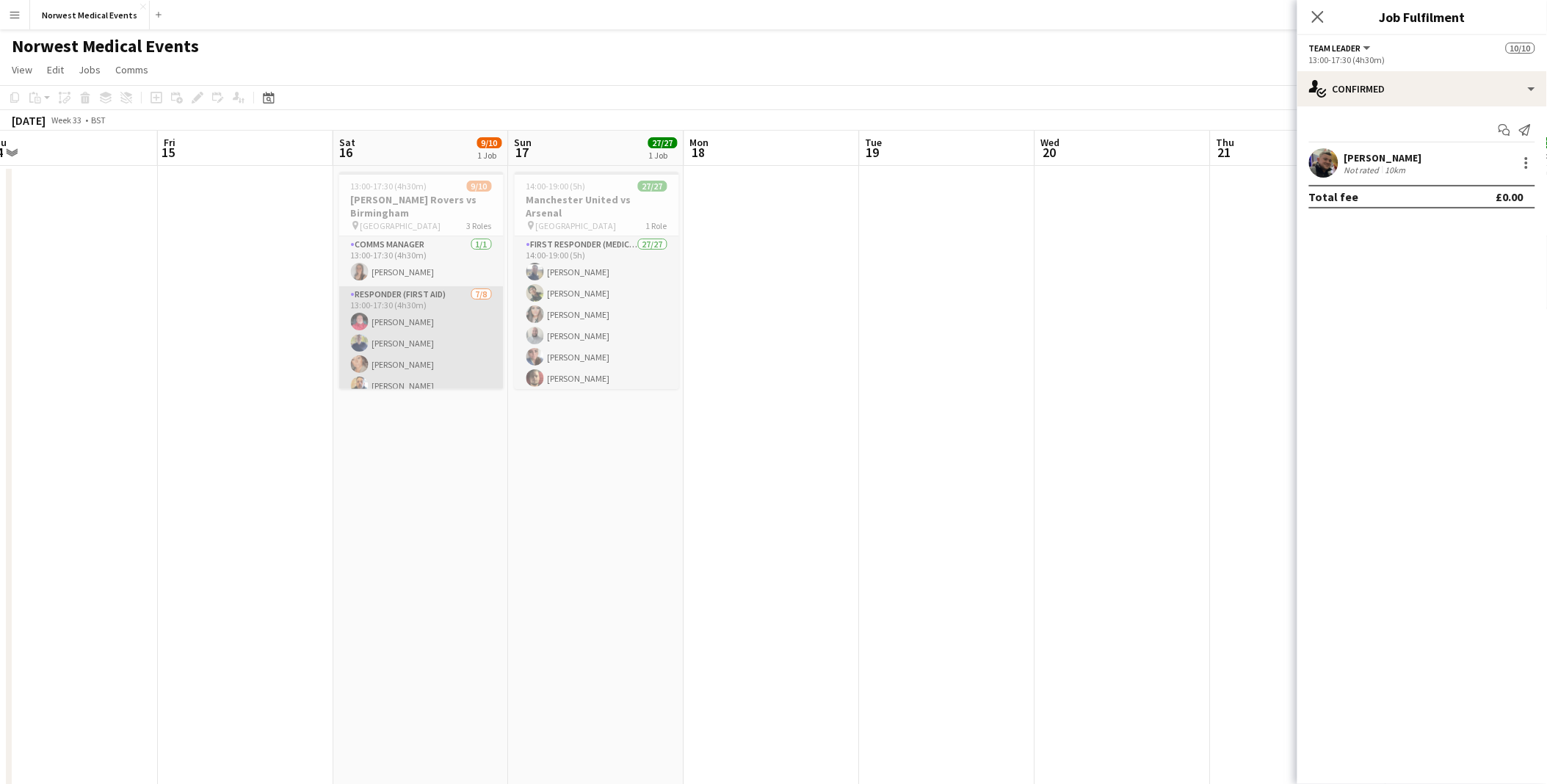
scroll to position [145, 0]
click at [422, 360] on app-card-role "Team Leader [DATE] 13:00-17:30 (4h30m) [PERSON_NAME]" at bounding box center [421, 364] width 165 height 50
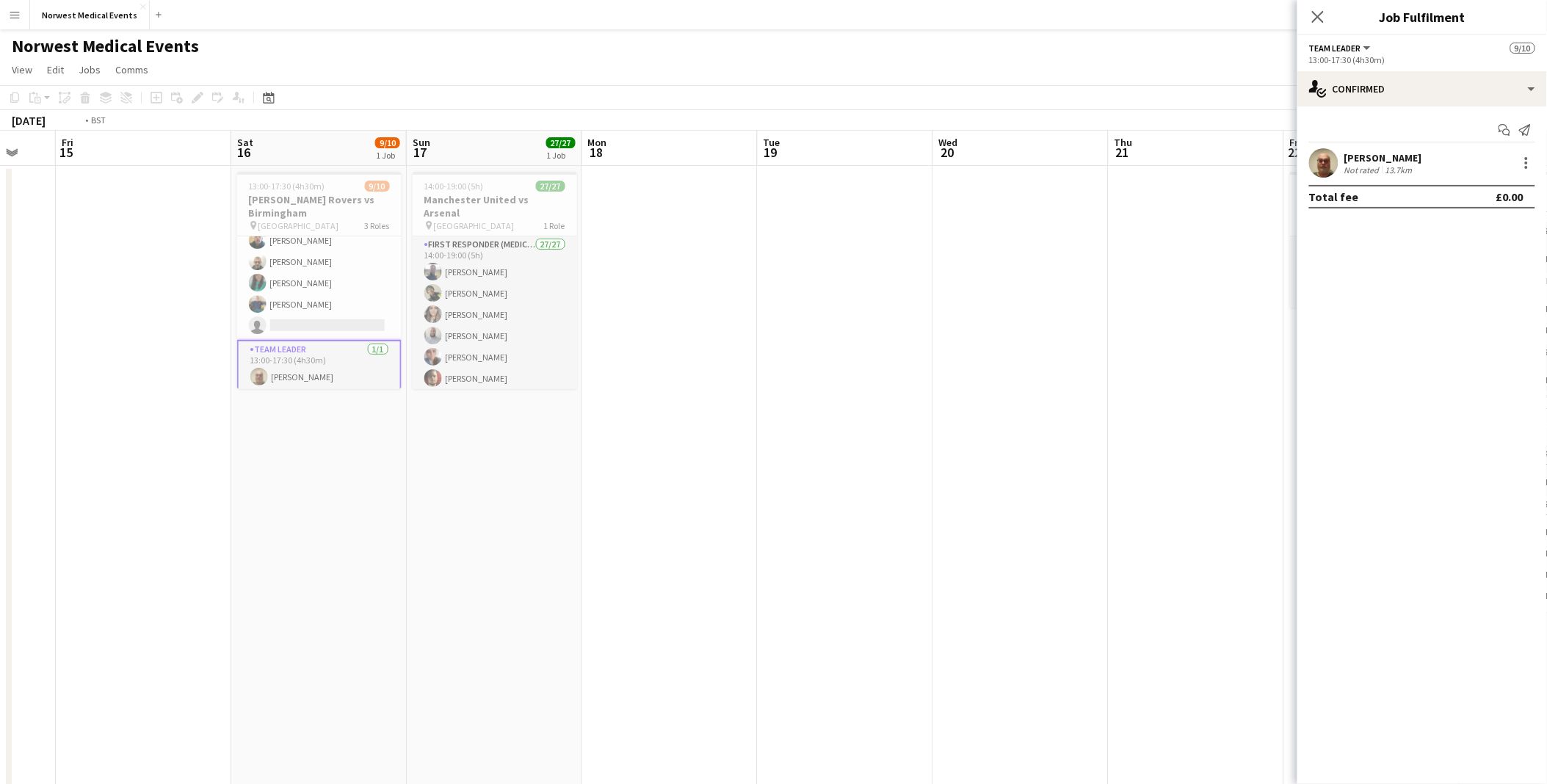
drag, startPoint x: 894, startPoint y: 446, endPoint x: 232, endPoint y: 450, distance: 662.0
click at [232, 360] on app-calendar-viewport "Tue 12 10/10 1 Job Wed 13 Thu 14 Fri 15 Sat 16 9/10 1 Job Sun 17 27/27 1 Job Mo…" at bounding box center [773, 532] width 1547 height 802
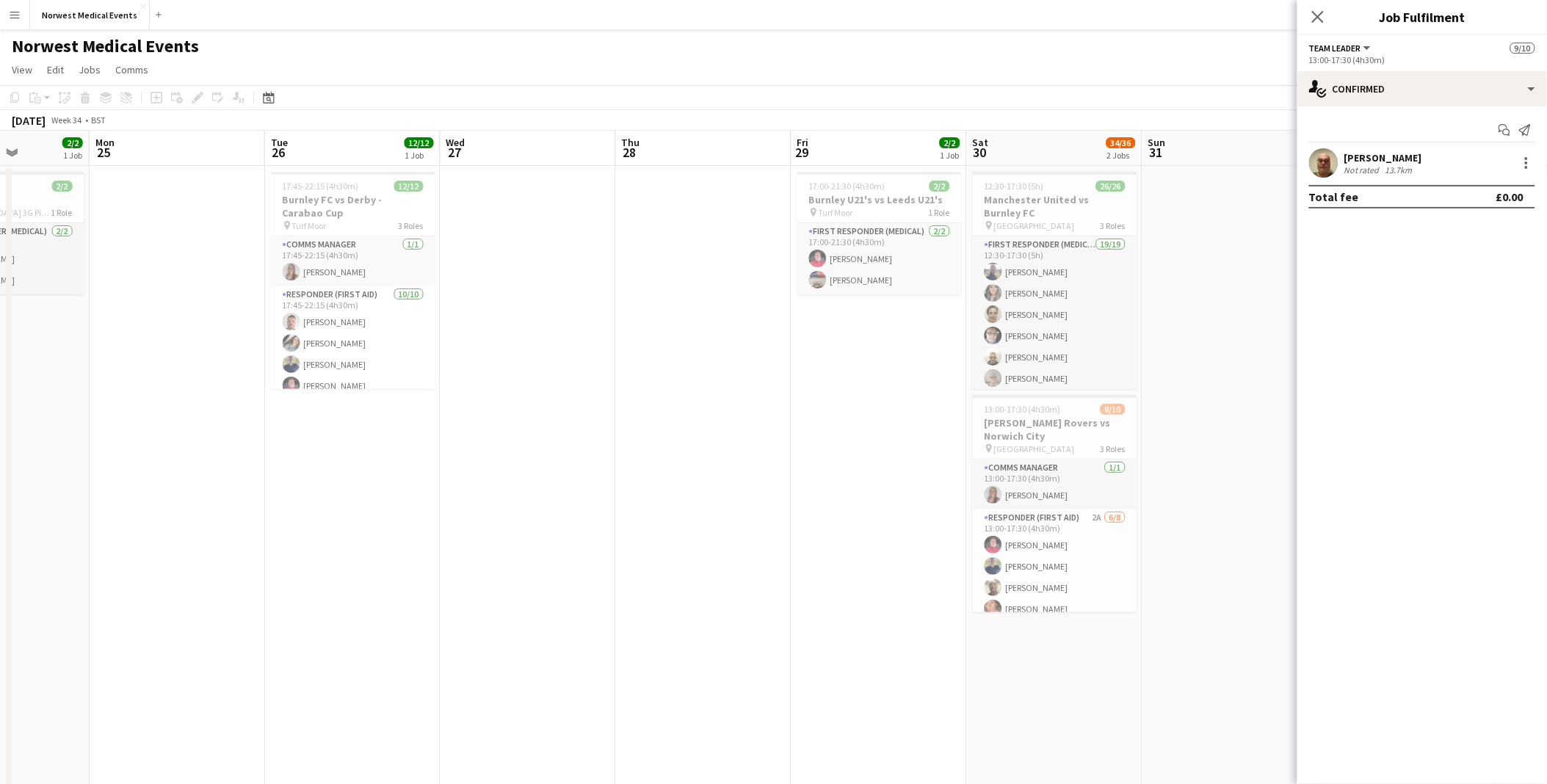
scroll to position [0, 463]
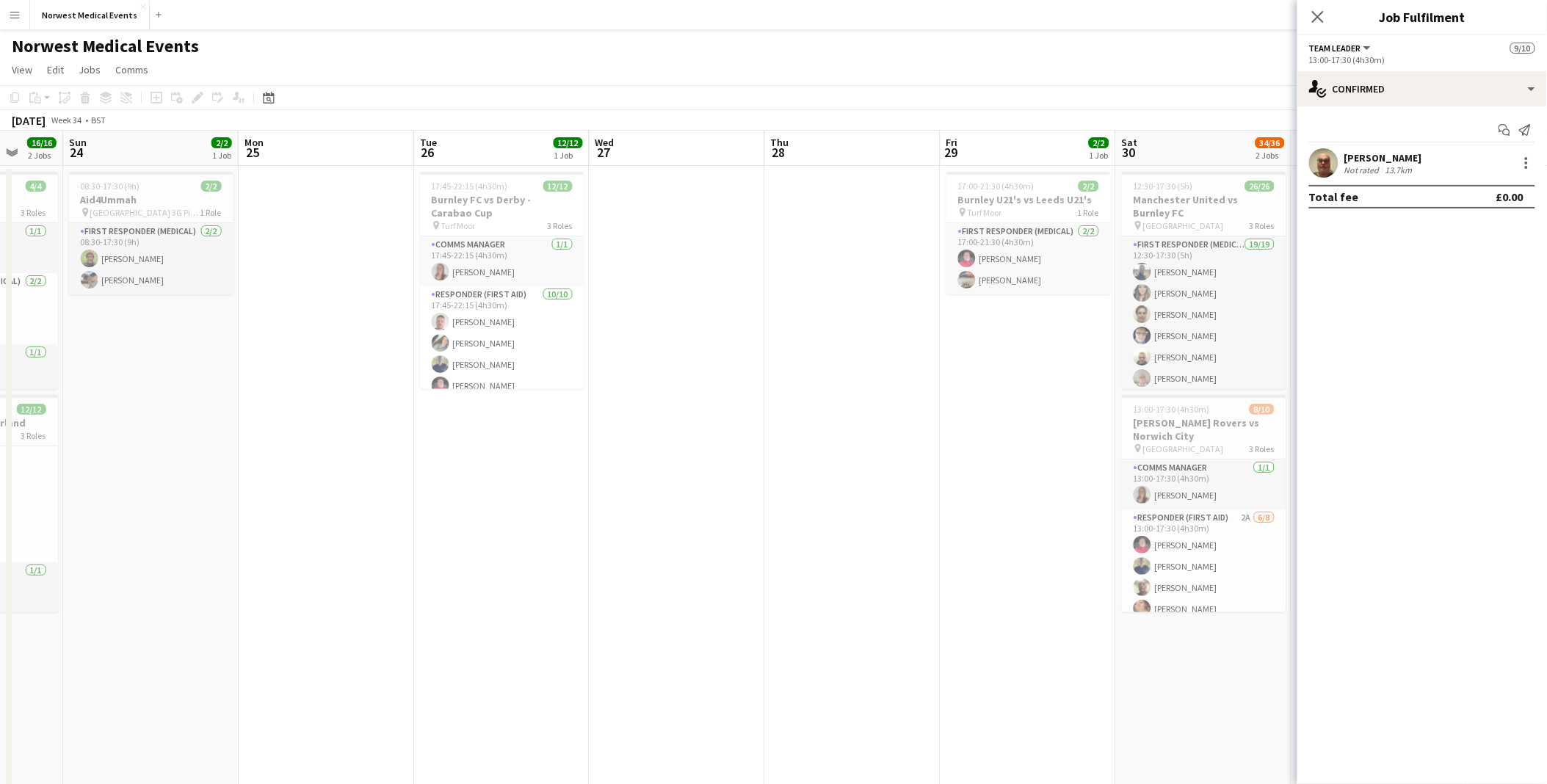
drag, startPoint x: 1091, startPoint y: 475, endPoint x: 265, endPoint y: 477, distance: 826.0
click at [265, 360] on app-calendar-viewport "Thu 21 Fri 22 2/2 1 Job Sat 23 16/16 2 Jobs Sun 24 2/2 1 Job Mon 25 Tue 26 12/1…" at bounding box center [773, 532] width 1547 height 802
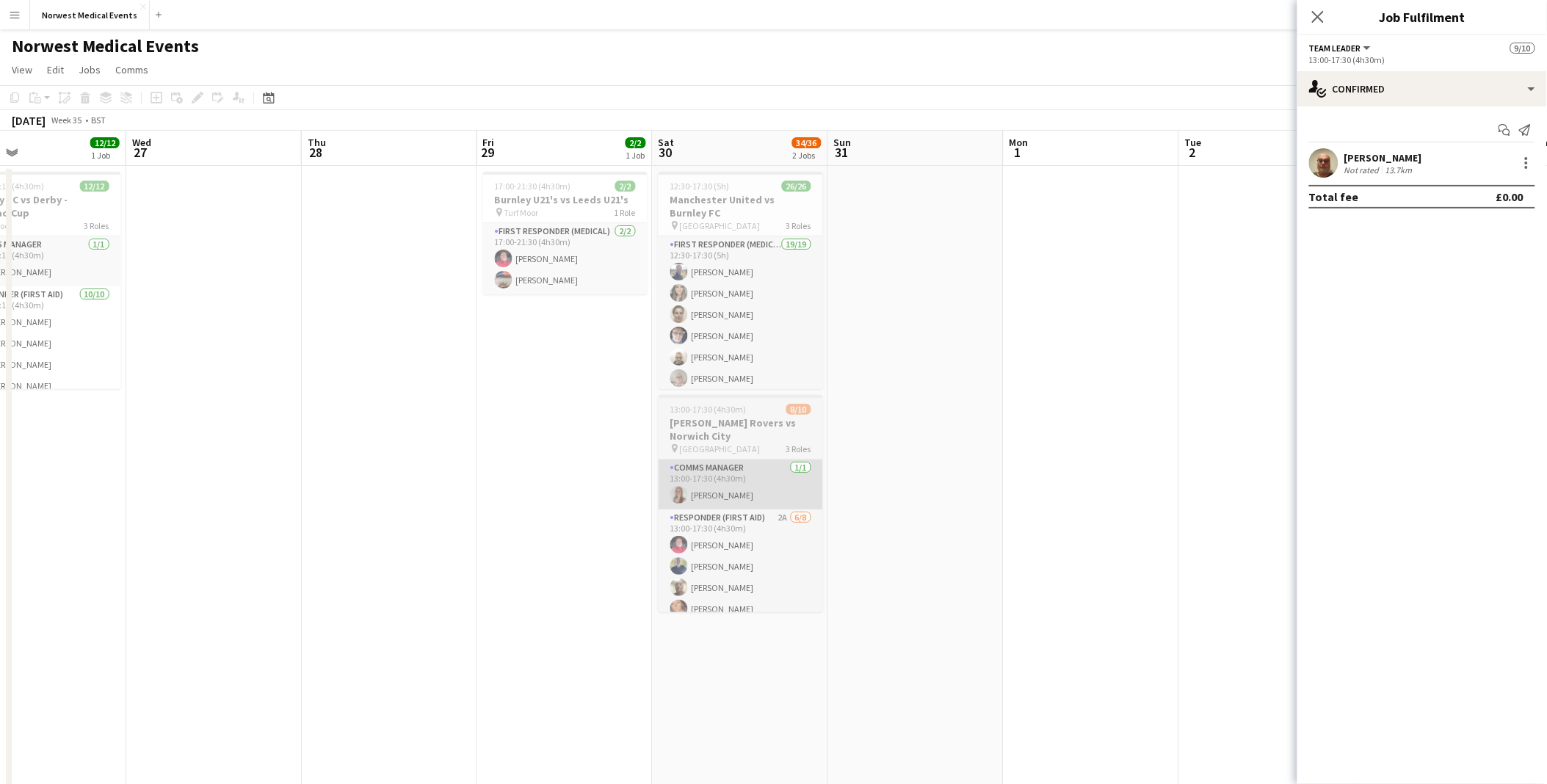
drag, startPoint x: 493, startPoint y: 478, endPoint x: 655, endPoint y: 472, distance: 162.1
click at [480, 360] on app-calendar-viewport "Sat 23 16/16 2 Jobs Sun 24 2/2 1 Job Mon 25 Tue 26 12/12 1 Job Wed 27 Thu 28 Fr…" at bounding box center [773, 532] width 1547 height 802
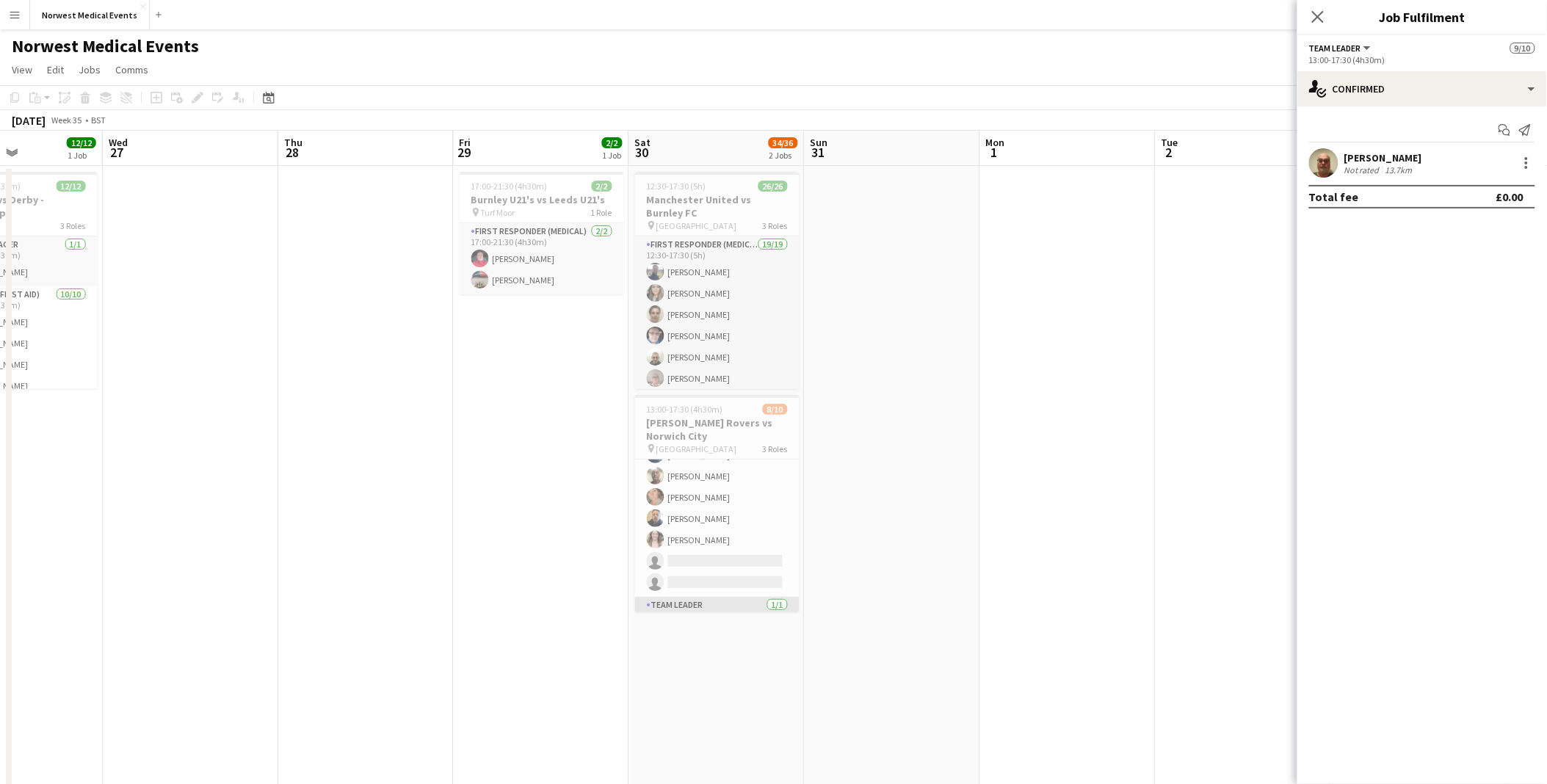
scroll to position [147, 0]
click at [699, 360] on app-card-role "Team Leader [DATE] 13:00-17:30 (4h30m) [PERSON_NAME]" at bounding box center [717, 586] width 165 height 50
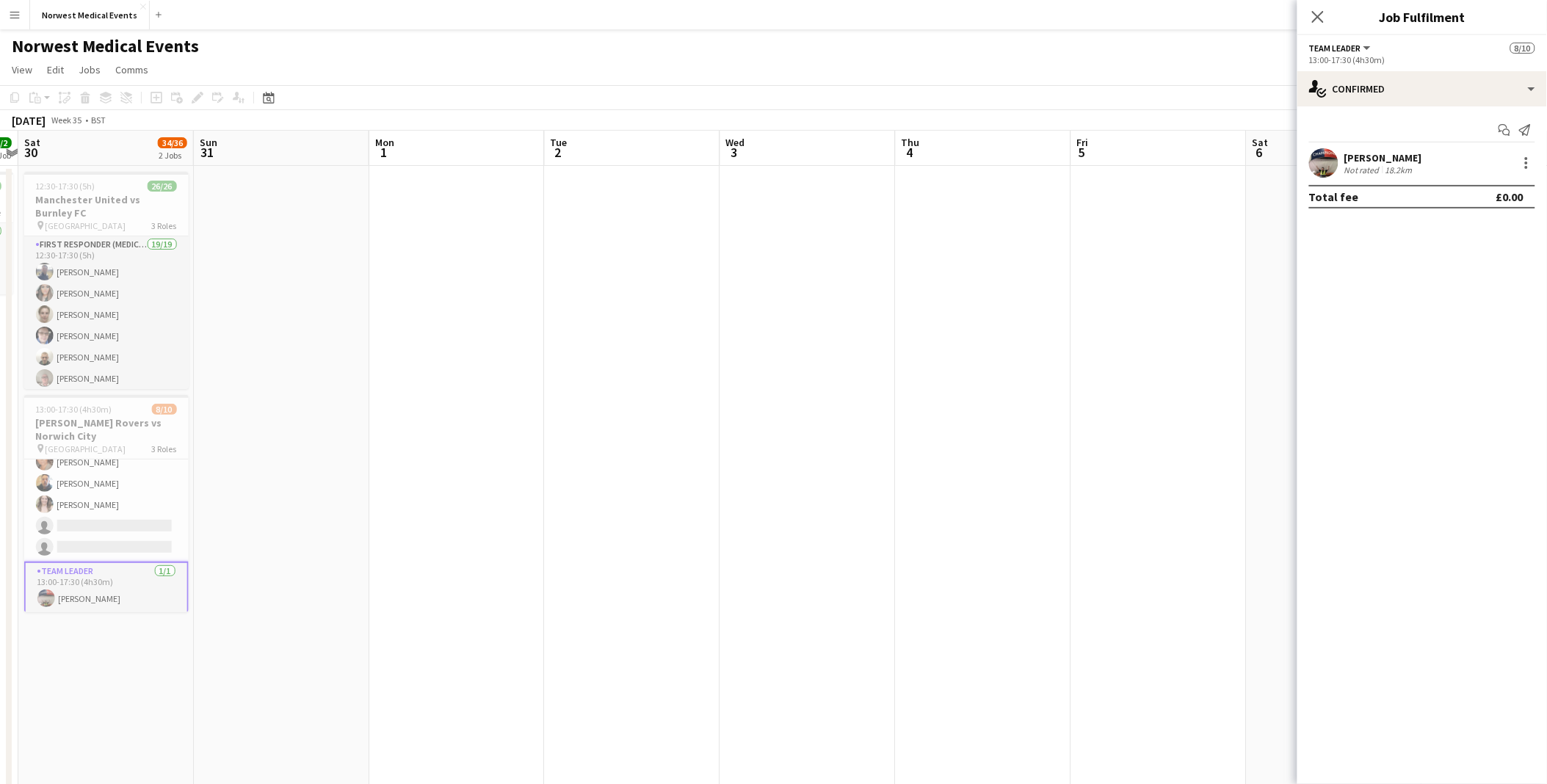
drag, startPoint x: 991, startPoint y: 465, endPoint x: 383, endPoint y: 478, distance: 608.1
click at [383, 360] on app-calendar-viewport "Wed 27 Thu 28 Fri 29 2/2 1 Job Sat 30 34/36 2 Jobs Sun 31 Mon 1 Tue 2 Wed 3 Thu…" at bounding box center [773, 532] width 1547 height 802
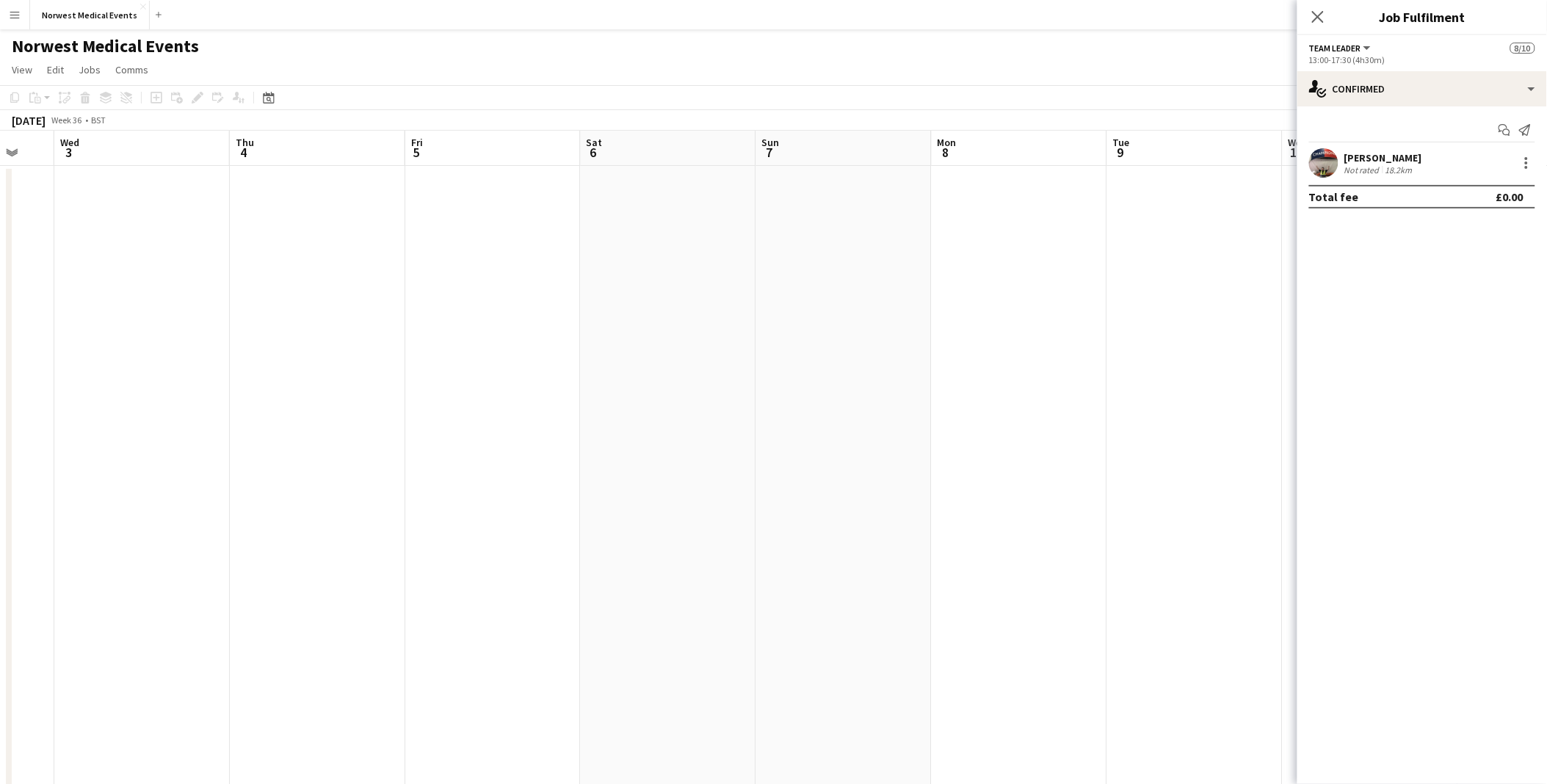
drag, startPoint x: 1071, startPoint y: 481, endPoint x: 479, endPoint y: 481, distance: 592.0
click at [479, 360] on app-calendar-viewport "Sun 31 Mon 1 Tue 2 Wed 3 Thu 4 Fri 5 Sat 6 Sun 7 Mon 8 Tue 9 Wed 10 Thu 11 Fri …" at bounding box center [773, 532] width 1547 height 802
drag, startPoint x: 914, startPoint y: 500, endPoint x: 279, endPoint y: 500, distance: 635.0
click at [279, 360] on app-calendar-viewport "Mon 1 Tue 2 Wed 3 Thu 4 Fri 5 Sat 6 Sun 7 Mon 8 Tue 9 Wed 10 Thu 11 Fri 12 Sat …" at bounding box center [773, 532] width 1547 height 802
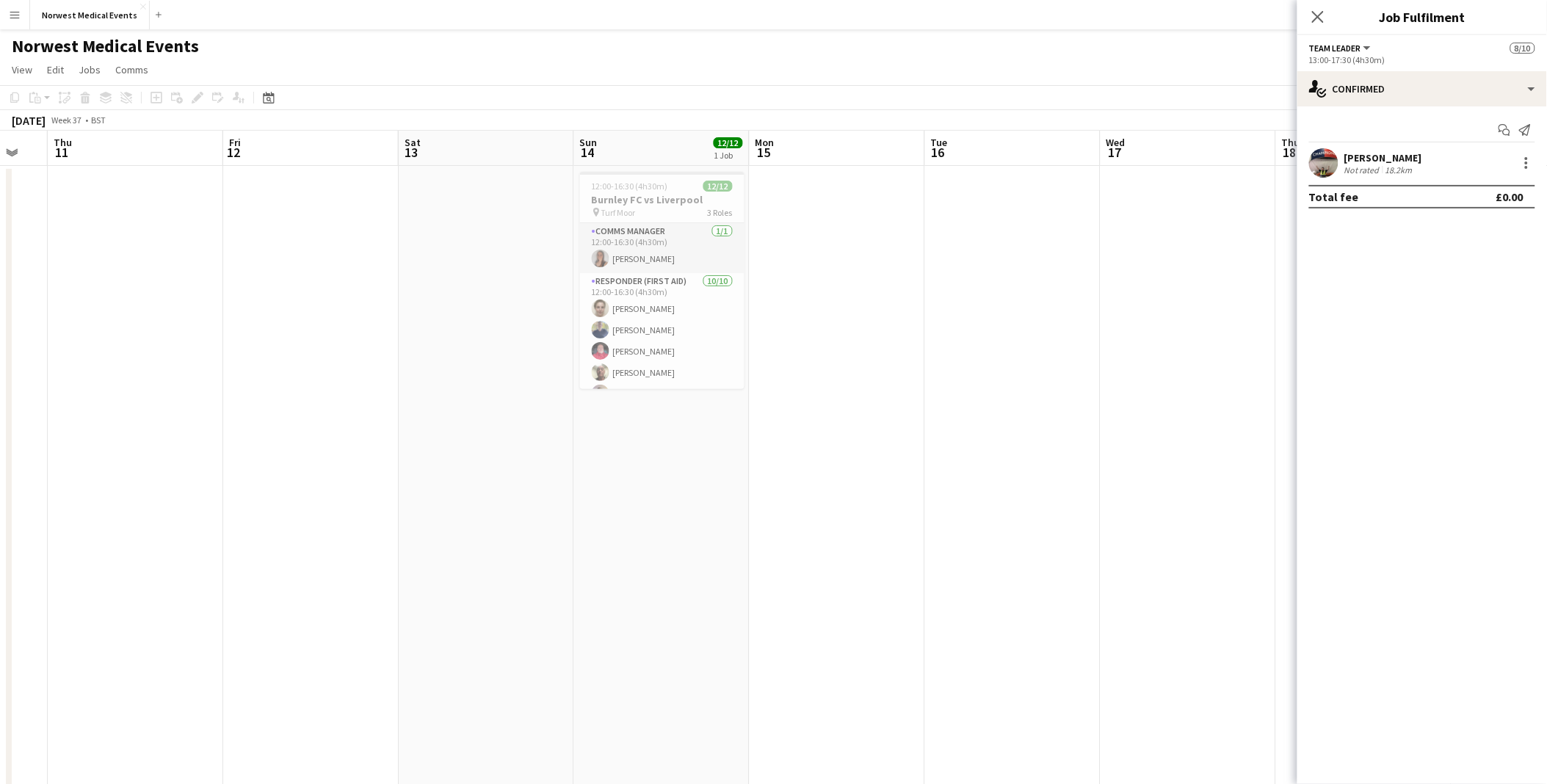
drag, startPoint x: 586, startPoint y: 467, endPoint x: 493, endPoint y: 438, distance: 97.4
click at [489, 360] on app-calendar-viewport "Mon 8 Tue 9 Wed 10 Thu 11 Fri 12 Sat 13 Sun 14 12/12 1 Job Mon 15 Tue 16 Wed 17…" at bounding box center [773, 532] width 1547 height 802
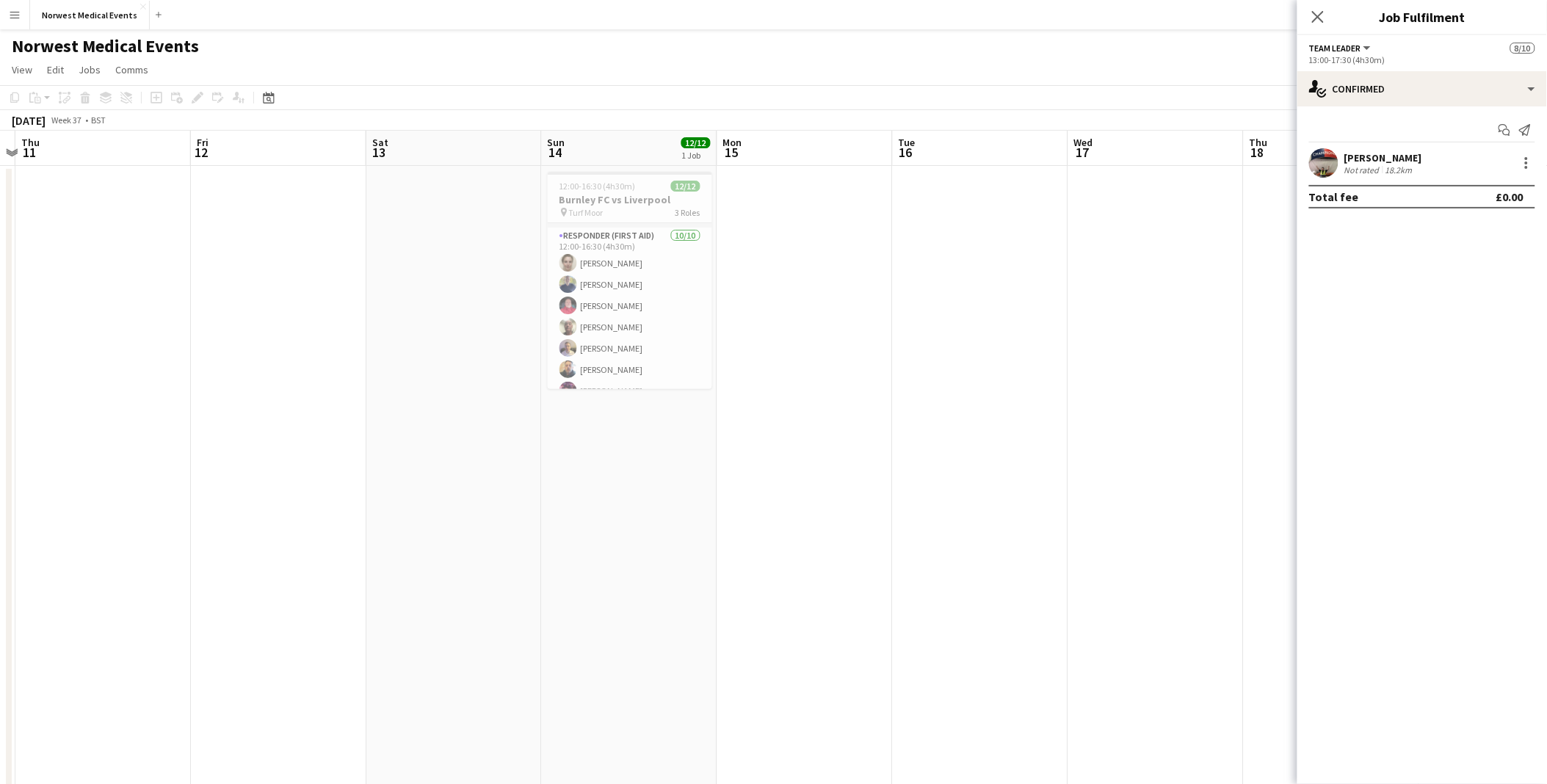
scroll to position [0, 0]
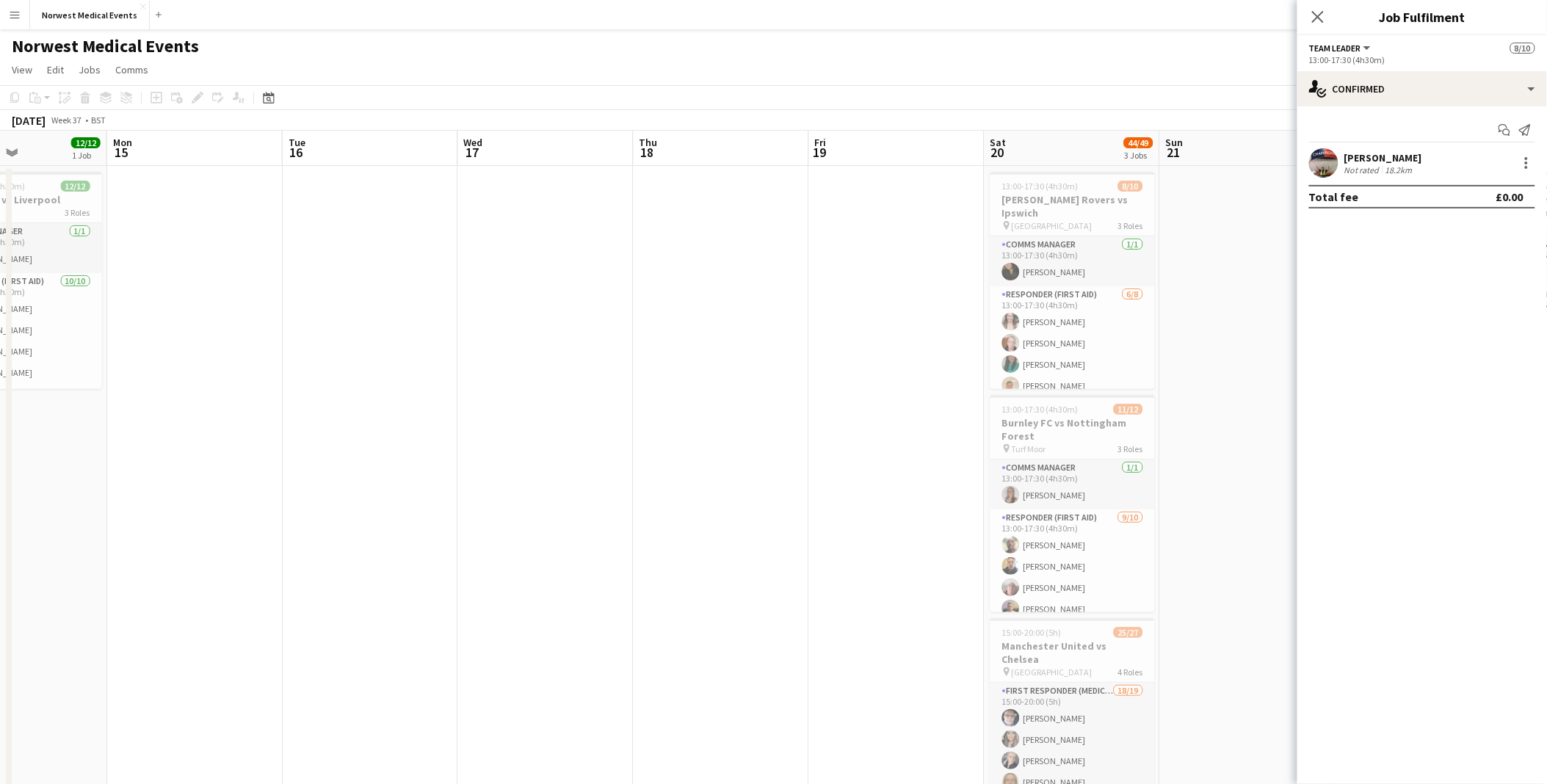
drag, startPoint x: 1001, startPoint y: 383, endPoint x: 633, endPoint y: 359, distance: 368.8
click at [402, 357] on app-calendar-viewport "Thu 11 Fri 12 Sat 13 Sun 14 12/12 1 Job Mon 15 Tue 16 Wed 17 Thu 18 Fri 19 Sat …" at bounding box center [773, 532] width 1547 height 802
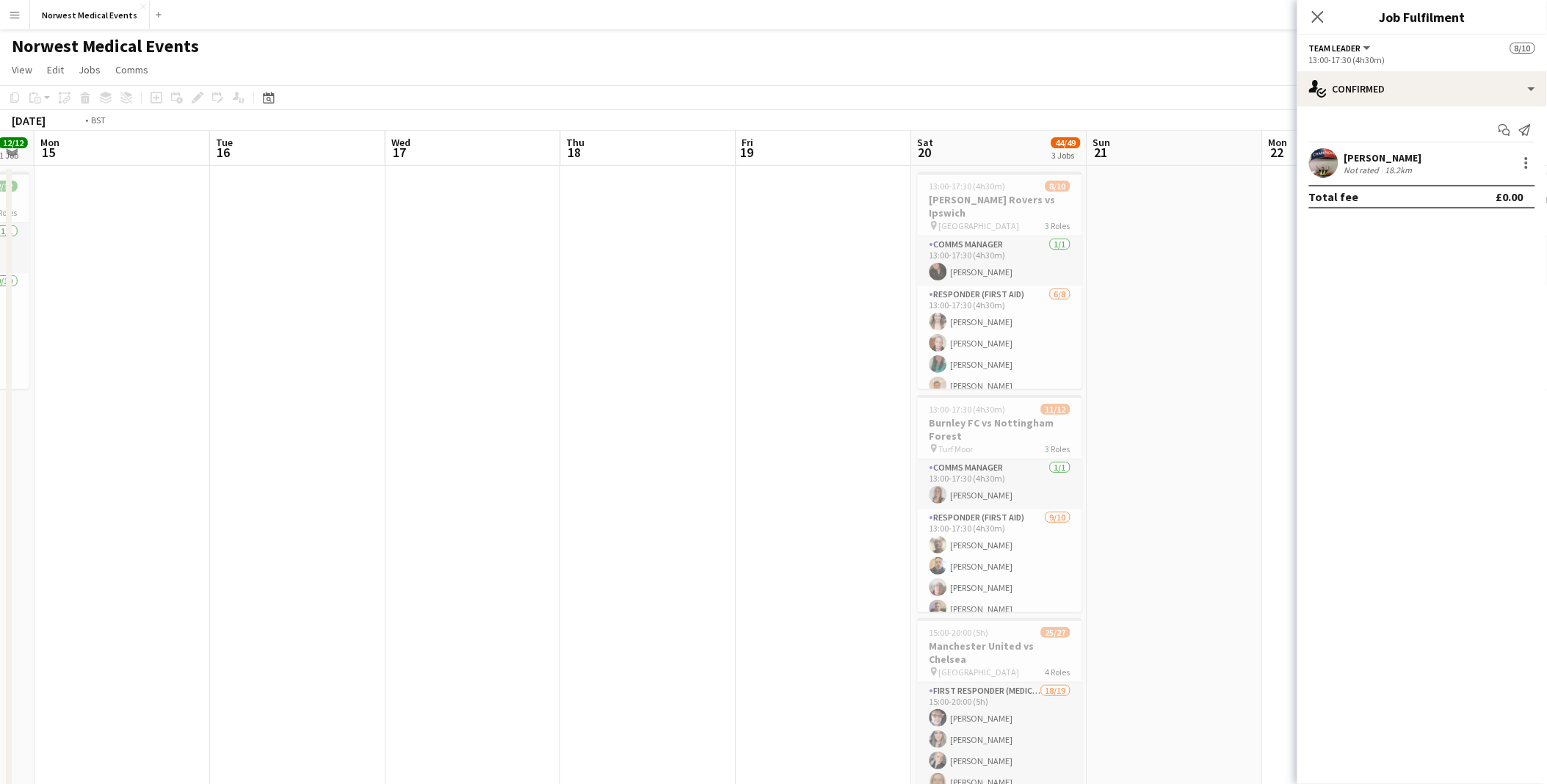
drag, startPoint x: 734, startPoint y: 344, endPoint x: 415, endPoint y: 344, distance: 319.0
click at [415, 344] on app-calendar-viewport "Fri 12 Sat 13 Sun 14 12/12 1 Job Mon 15 Tue 16 Wed 17 Thu 18 Fri 19 Sat 20 44/4…" at bounding box center [773, 532] width 1547 height 802
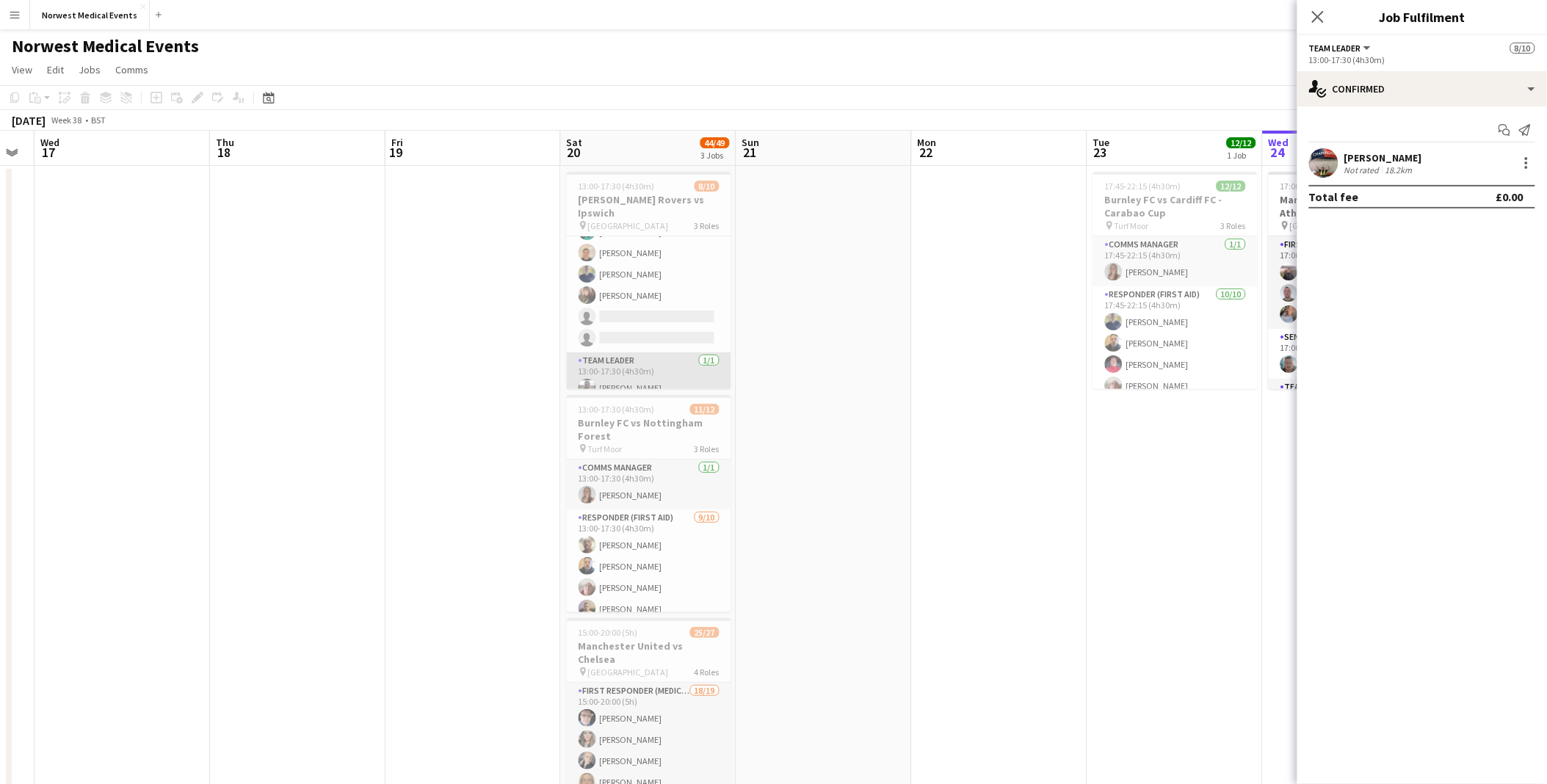
click at [649, 357] on app-card-role "Team Leader [DATE] 13:00-17:30 (4h30m) [PERSON_NAME]" at bounding box center [649, 376] width 165 height 50
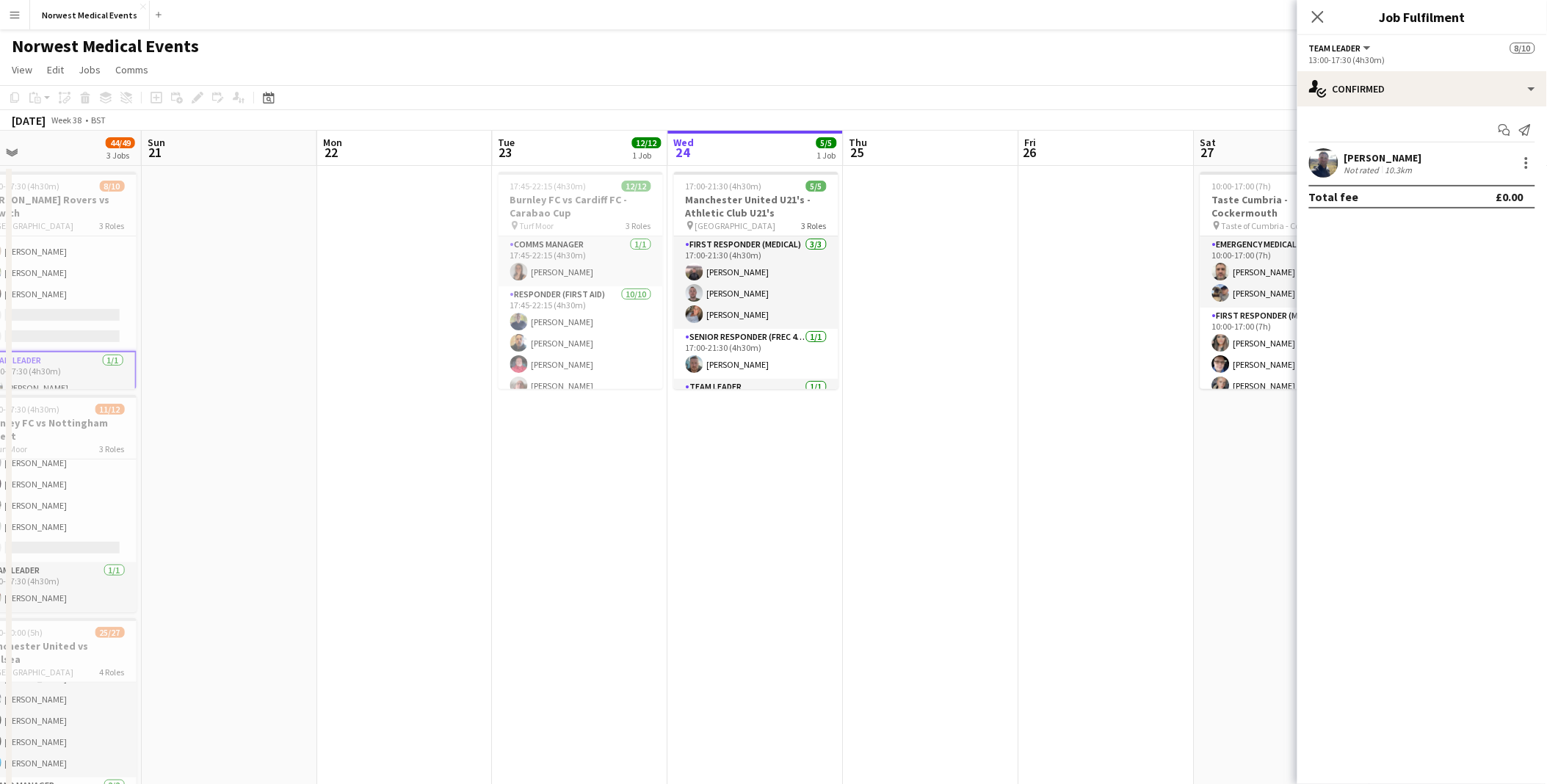
drag, startPoint x: 1031, startPoint y: 485, endPoint x: 448, endPoint y: 478, distance: 583.0
click at [450, 360] on app-calendar-viewport "Wed 17 Thu 18 Fri 19 Sat 20 44/49 3 Jobs Sun 21 Mon 22 Tue 23 12/12 1 Job Wed 2…" at bounding box center [773, 532] width 1547 height 802
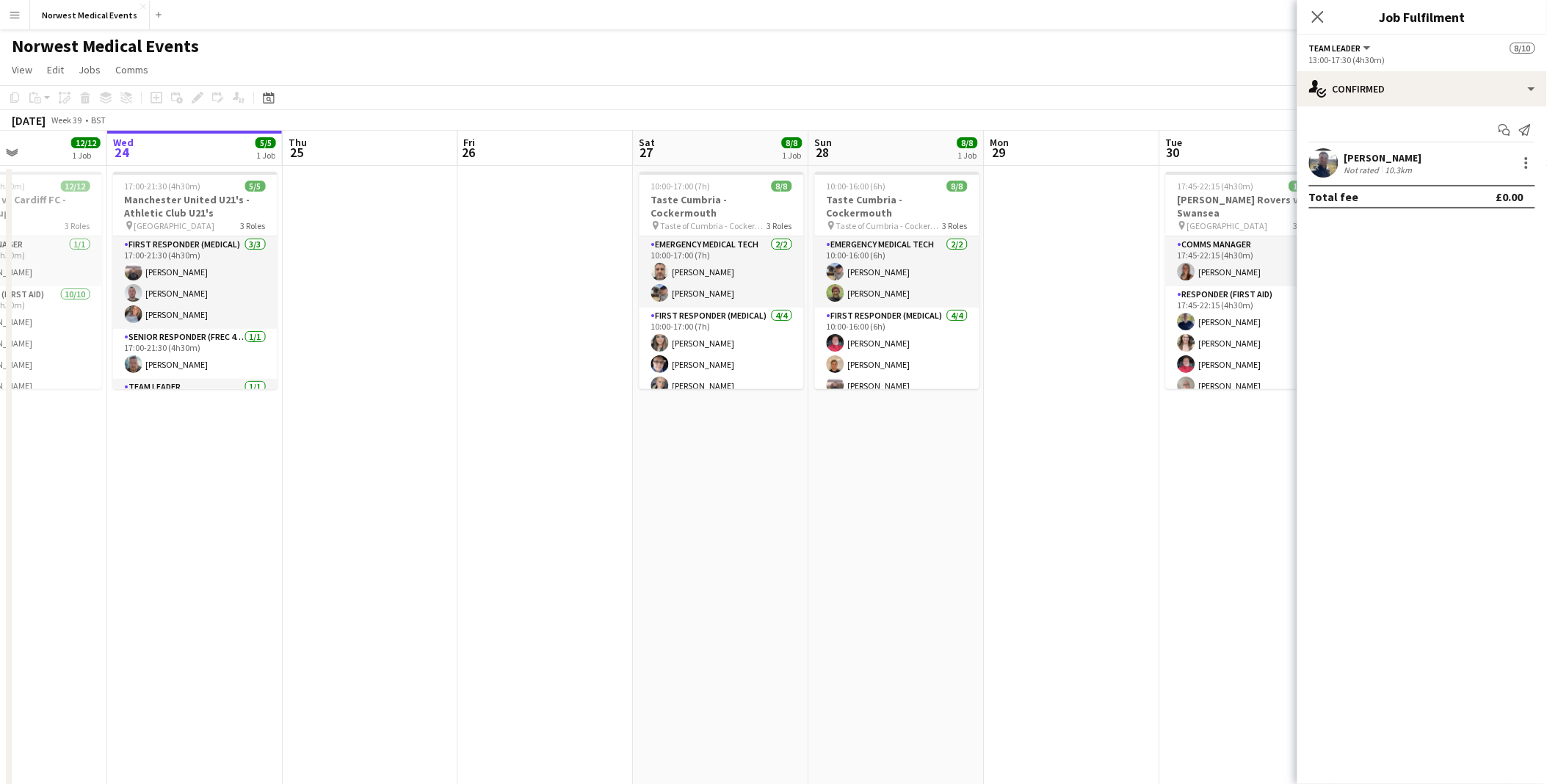
drag, startPoint x: 846, startPoint y: 487, endPoint x: 348, endPoint y: 487, distance: 498.0
click at [348, 360] on app-calendar-viewport "Sat 20 44/49 3 Jobs Sun 21 Mon 22 Tue 23 12/12 1 Job Wed 24 5/5 1 Job Thu 25 Fr…" at bounding box center [773, 532] width 1547 height 802
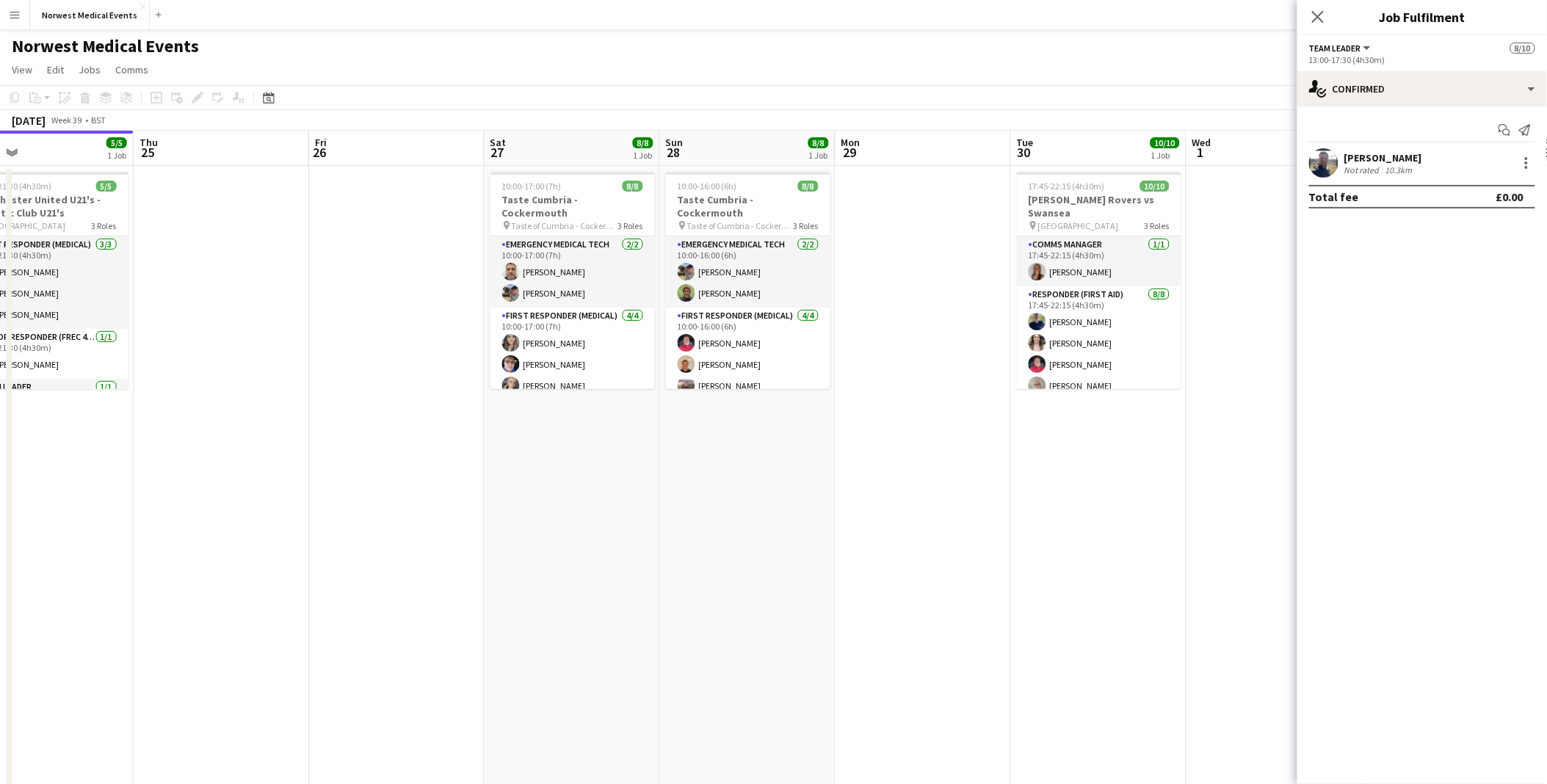
drag
click at [288, 360] on app-calendar-viewport "Sun 21 Mon 22 Tue 23 12/12 1 Job Wed 24 5/5 1 Job Thu 25 Fri 26 Sat 27 8/8 1 Jo…" at bounding box center [773, 532] width 1547 height 802
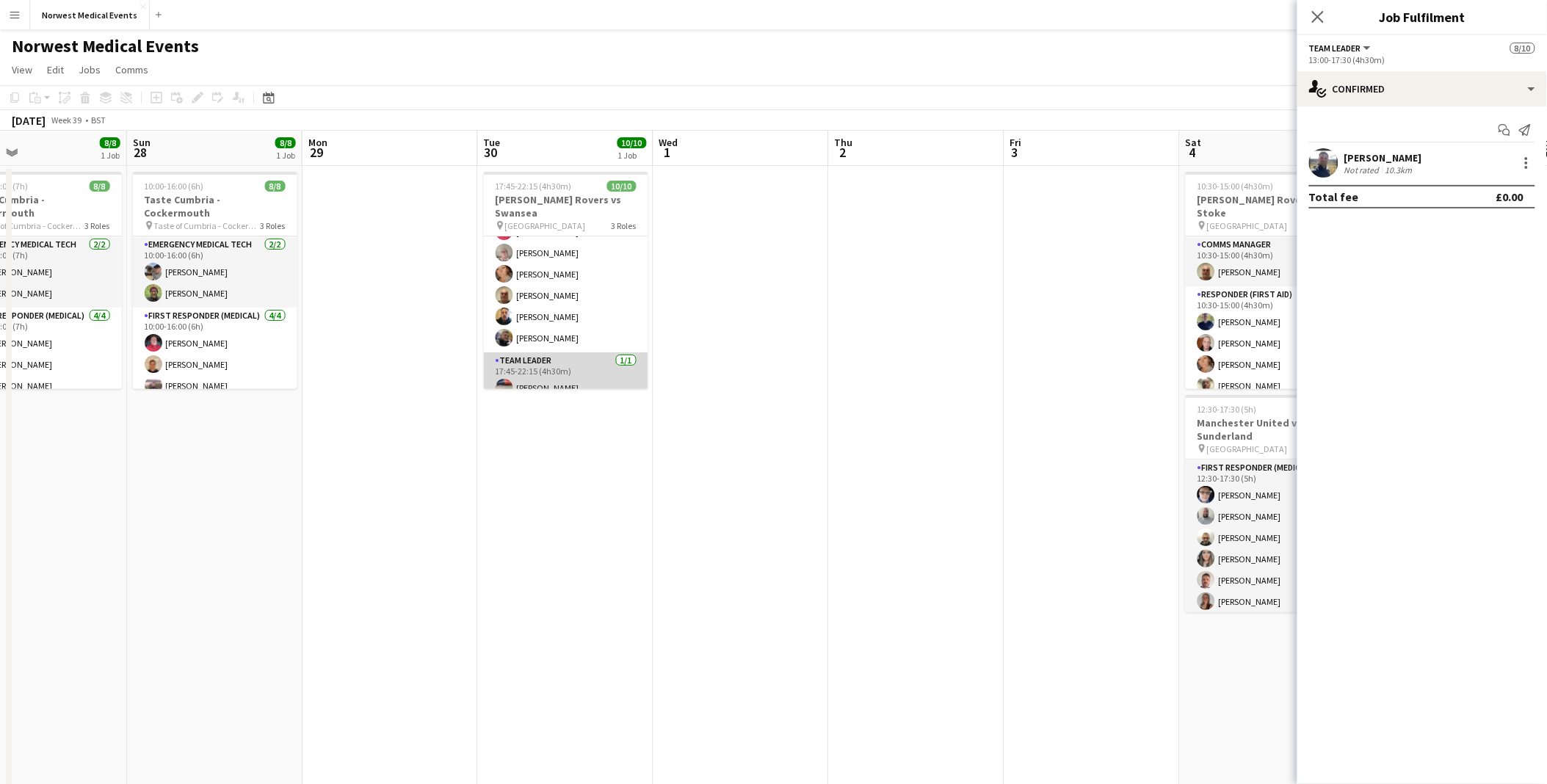
click at [560, 360] on app-card-role "Team Leader [DATE] 17:45-22:15 (4h30m) [PERSON_NAME]" at bounding box center [566, 376] width 165 height 50
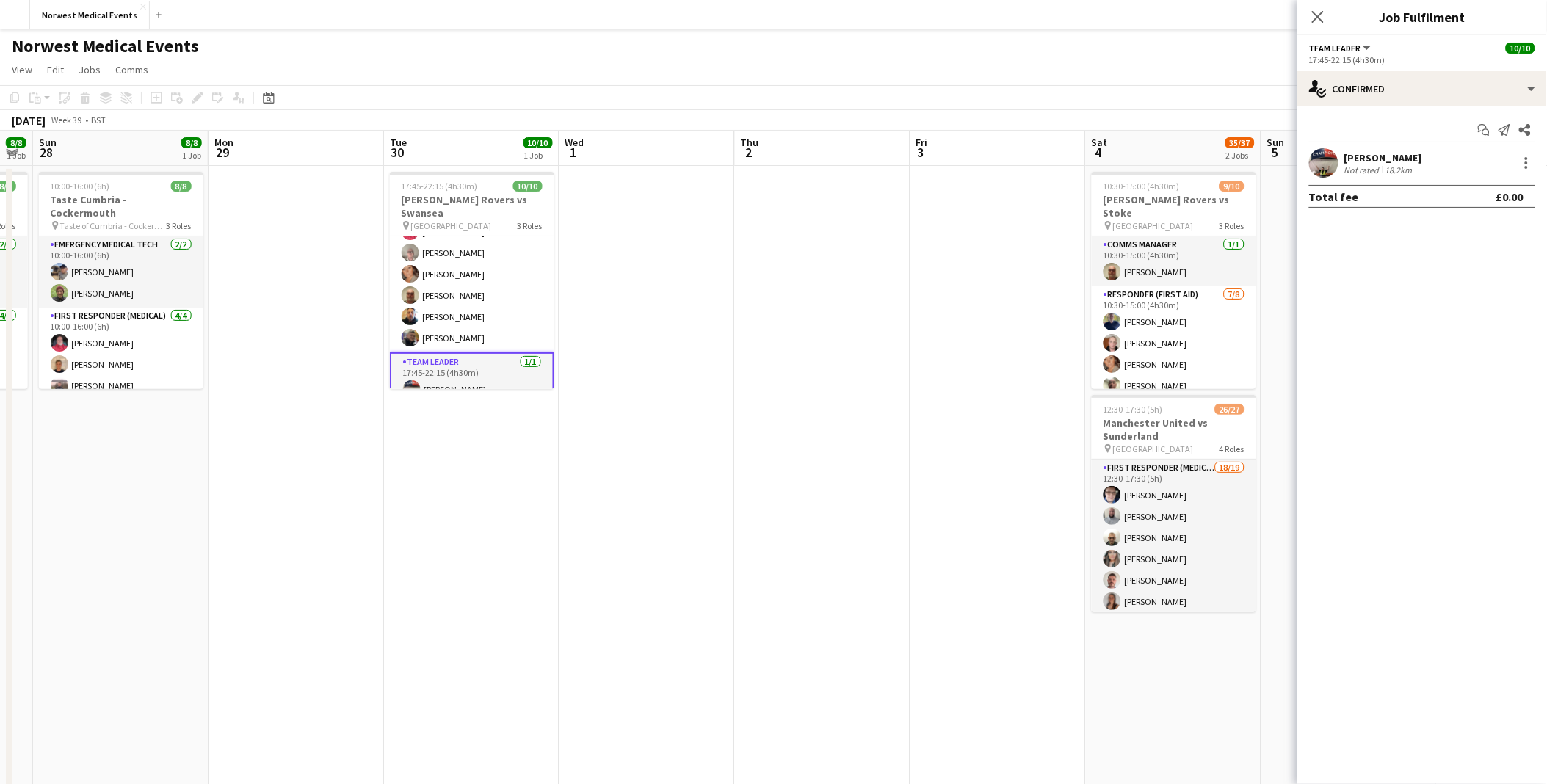
click at [778, 360] on app-calendar-viewport "Thu 25 Fri 26 Sat 27 8/8 1 Job Sun 28 8/8 1 Job Mon 29 Tue 30 10/10 1 Job Wed 1…" at bounding box center [773, 532] width 1547 height 802
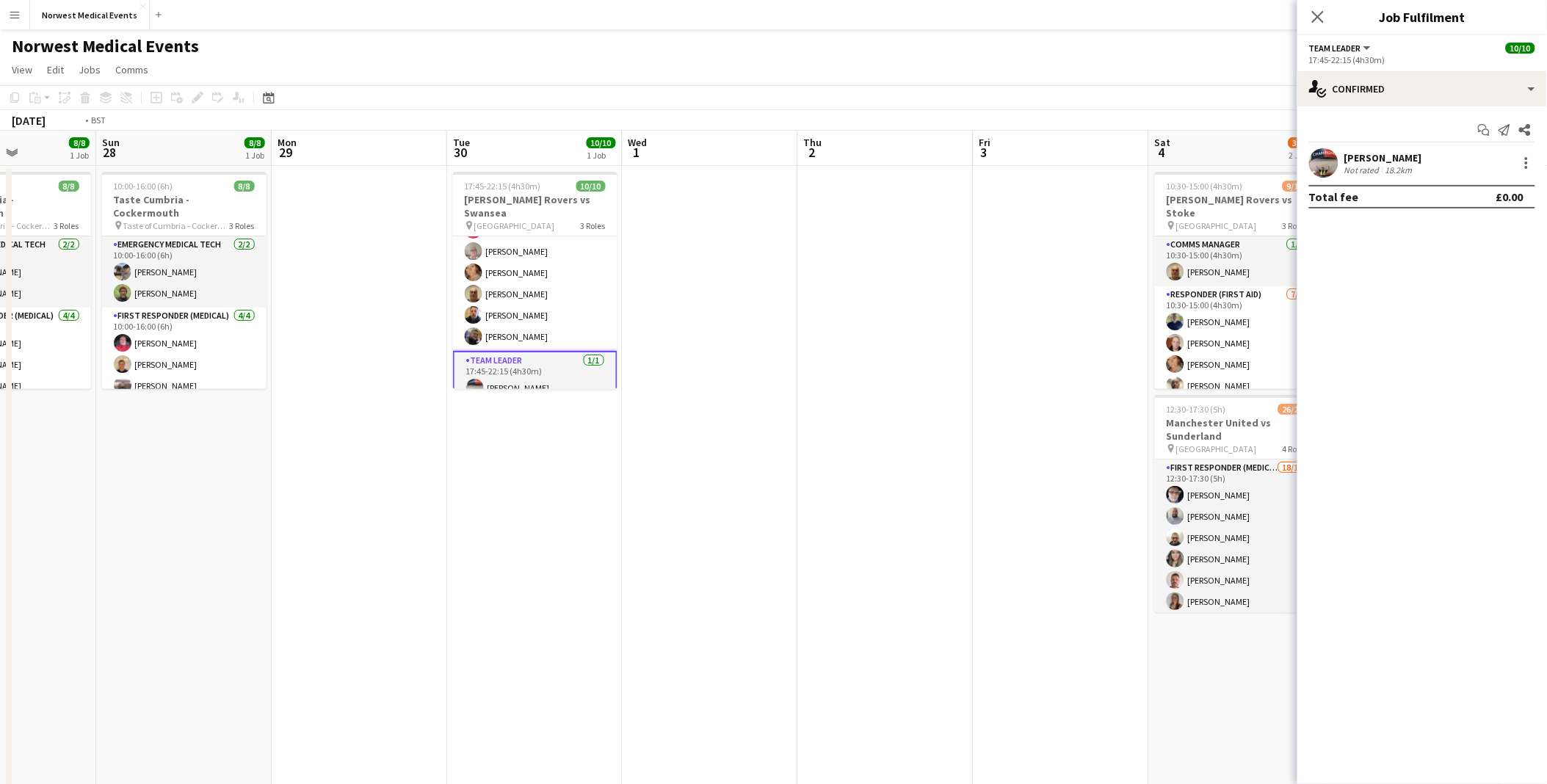
drag, startPoint x: 583, startPoint y: 433, endPoint x: 385, endPoint y: 411, distance: 199.2
click at [385, 360] on app-calendar-viewport "Thu 25 Fri 26 Sat 27 8/8 1 Job Sun 28 8/8 1 Job Mon 29 Tue 30 10/10 1 Job Wed 1…" at bounding box center [773, 532] width 1547 height 802
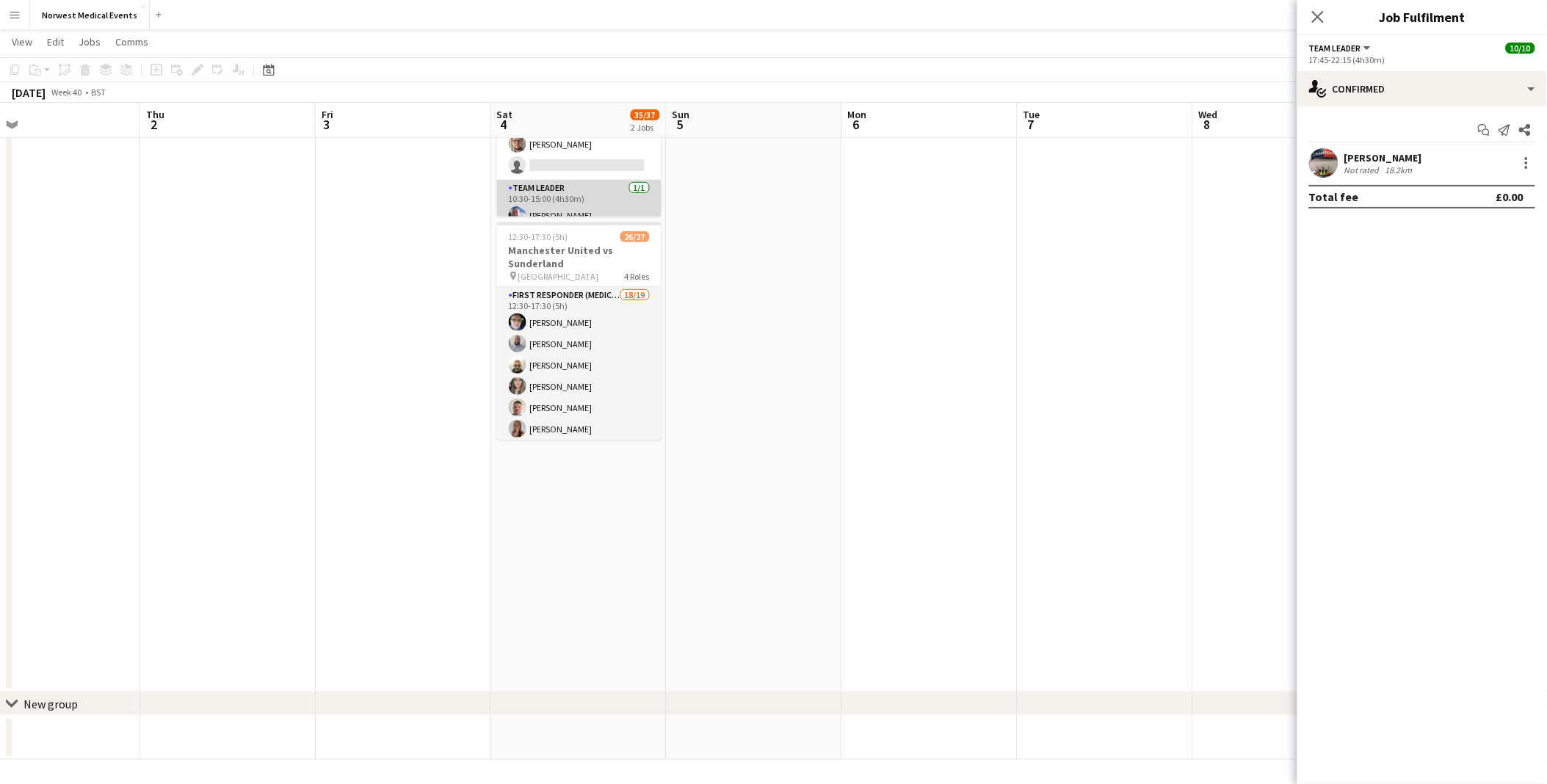
click at [580, 215] on app-card-role "Team Leader [DATE] 10:30-15:00 (4h30m) [PERSON_NAME]" at bounding box center [579, 204] width 165 height 50
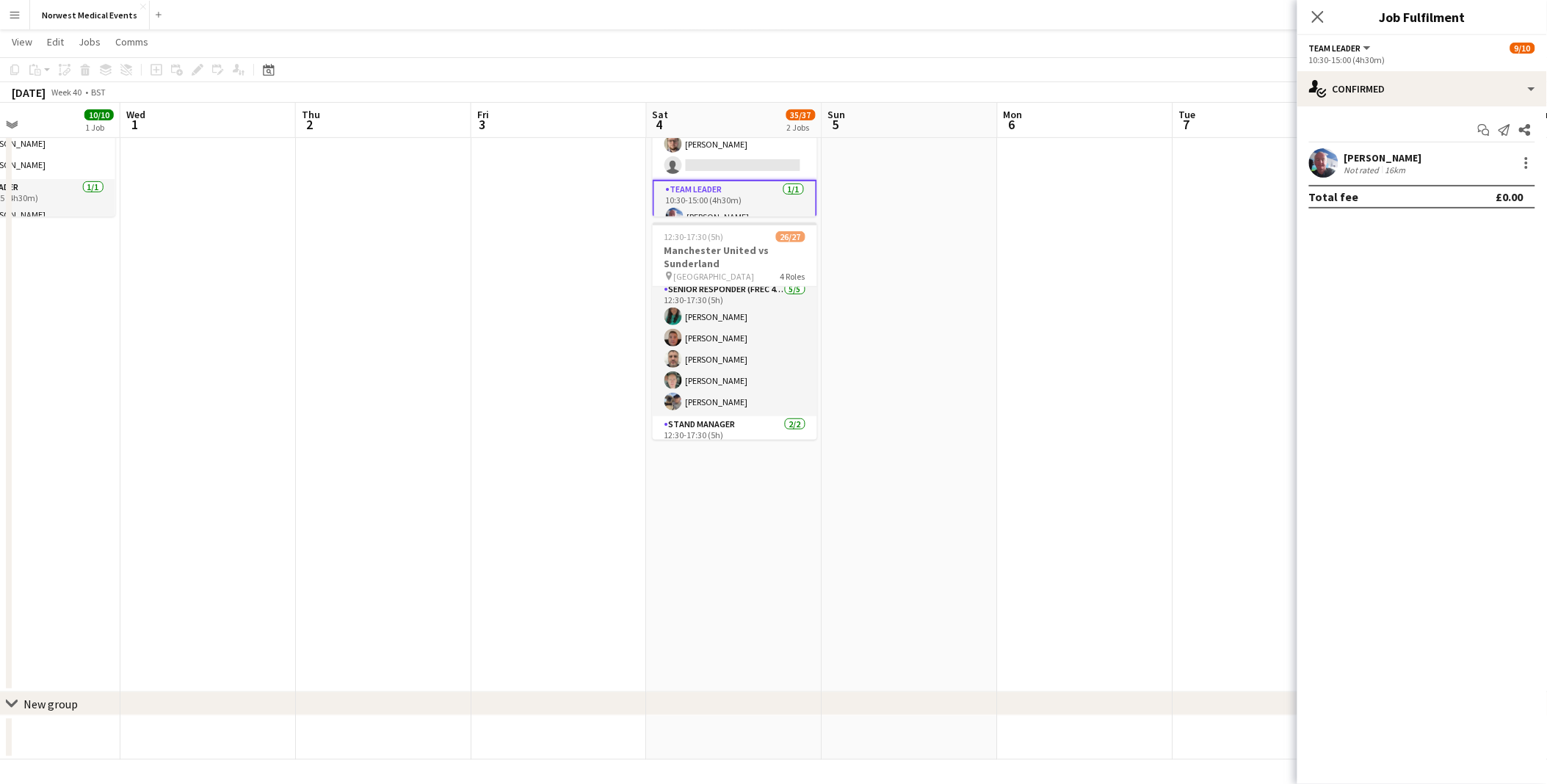
drag, startPoint x: 959, startPoint y: 399, endPoint x: 274, endPoint y: 399, distance: 685.0
click at [274, 360] on app-calendar-viewport "Sun 28 8/8 1 Job Mon 29 Tue 30 10/10 1 Job Wed 1 Thu 2 Fri 3 Sat 4 35/37 2 Jobs…" at bounding box center [773, 323] width 1547 height 873
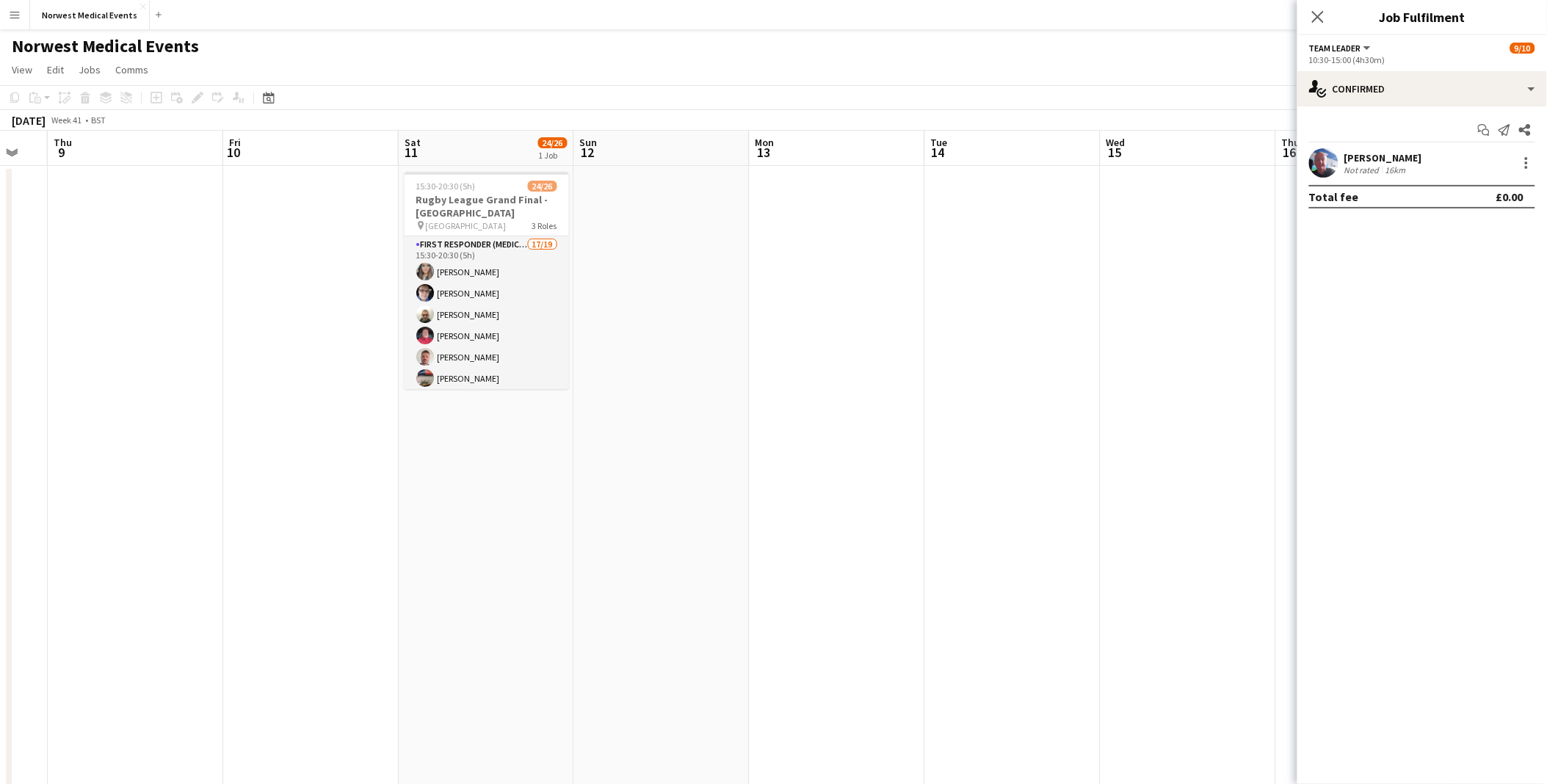
drag, startPoint x: 1090, startPoint y: 508, endPoint x: 305, endPoint y: 494, distance: 785.1
click at [307, 360] on app-calendar-viewport "Mon 6 Tue 7 Wed 8 Thu 9 Fri 10 Sat 11 24/26 1 Job Sun 12 Mon 13 Tue 14 Wed 15 T…" at bounding box center [773, 532] width 1547 height 802
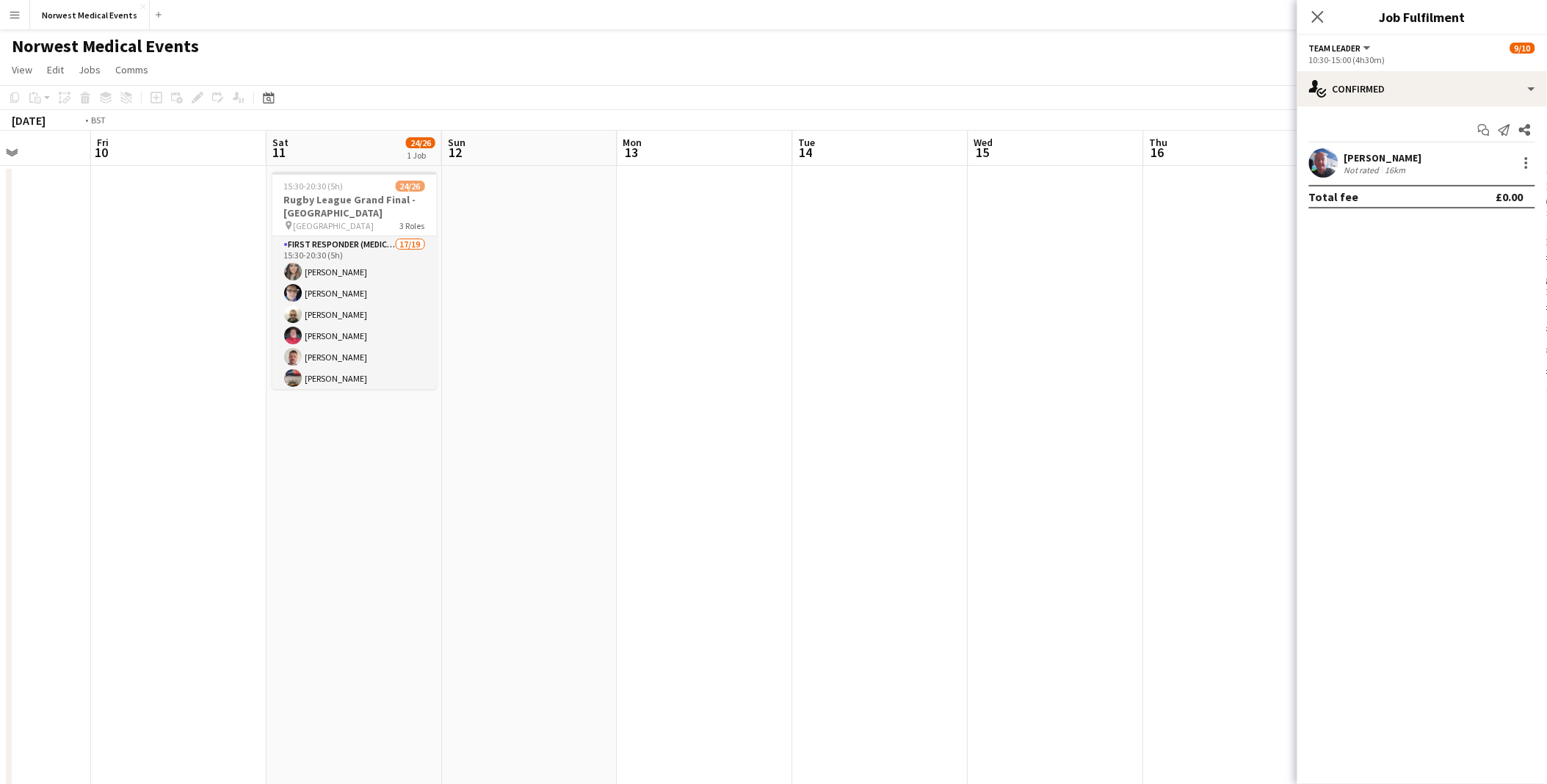
drag, startPoint x: 842, startPoint y: 469, endPoint x: 171, endPoint y: 471, distance: 671.0
click at [169, 360] on app-calendar-viewport "Tue 7 Wed 8 Thu 9 Fri 10 Sat 11 24/26 1 Job Sun 12 Mon 13 Tue 14 Wed 15 Thu 16 …" at bounding box center [773, 532] width 1547 height 802
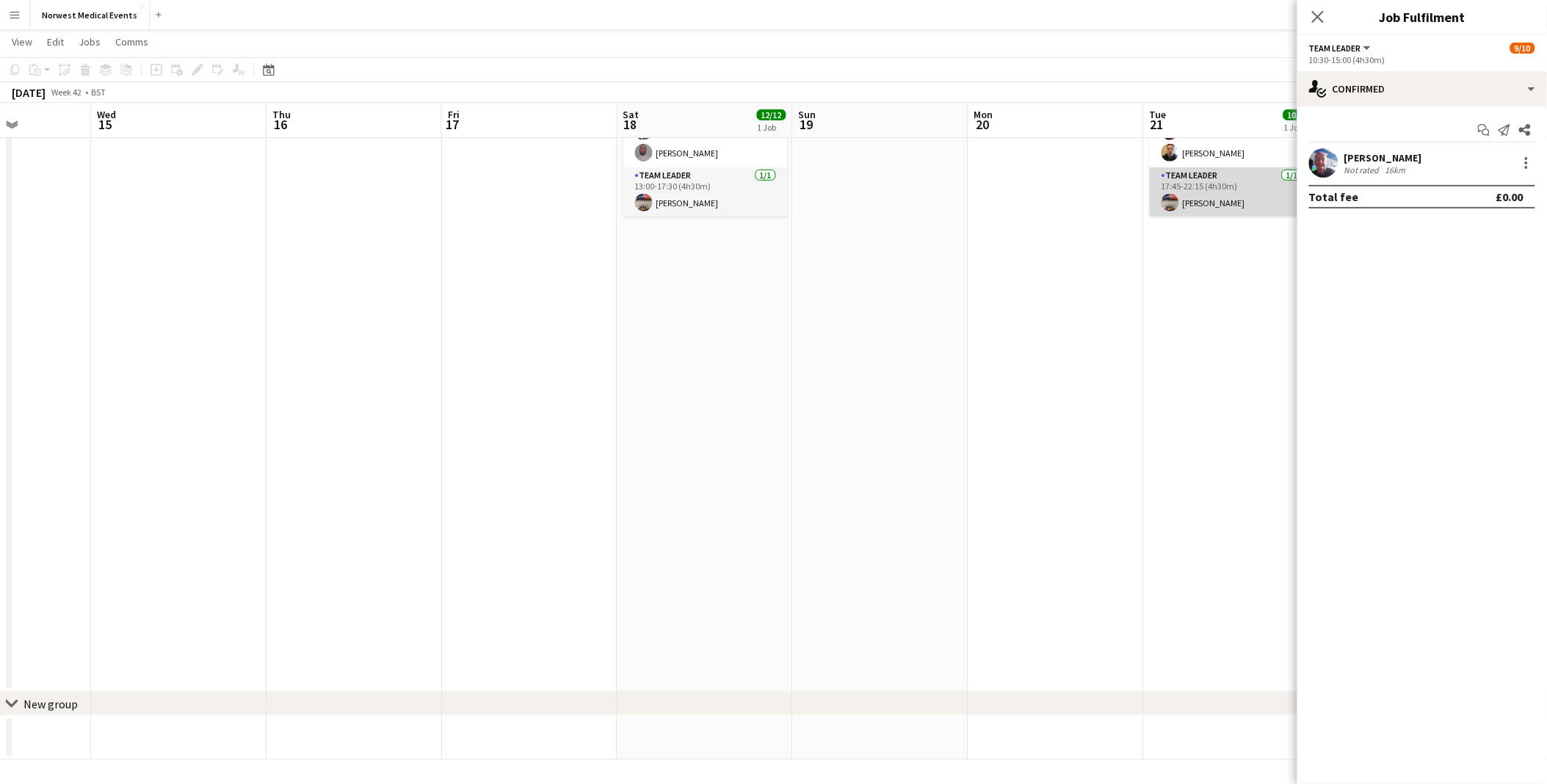
click at [778, 173] on app-card-role "Team Leader [DATE] 17:45-22:15 (4h30m) [PERSON_NAME]" at bounding box center [1232, 192] width 165 height 50
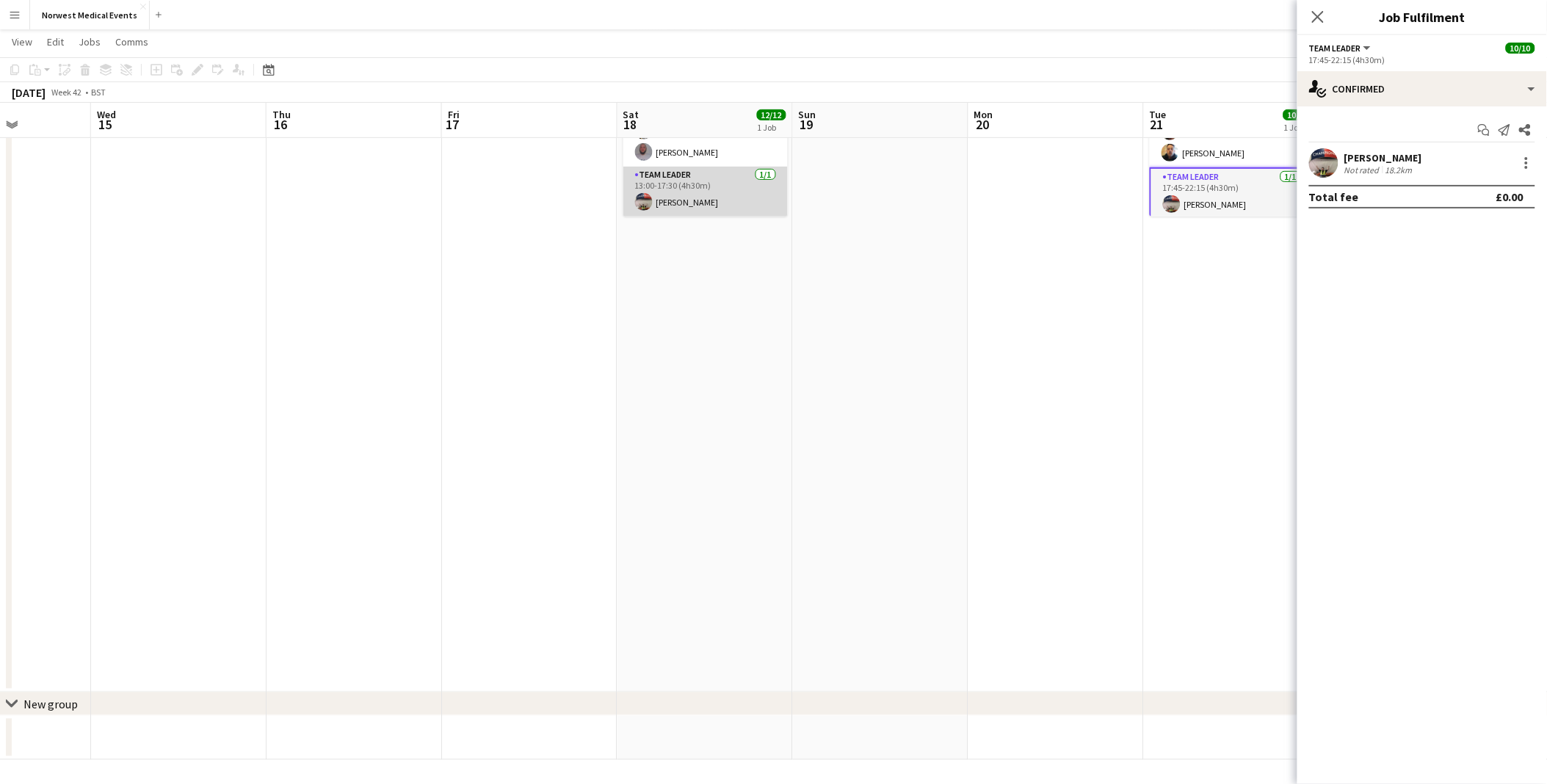
click at [681, 201] on app-card-role "Team Leader [DATE] 13:00-17:30 (4h30m) [PERSON_NAME]" at bounding box center [705, 191] width 165 height 50
